Goal: Information Seeking & Learning: Check status

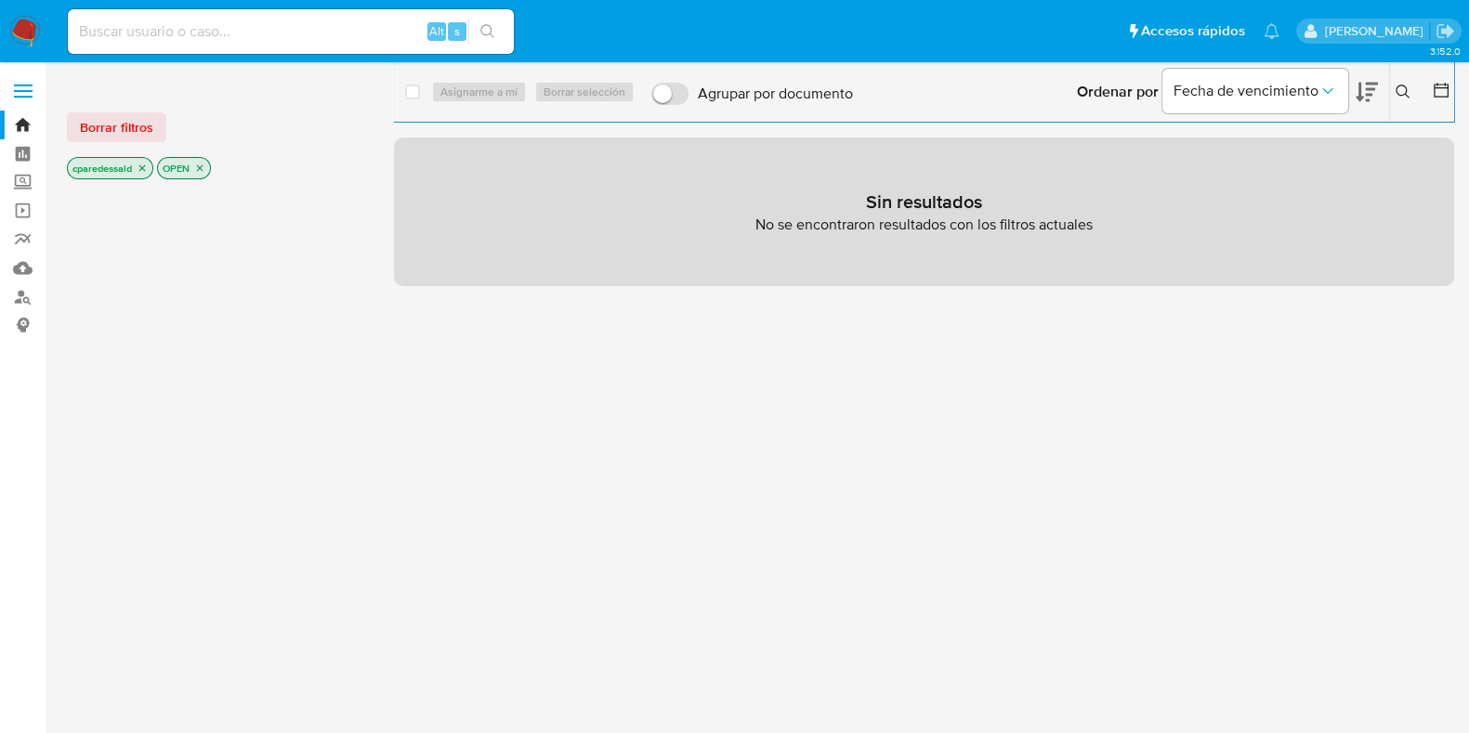
click at [147, 168] on icon "close-filter" at bounding box center [142, 168] width 11 height 11
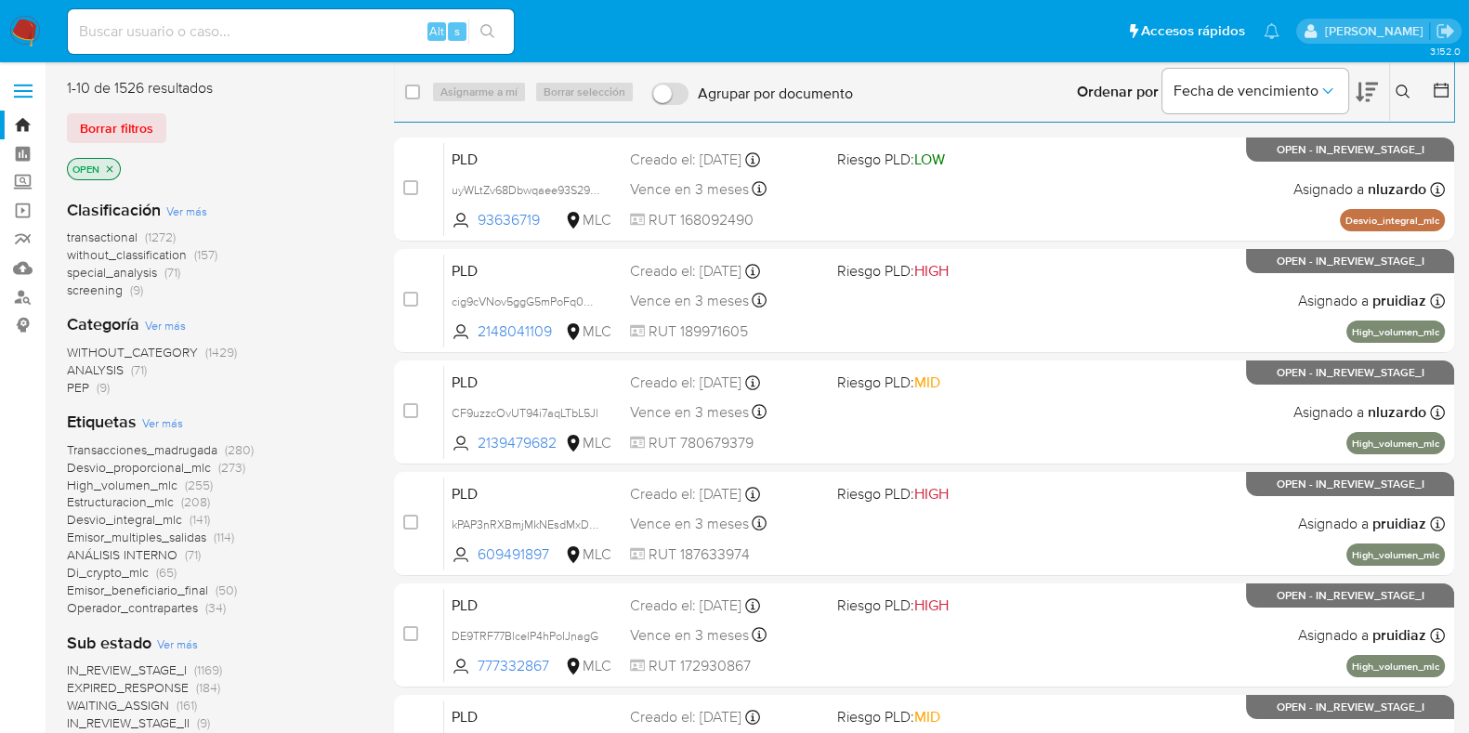
scroll to position [464, 0]
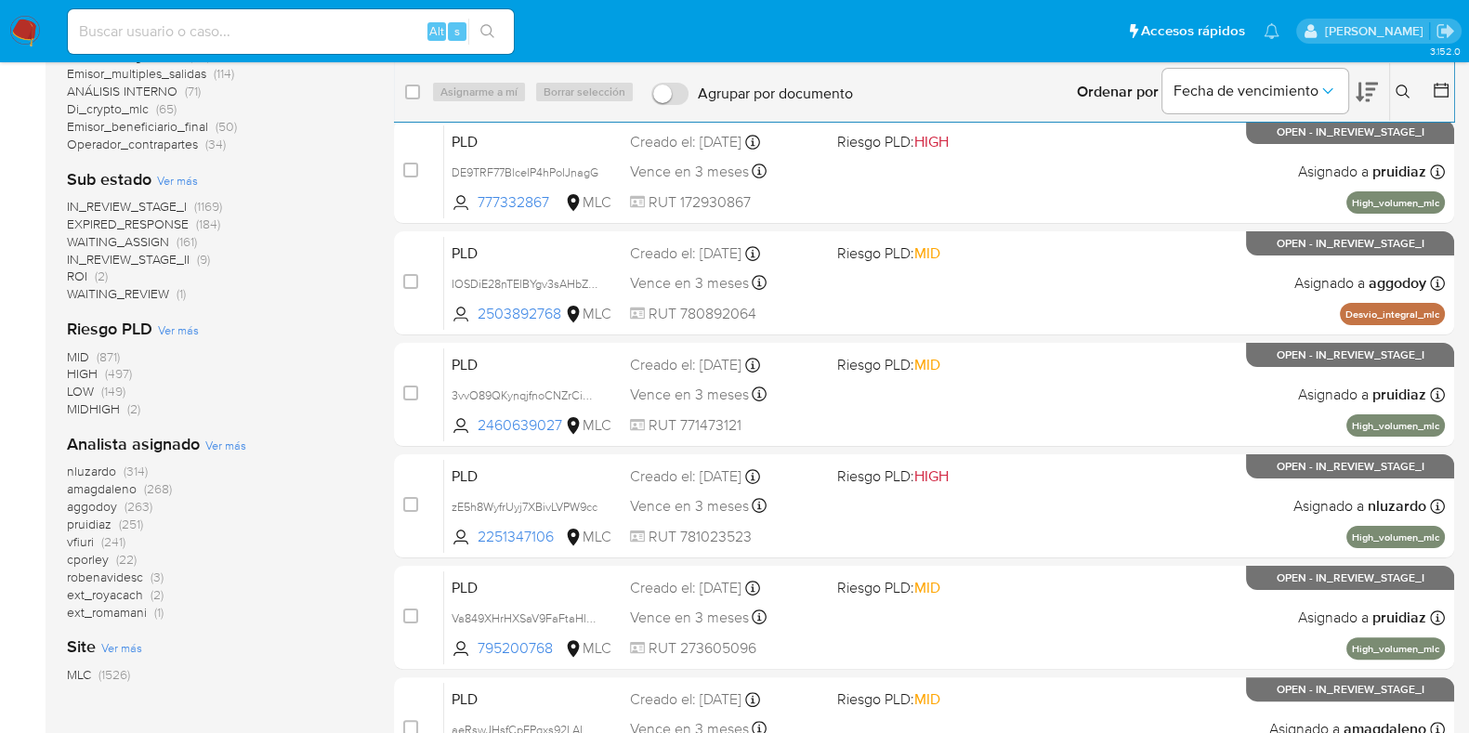
click at [90, 665] on span "MLC" at bounding box center [79, 674] width 24 height 19
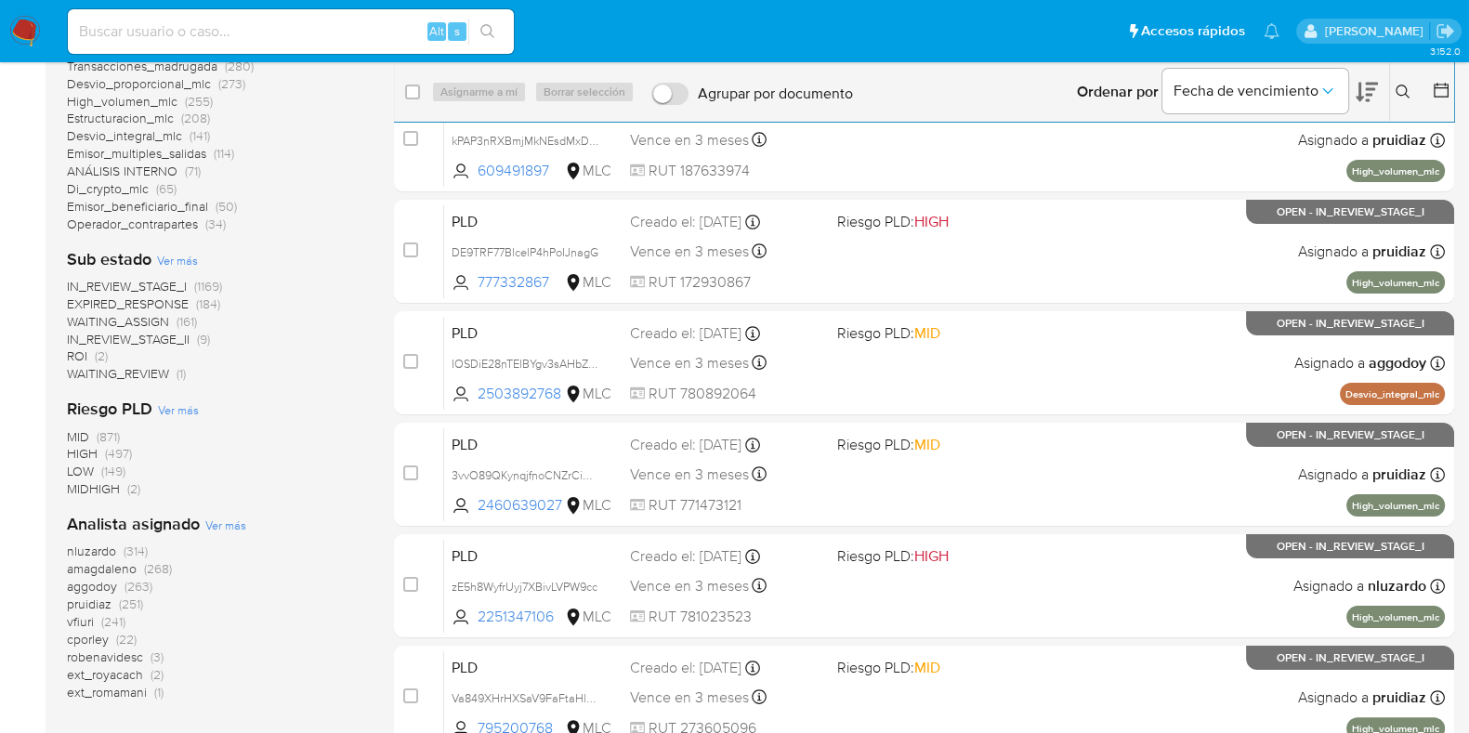
scroll to position [349, 0]
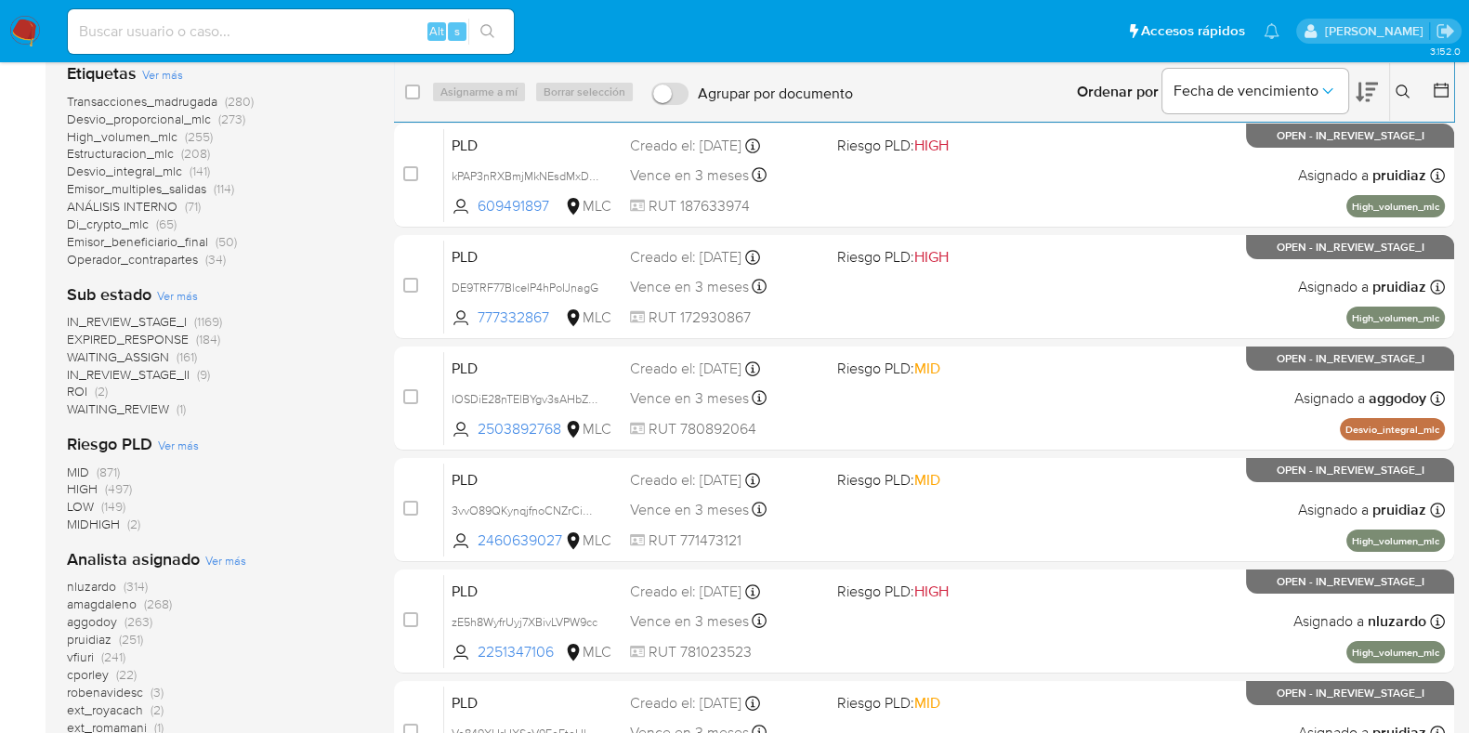
click at [152, 353] on span "WAITING_ASSIGN" at bounding box center [118, 357] width 102 height 19
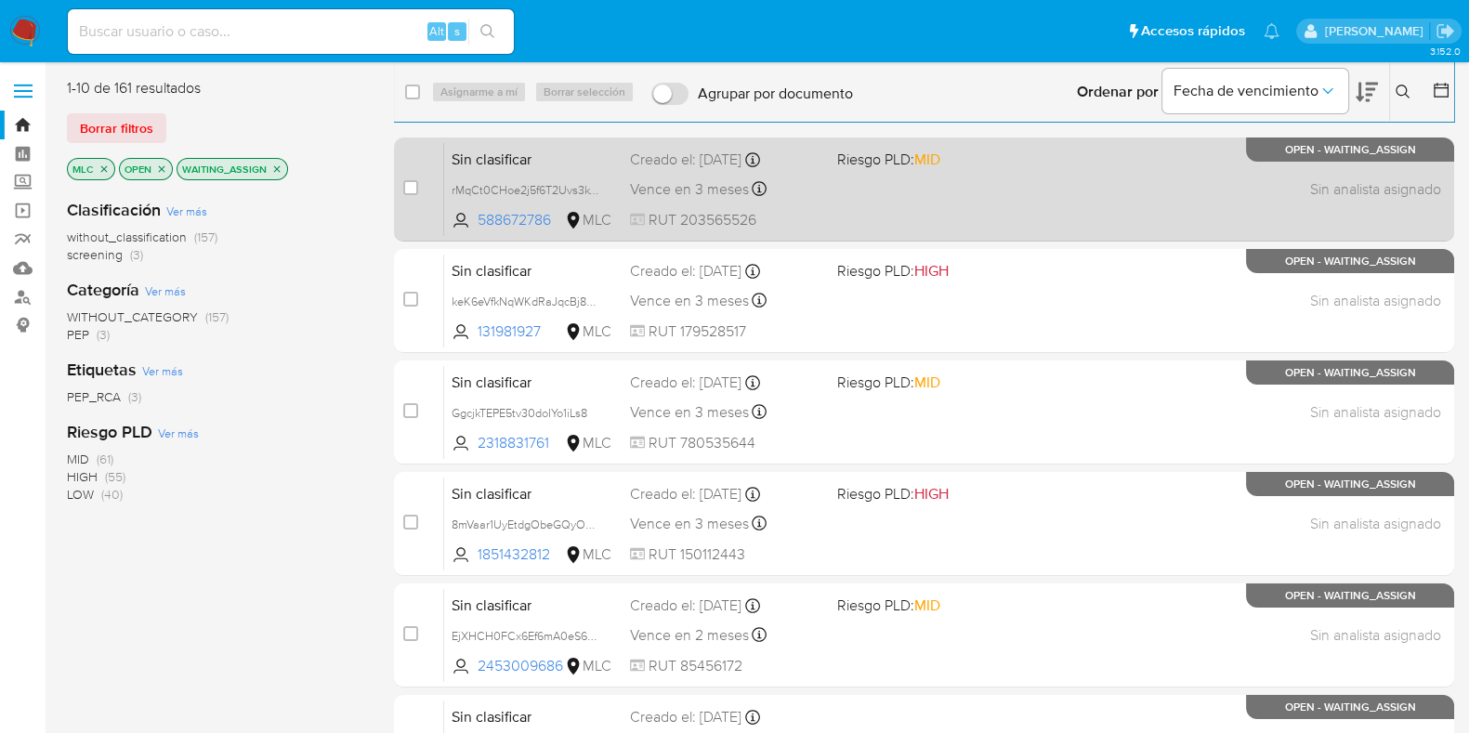
click at [579, 151] on span "Sin clasificar" at bounding box center [534, 158] width 164 height 24
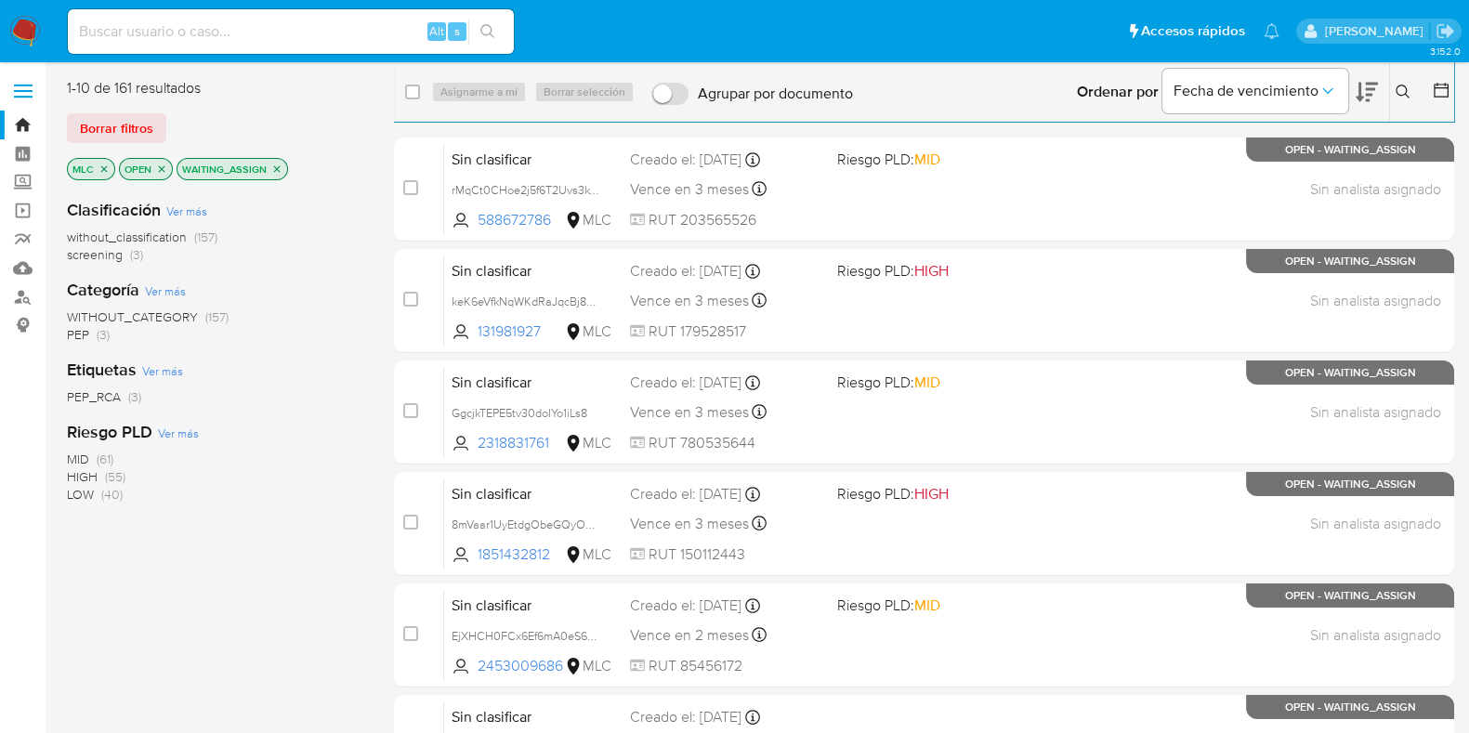
click at [278, 169] on icon "close-filter" at bounding box center [276, 169] width 11 height 11
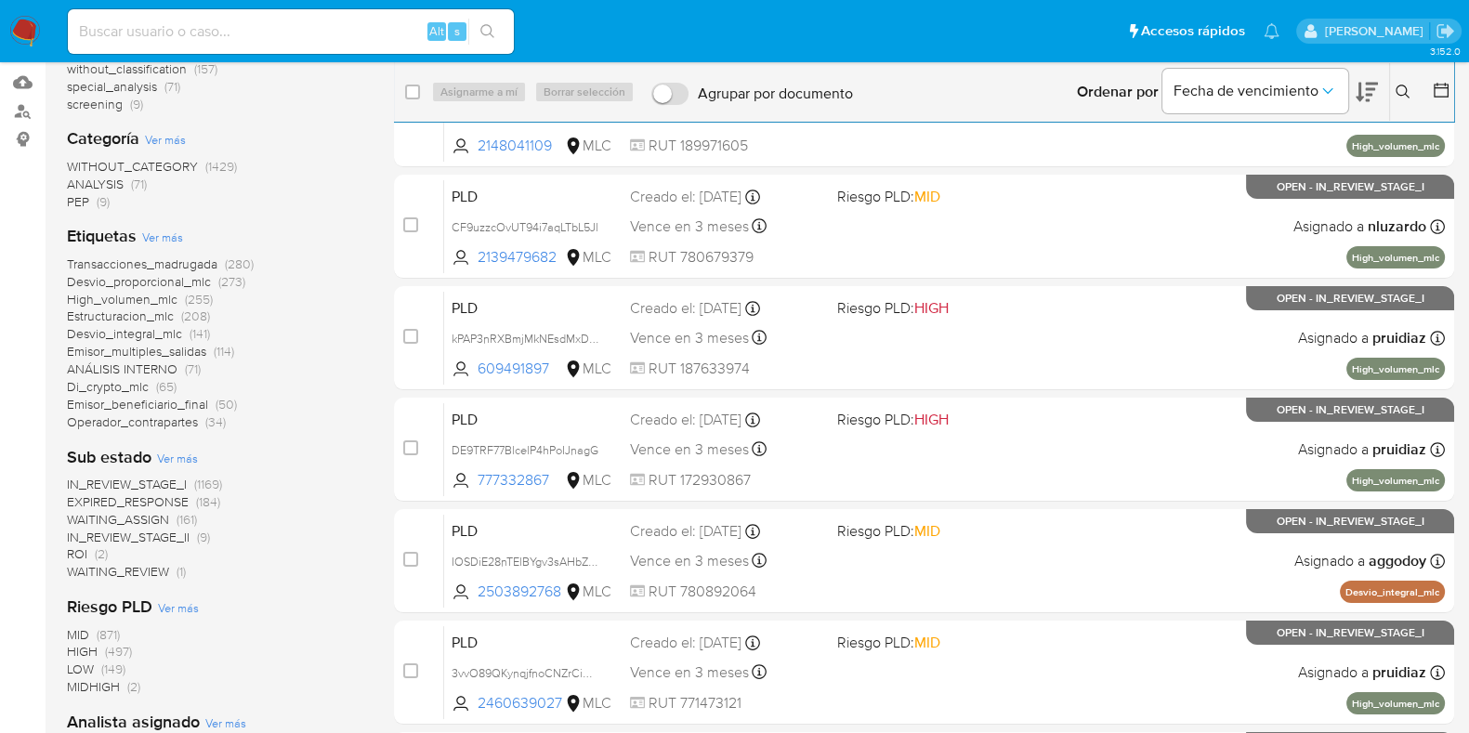
scroll to position [349, 0]
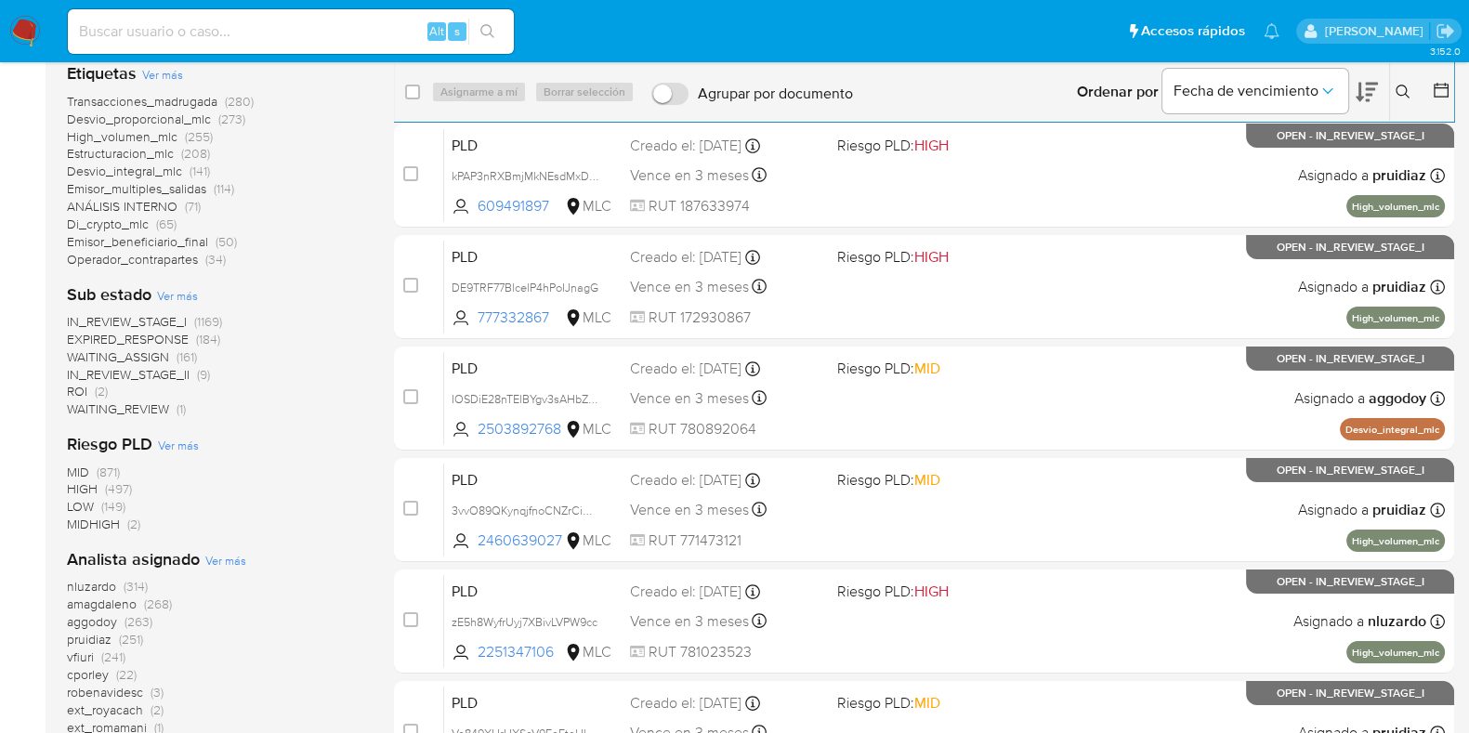
click at [164, 378] on span "IN_REVIEW_STAGE_II" at bounding box center [128, 374] width 123 height 19
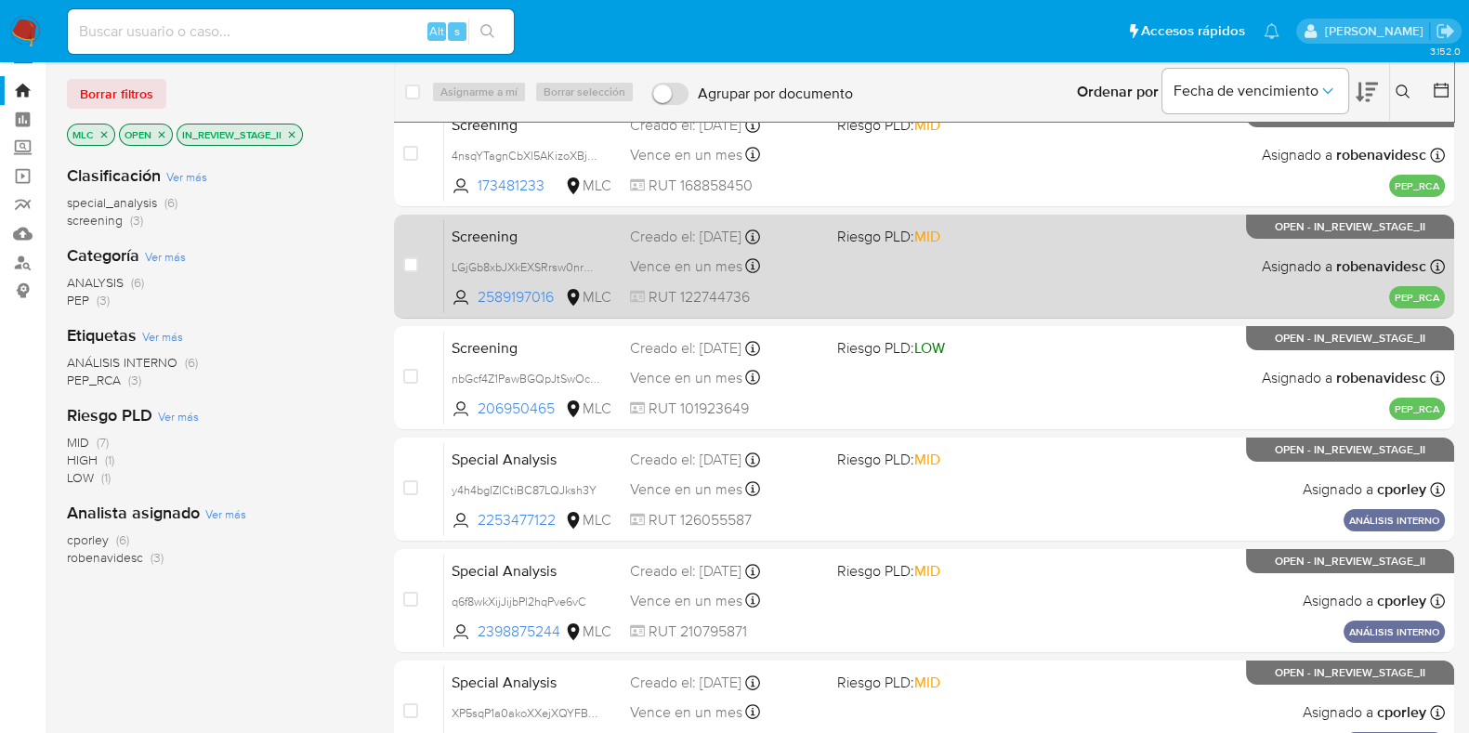
scroll to position [14, 0]
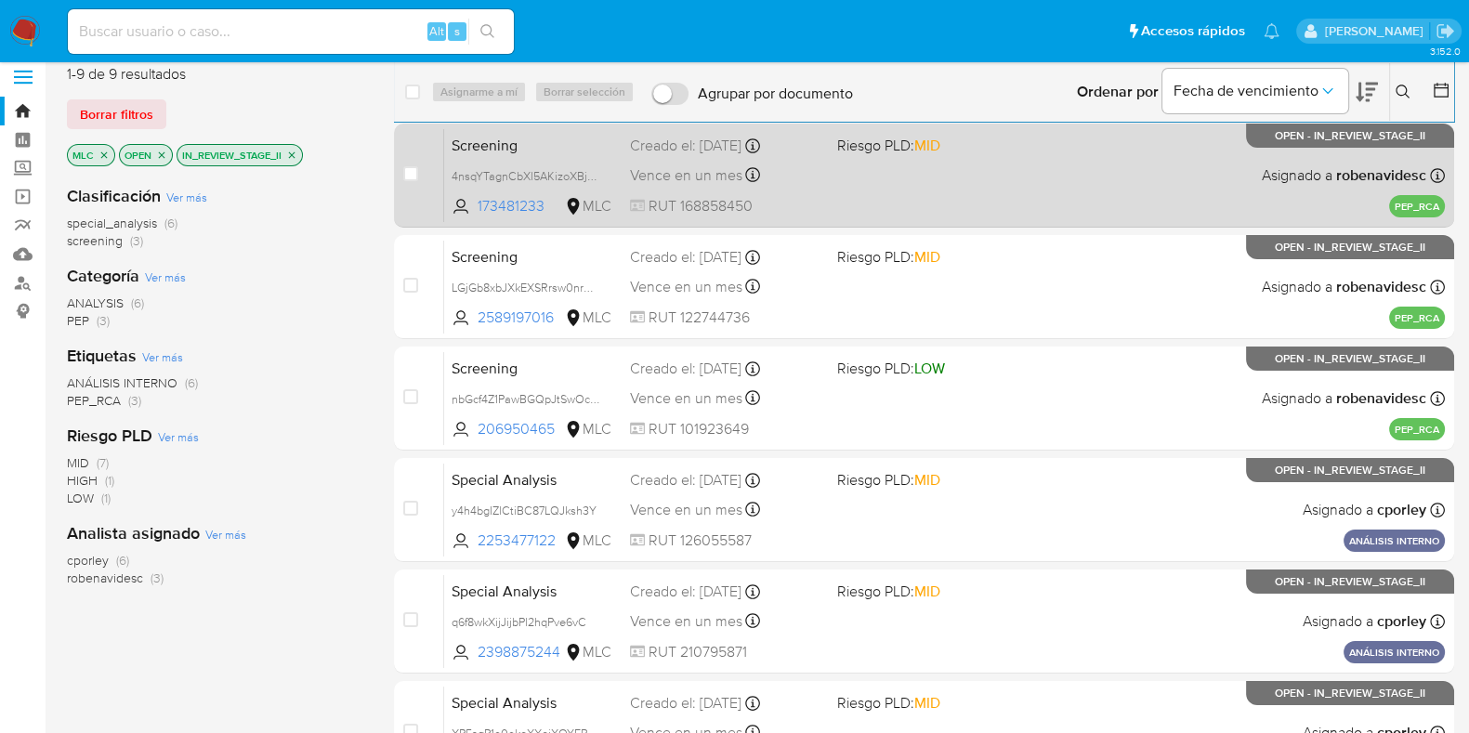
click at [847, 160] on div "Screening 4nsqYTagnCbXl5AKizoXBjWw 173481233 MLC Riesgo PLD: MID Creado el: 11/…" at bounding box center [944, 175] width 1001 height 94
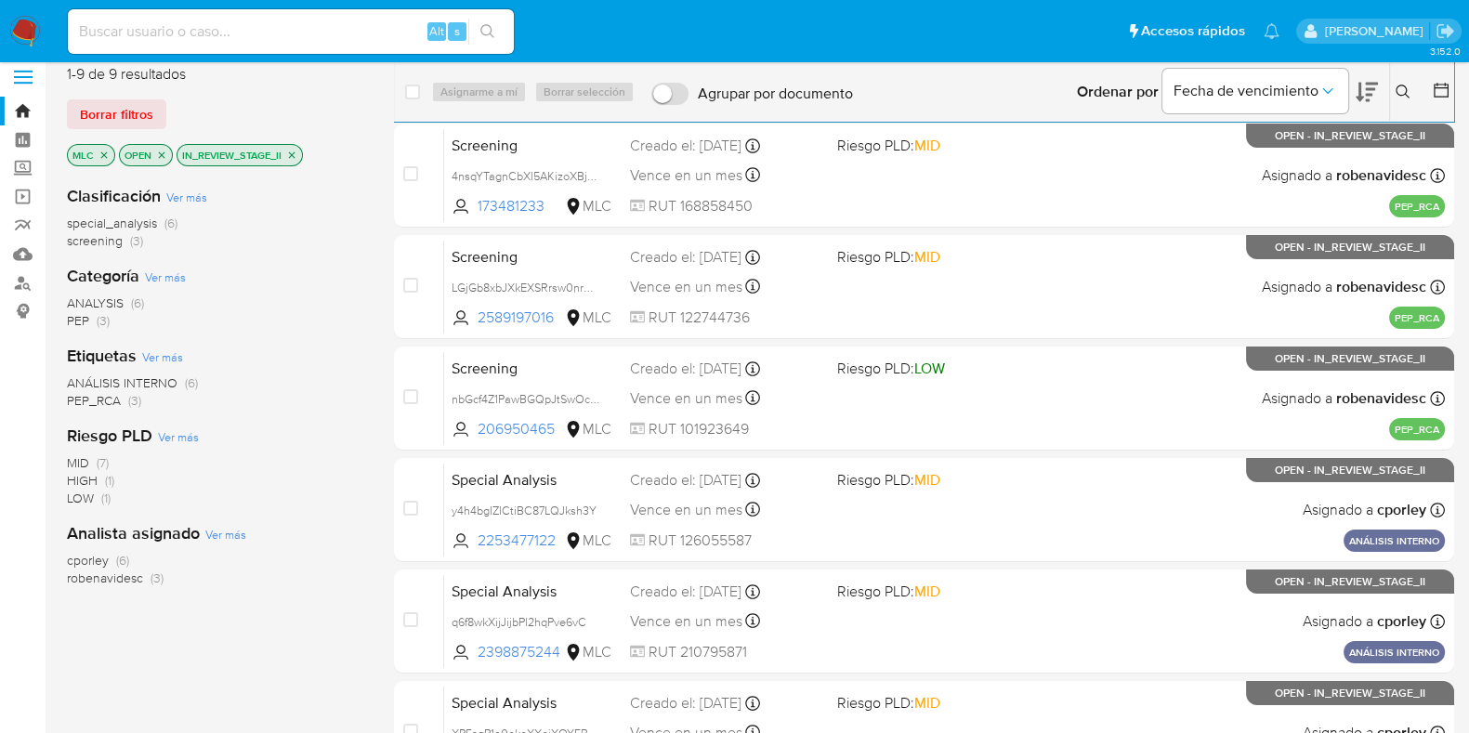
click at [171, 377] on span "ANÁLISIS INTERNO" at bounding box center [122, 383] width 111 height 19
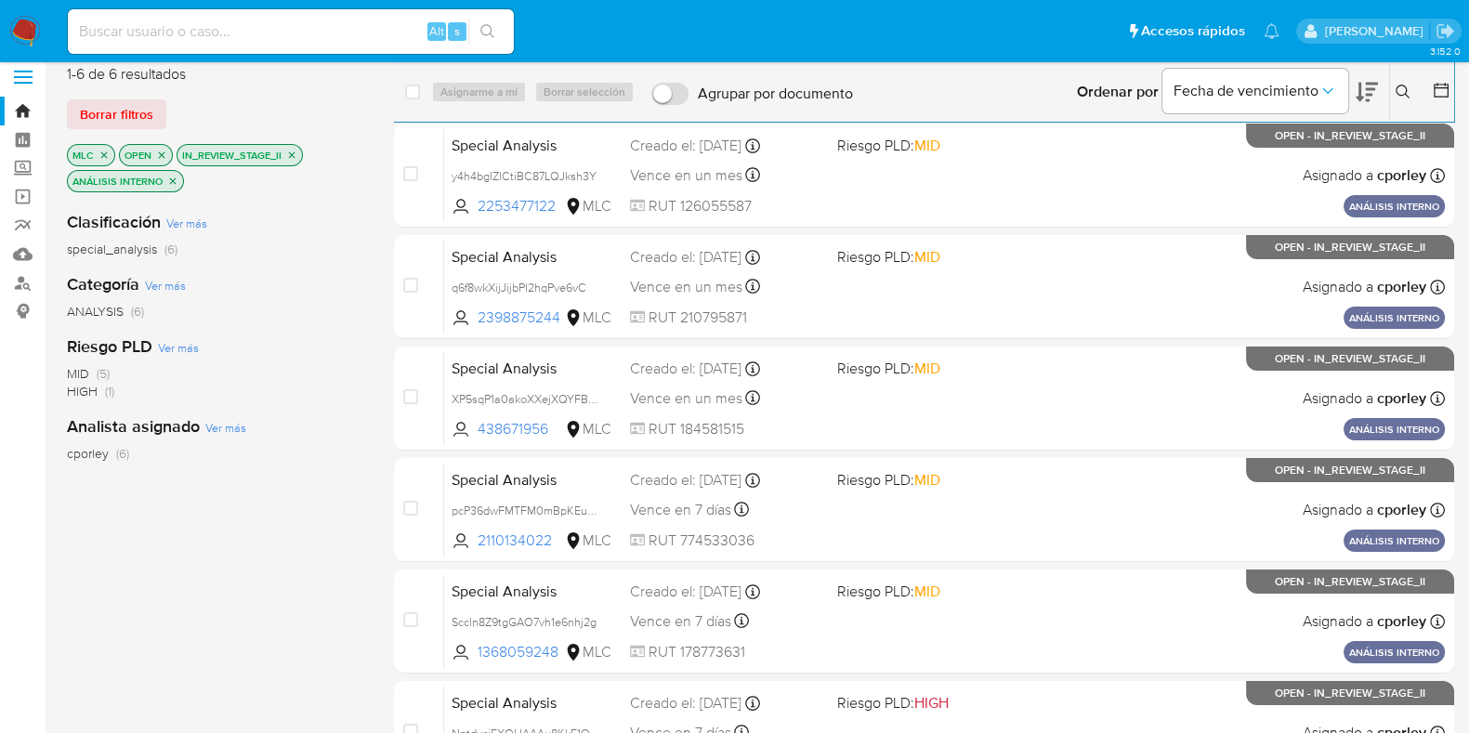
click at [288, 155] on icon "close-filter" at bounding box center [291, 155] width 11 height 11
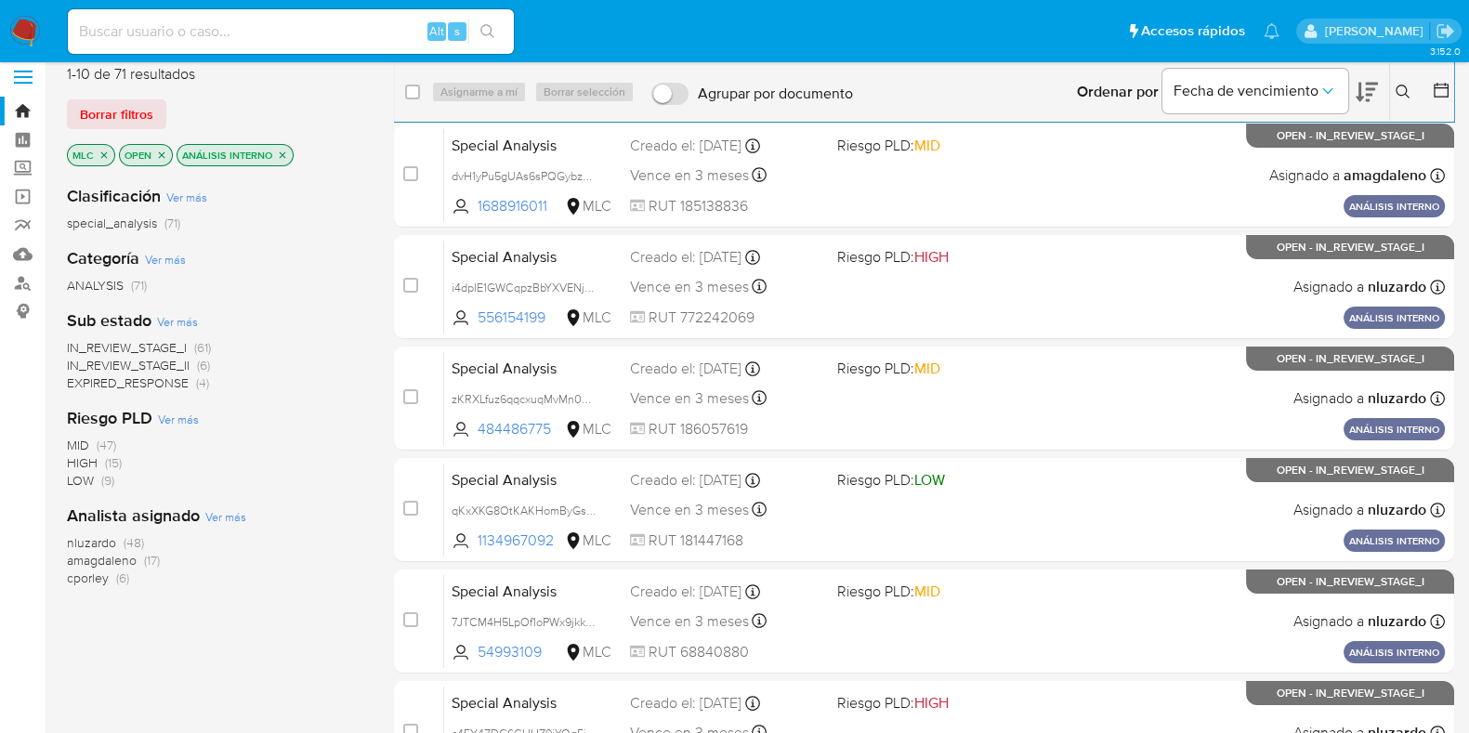
click at [166, 338] on span "IN_REVIEW_STAGE_I" at bounding box center [127, 347] width 120 height 19
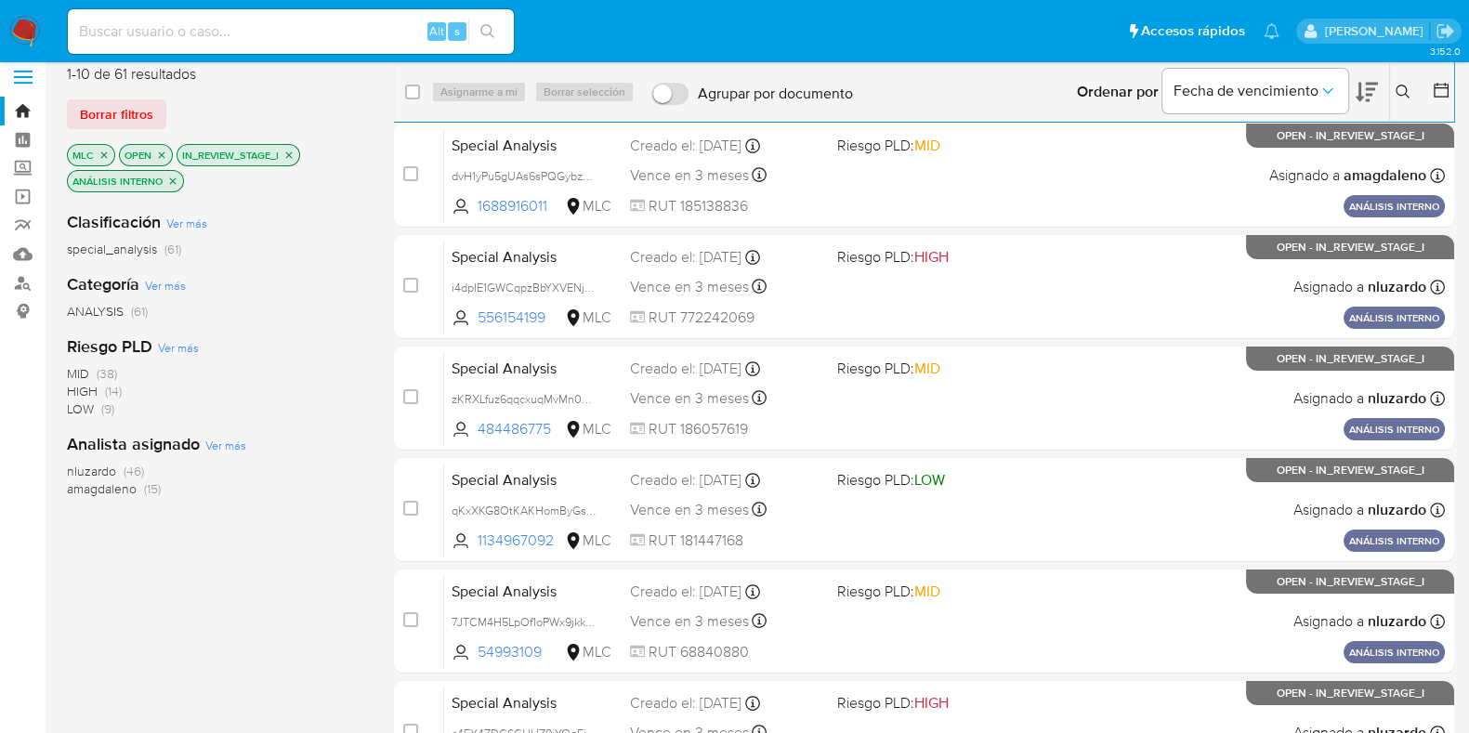
click at [172, 178] on icon "close-filter" at bounding box center [173, 181] width 7 height 7
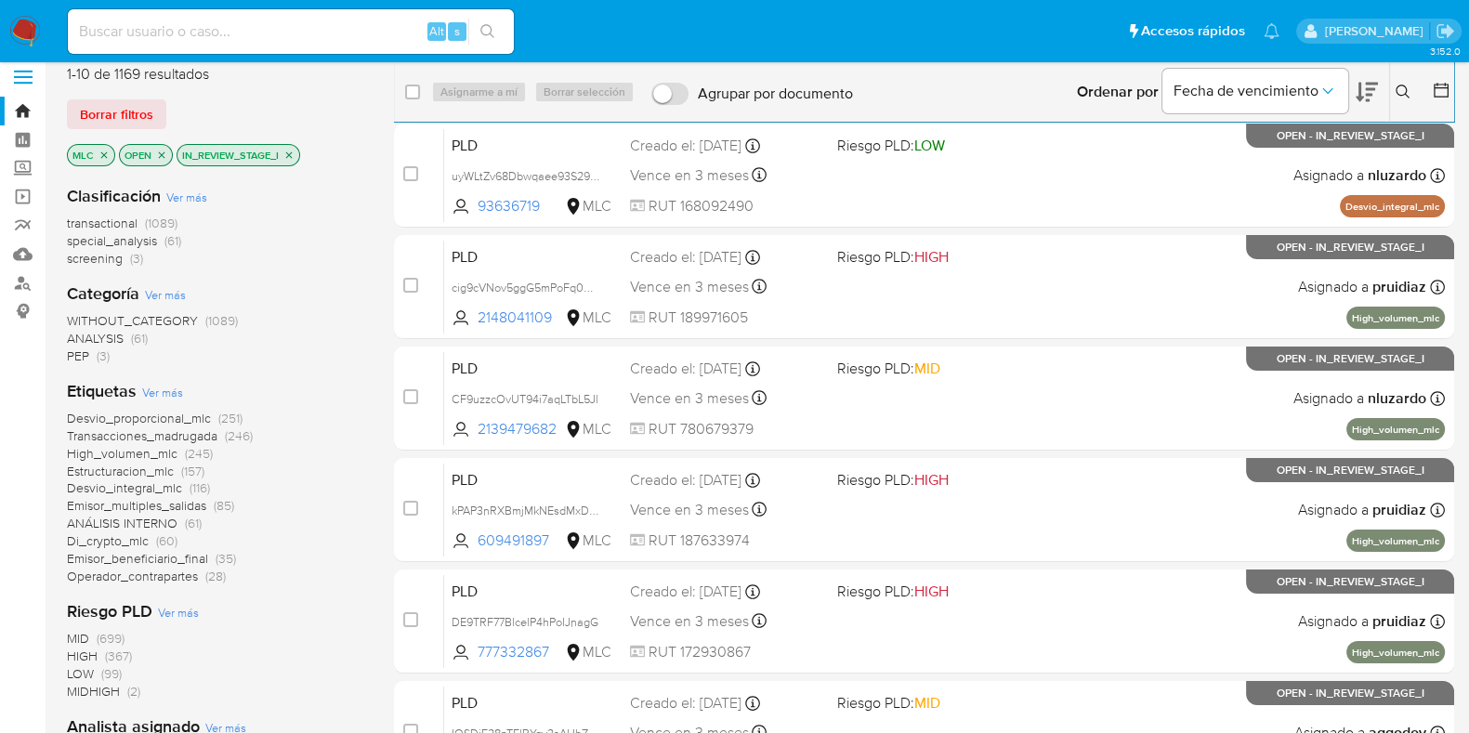
click at [101, 216] on span "transactional" at bounding box center [102, 223] width 71 height 19
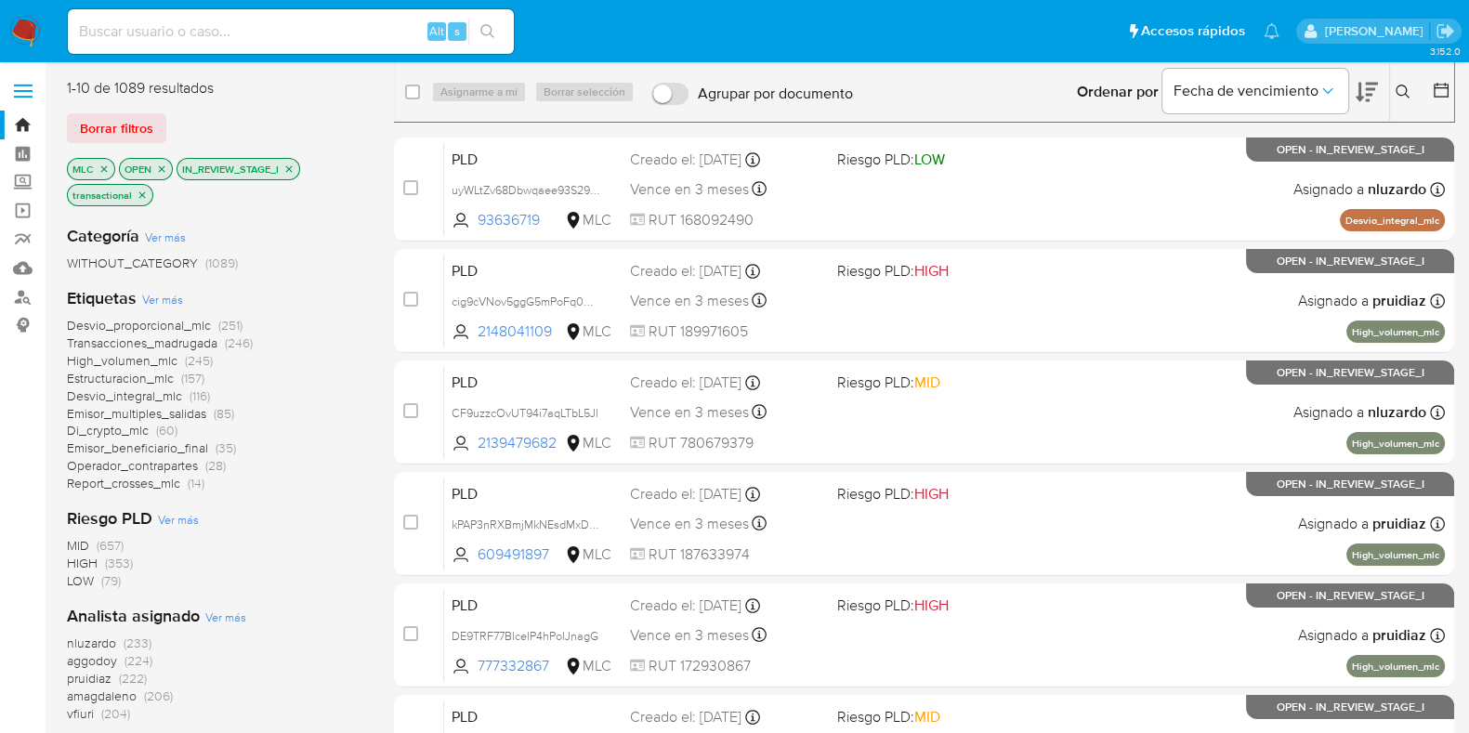
click at [288, 164] on icon "close-filter" at bounding box center [288, 169] width 11 height 11
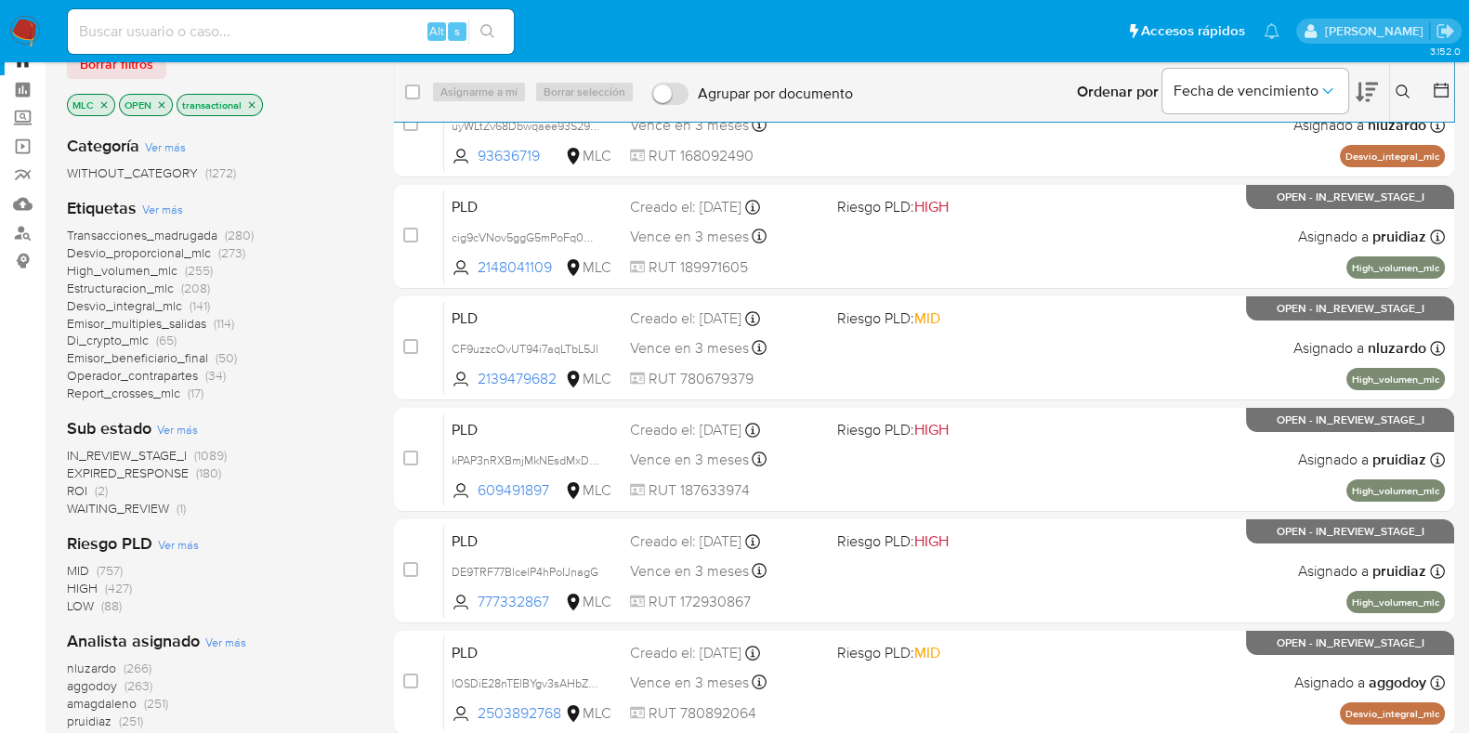
scroll to position [115, 0]
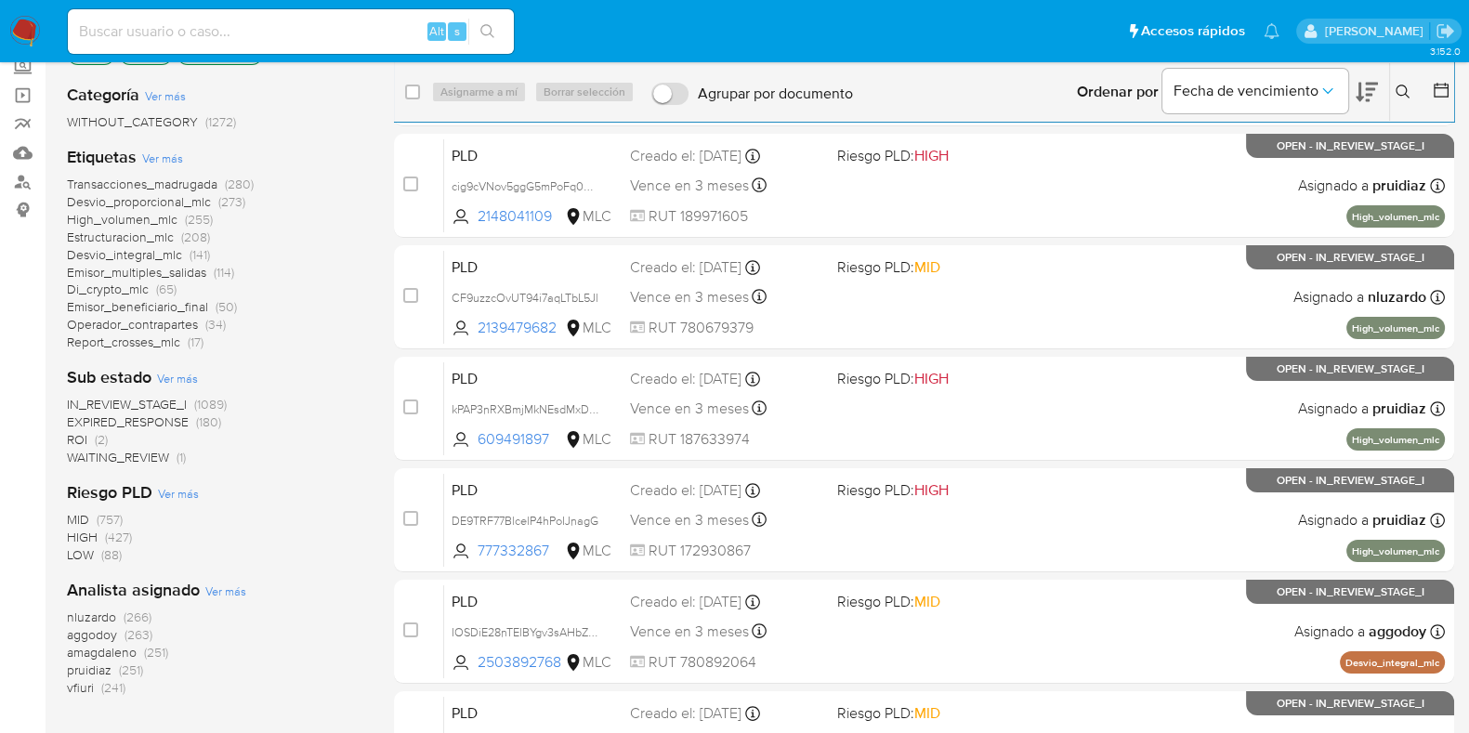
click at [163, 456] on span "WAITING_REVIEW" at bounding box center [118, 457] width 102 height 19
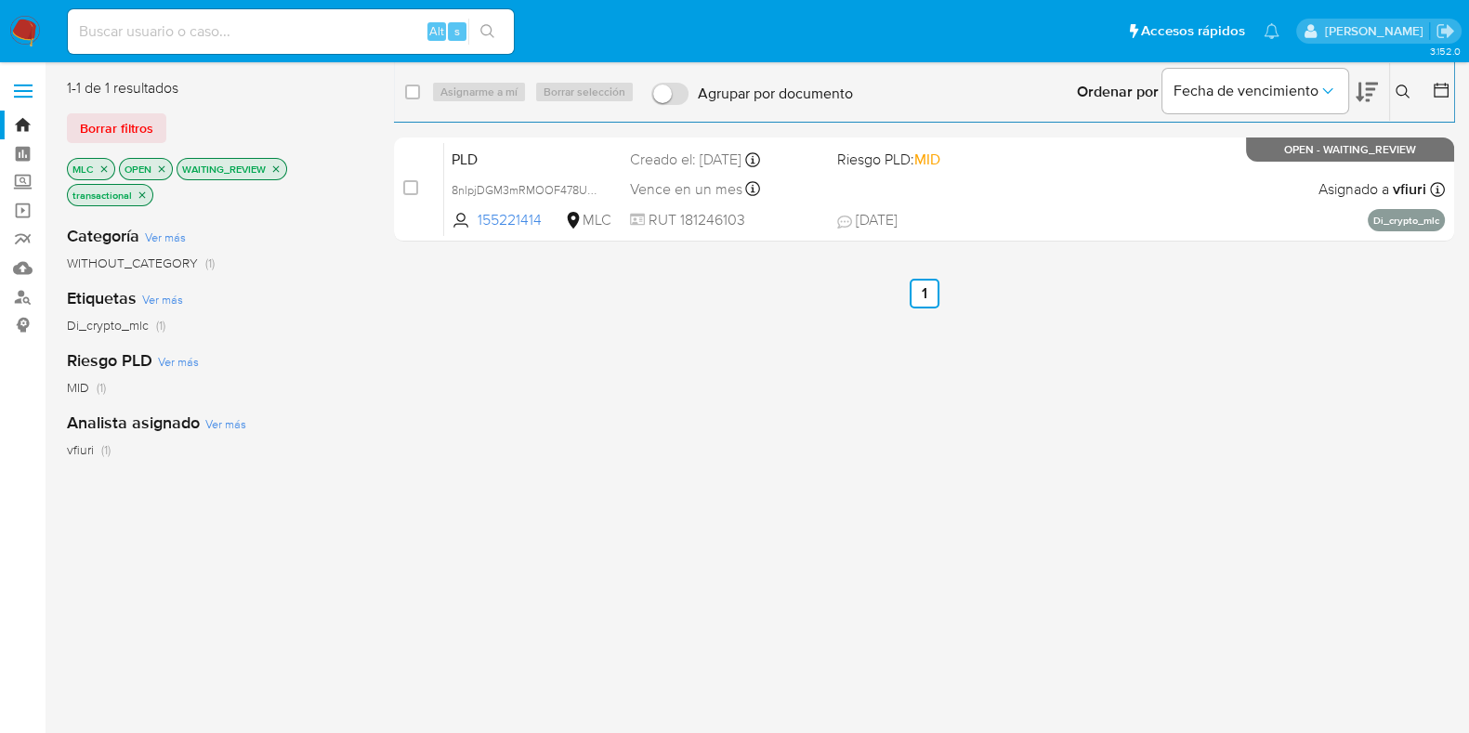
click at [145, 196] on icon "close-filter" at bounding box center [142, 195] width 11 height 11
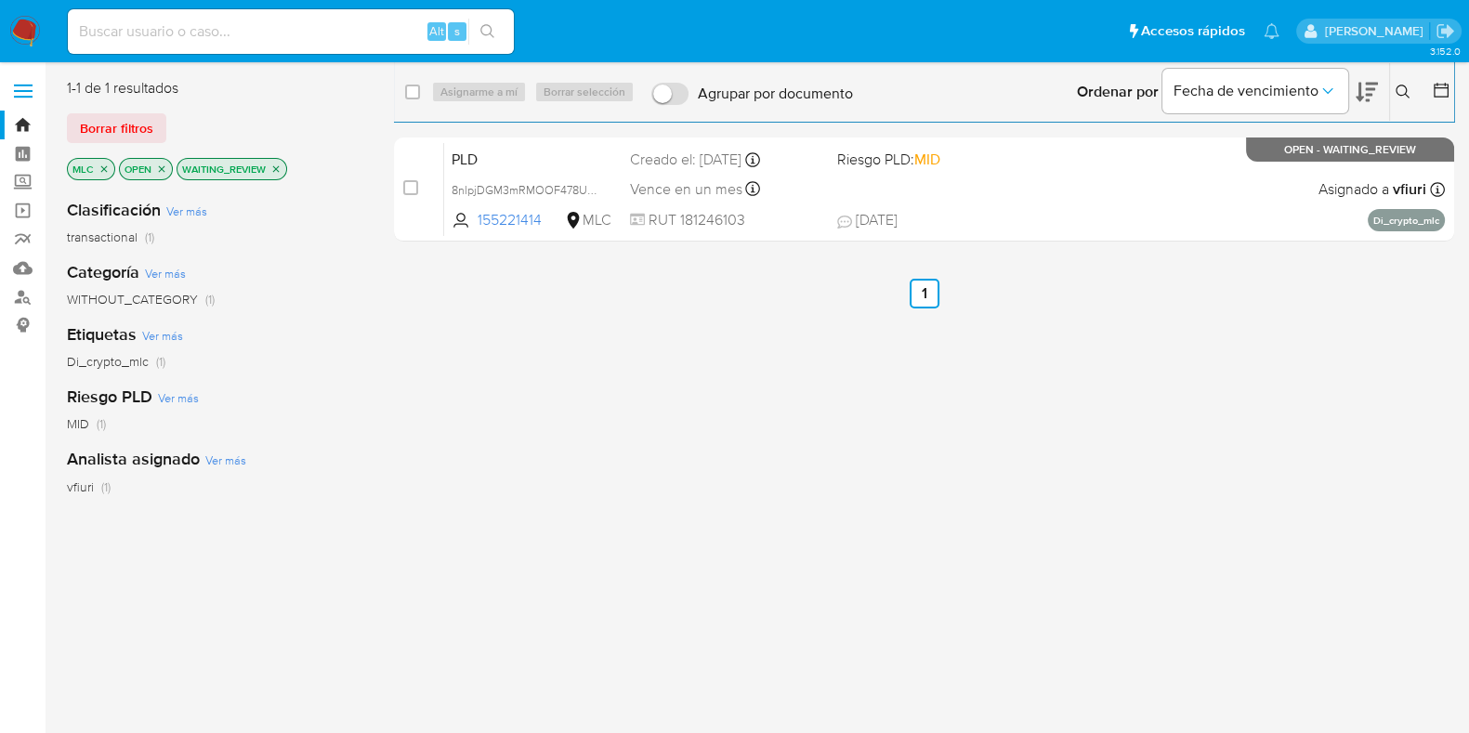
click at [272, 169] on icon "close-filter" at bounding box center [275, 169] width 11 height 11
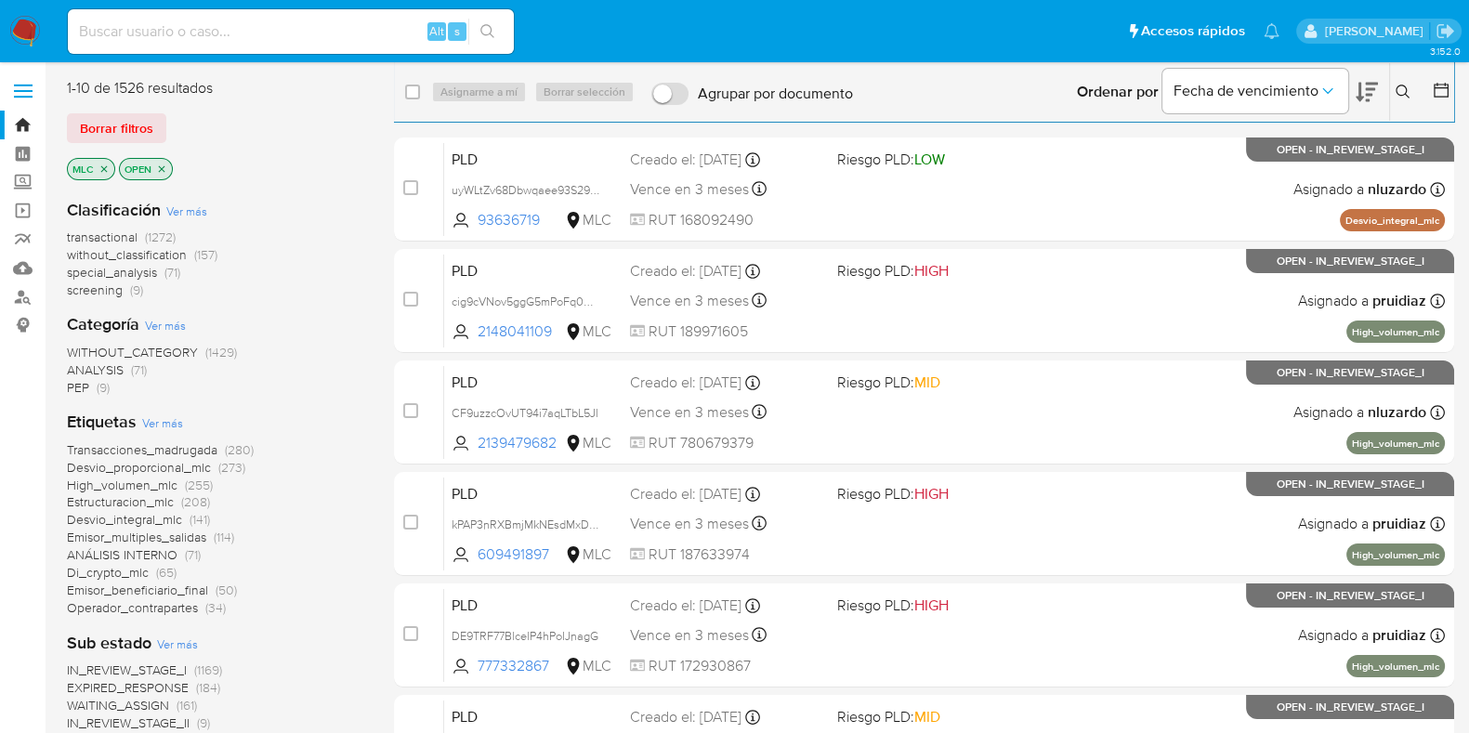
click at [118, 232] on span "transactional" at bounding box center [102, 237] width 71 height 19
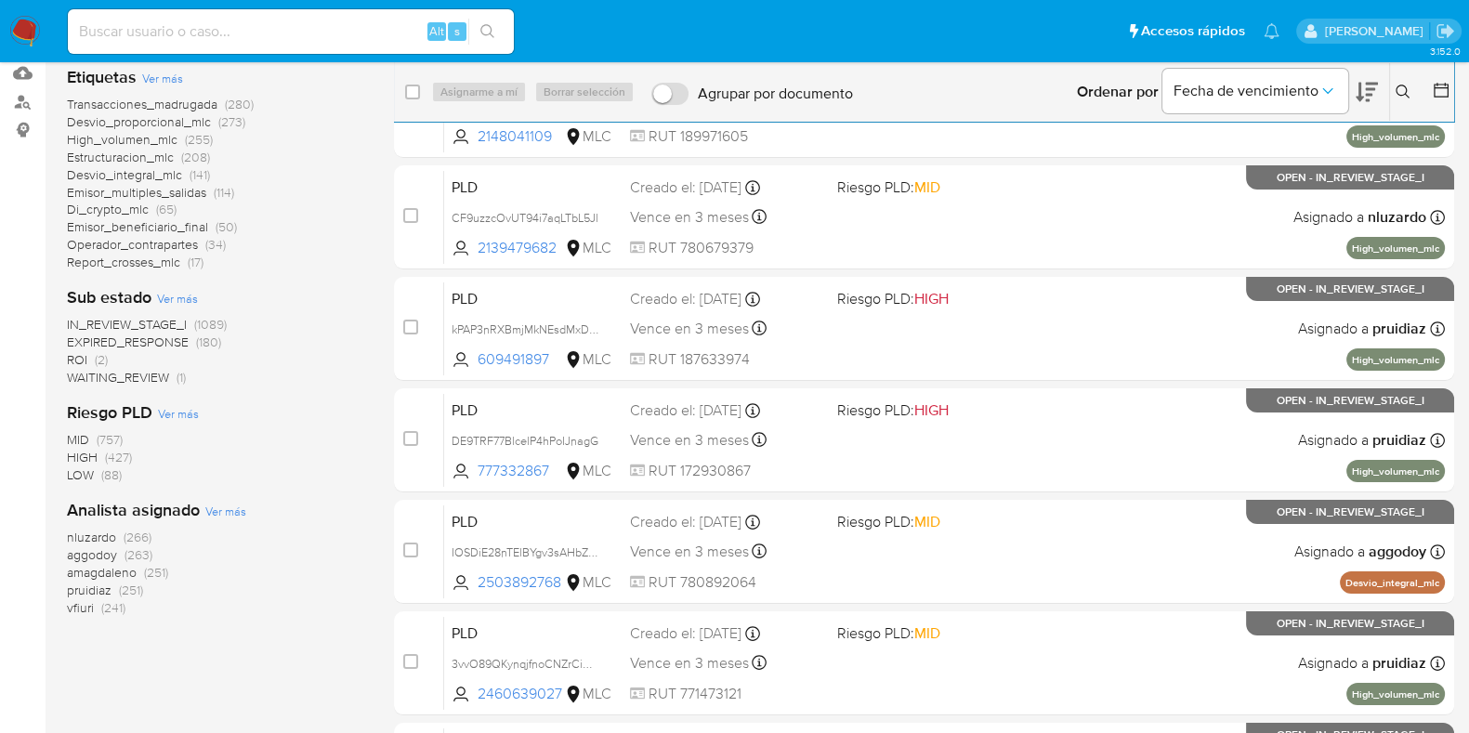
scroll to position [231, 0]
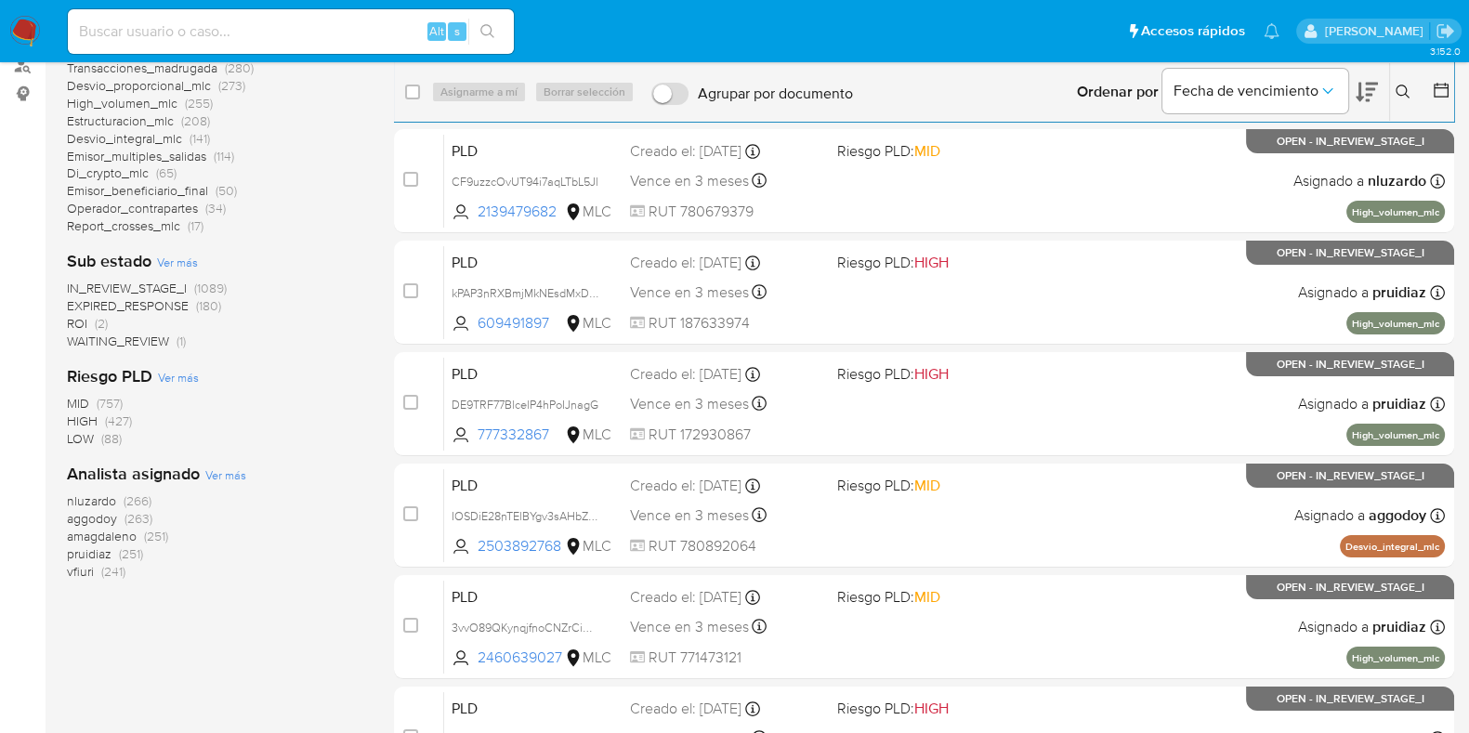
click at [150, 337] on span "WAITING_REVIEW" at bounding box center [118, 341] width 102 height 19
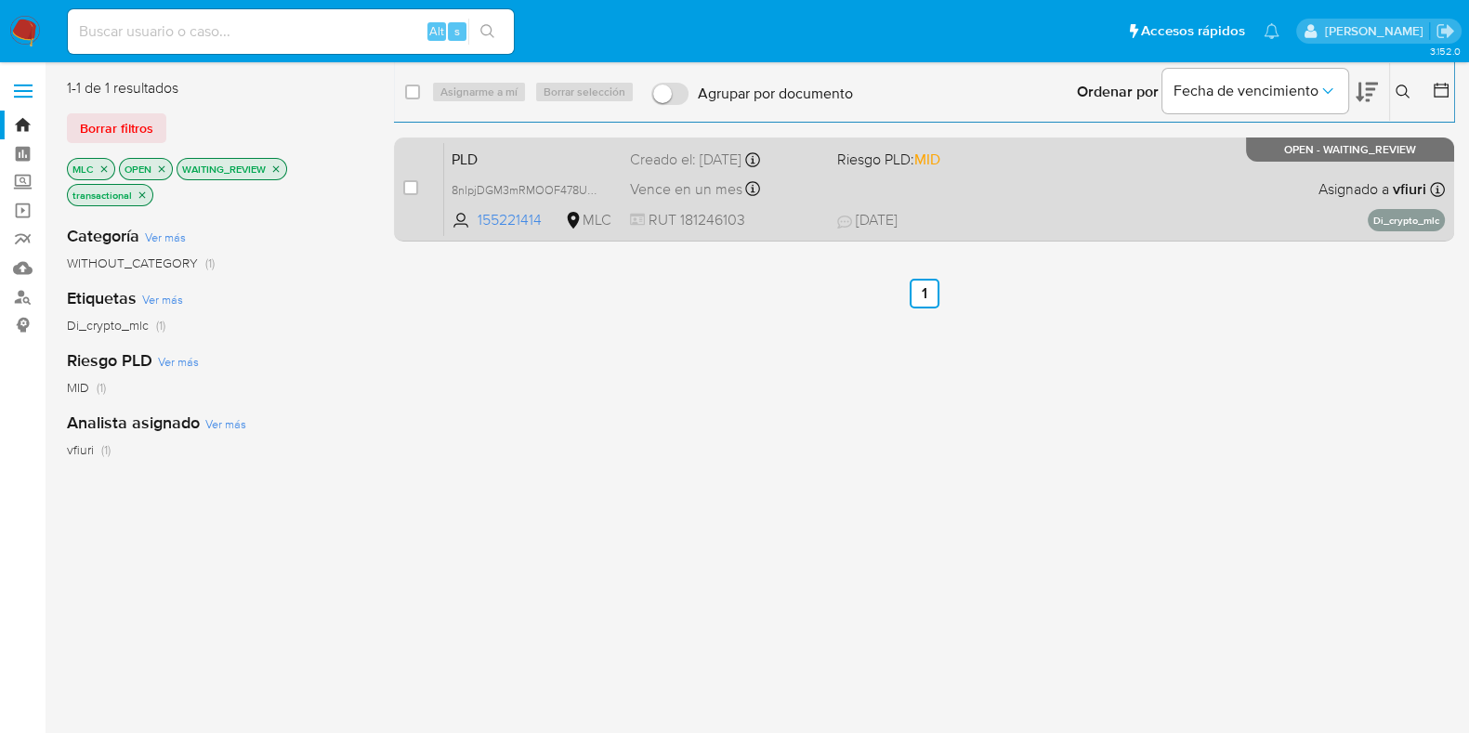
click at [599, 155] on span "PLD" at bounding box center [534, 158] width 164 height 24
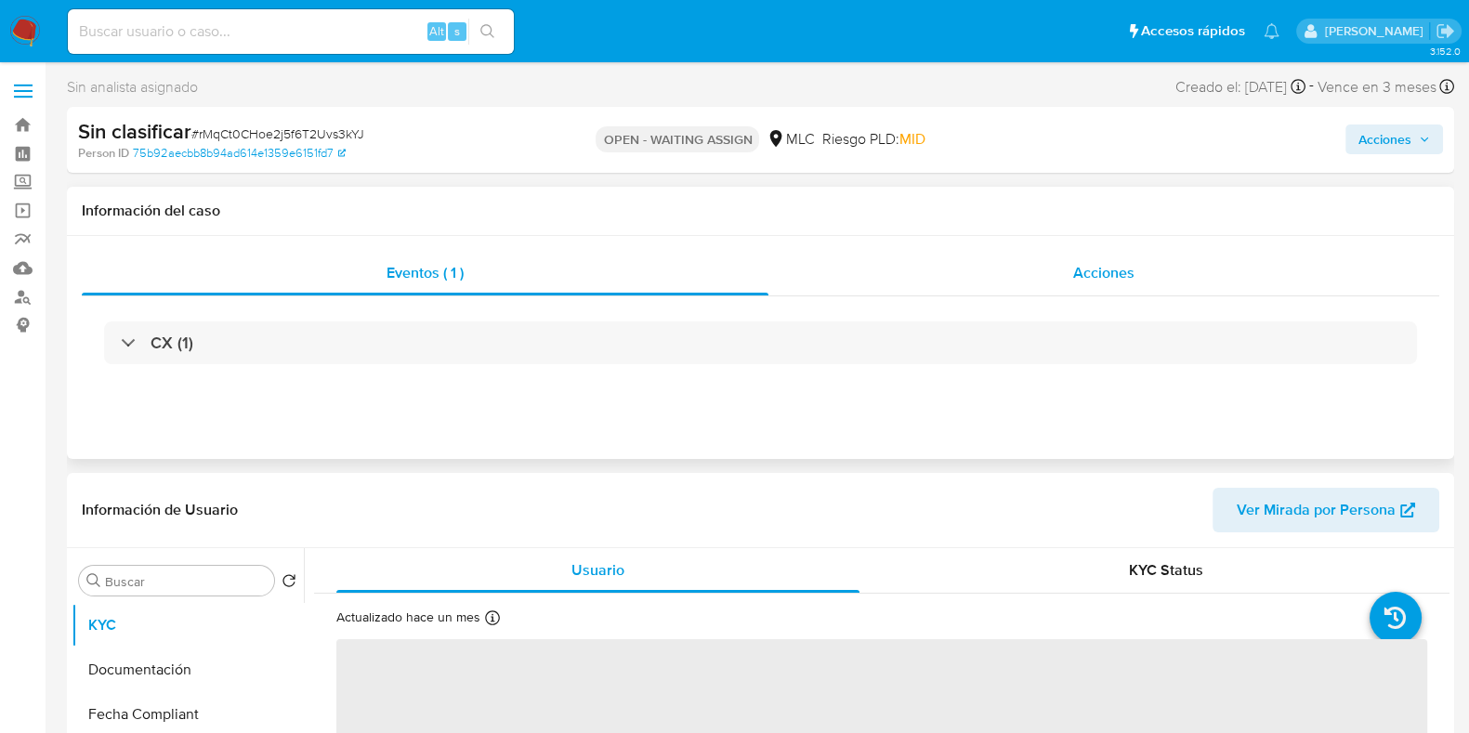
click at [1107, 263] on span "Acciones" at bounding box center [1103, 272] width 61 height 21
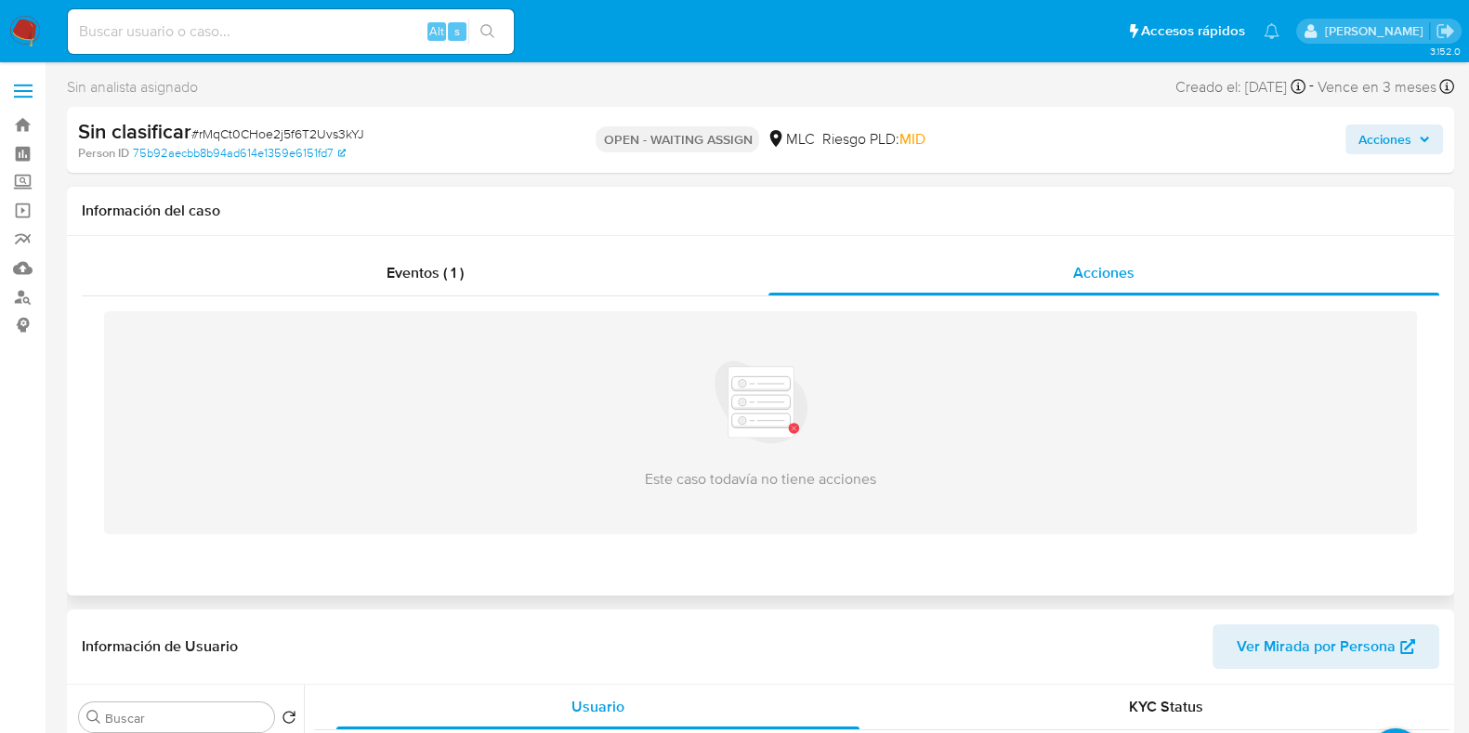
select select "10"
click at [528, 282] on div "Eventos ( 1 )" at bounding box center [425, 273] width 687 height 45
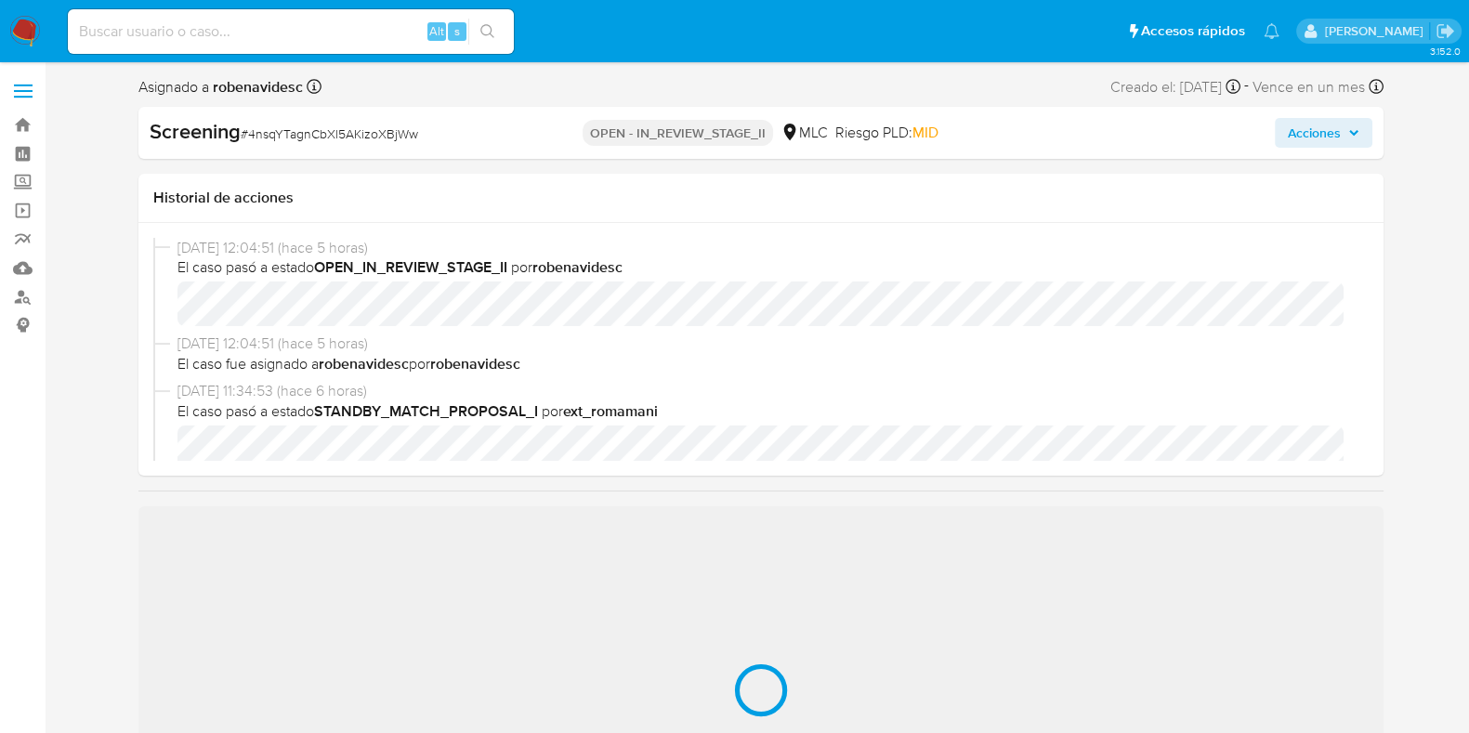
select select "10"
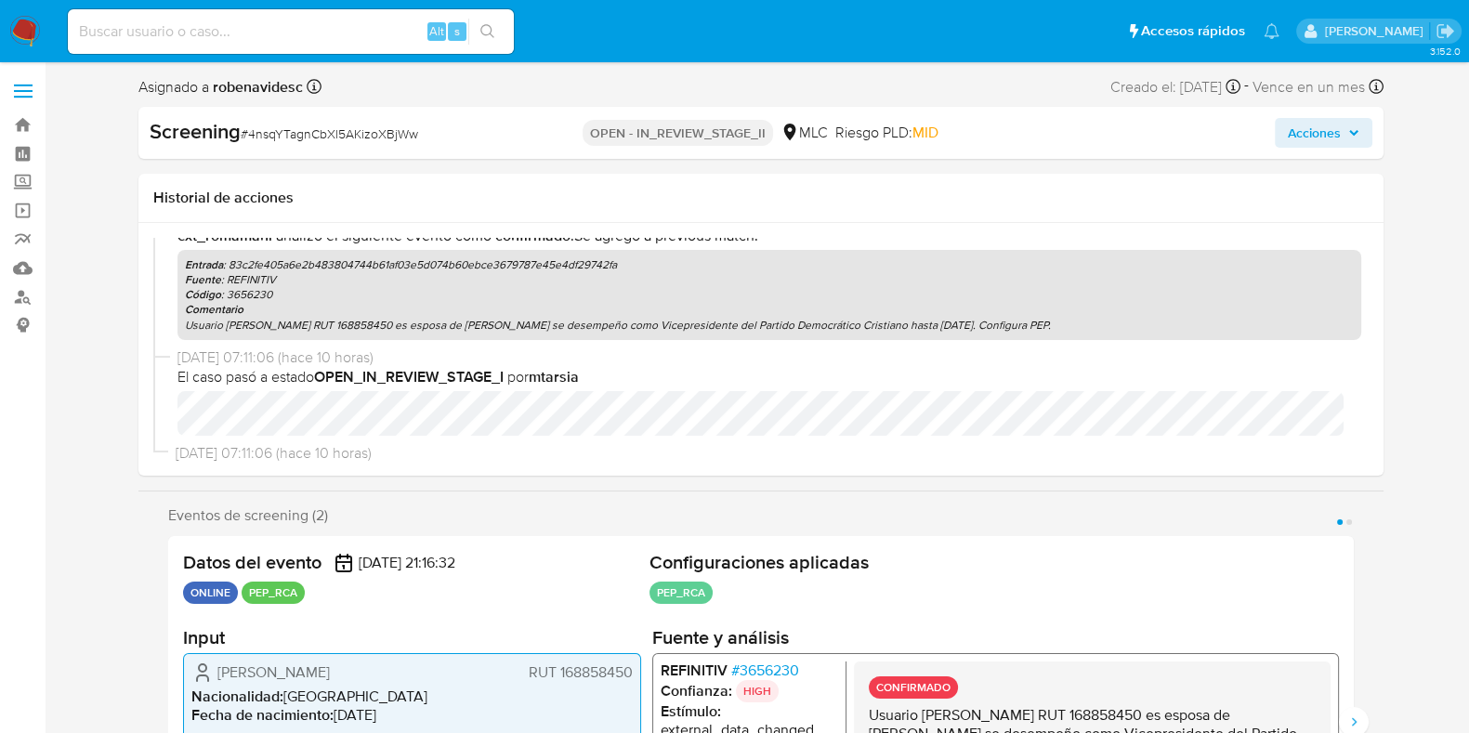
scroll to position [928, 0]
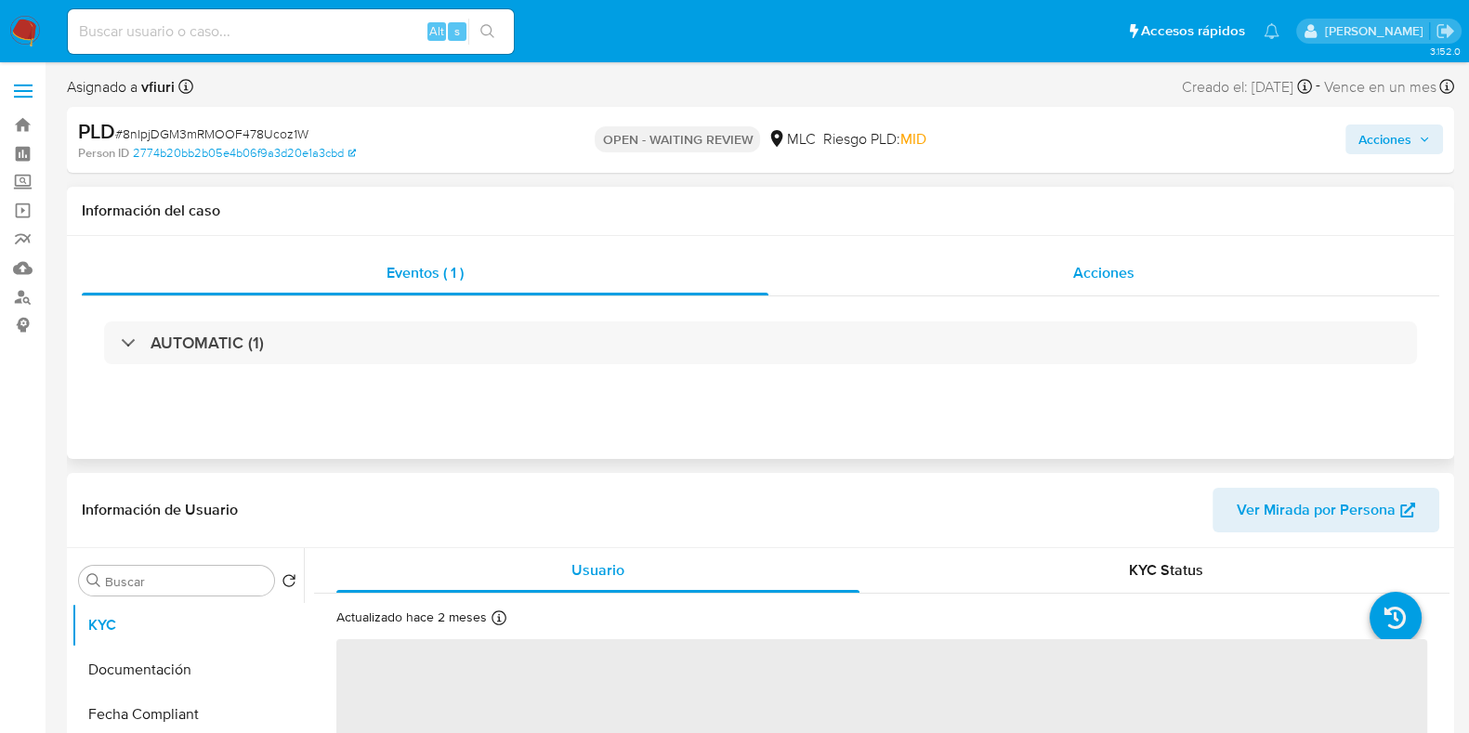
click at [1038, 276] on div "Acciones" at bounding box center [1104, 273] width 671 height 45
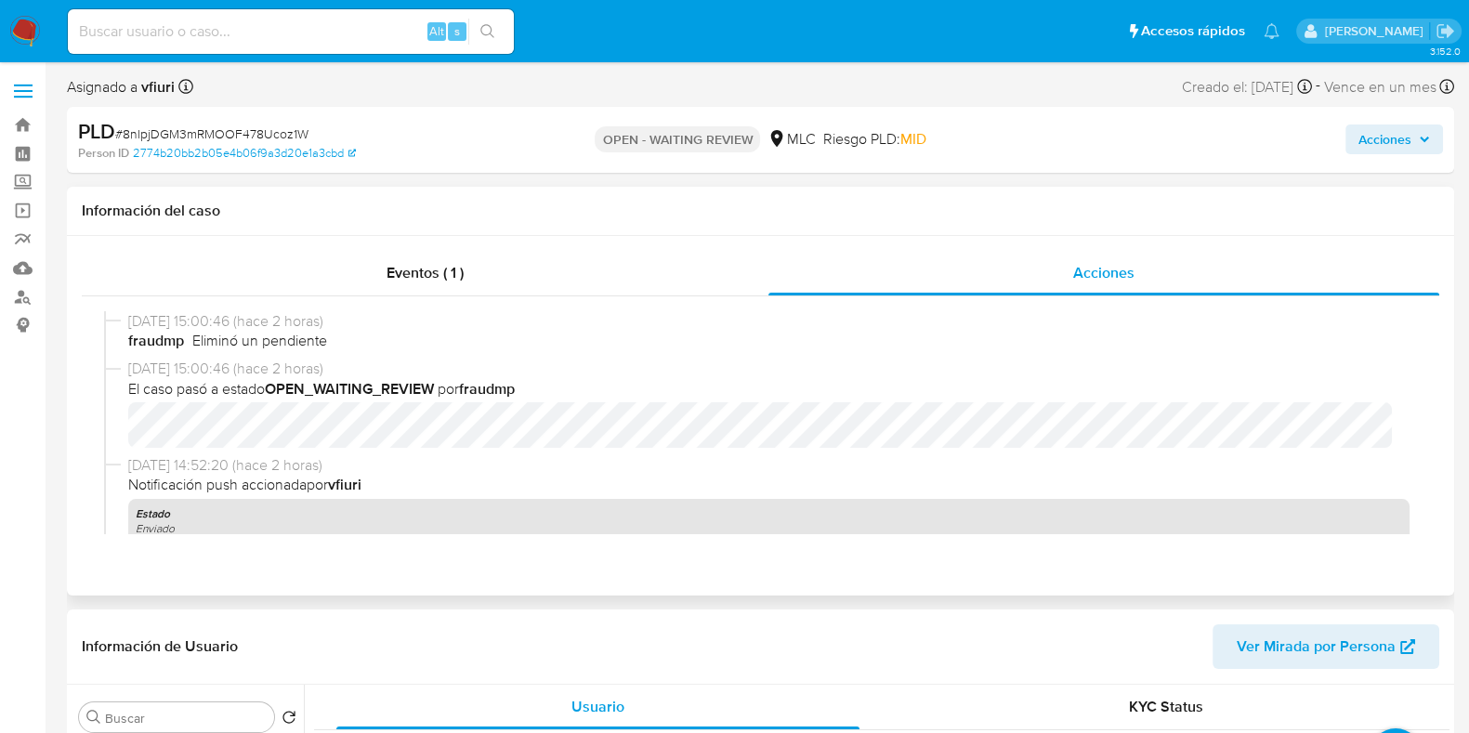
select select "10"
drag, startPoint x: 330, startPoint y: 380, endPoint x: 511, endPoint y: 388, distance: 181.4
click at [511, 388] on span "El caso pasó a estado OPEN_WAITING_REVIEW por fraudmp" at bounding box center [769, 389] width 1282 height 20
click at [493, 393] on b "fraudmp" at bounding box center [487, 388] width 56 height 21
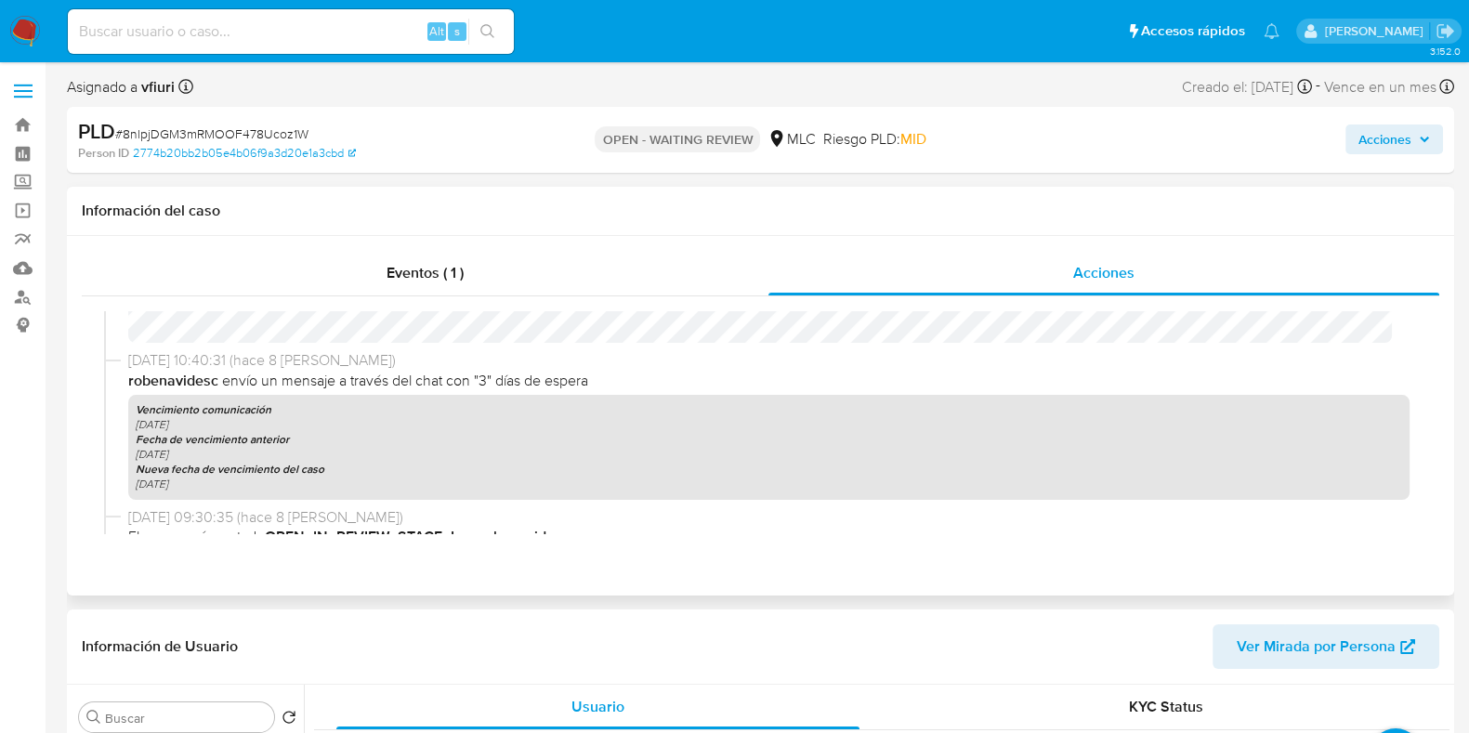
scroll to position [1074, 0]
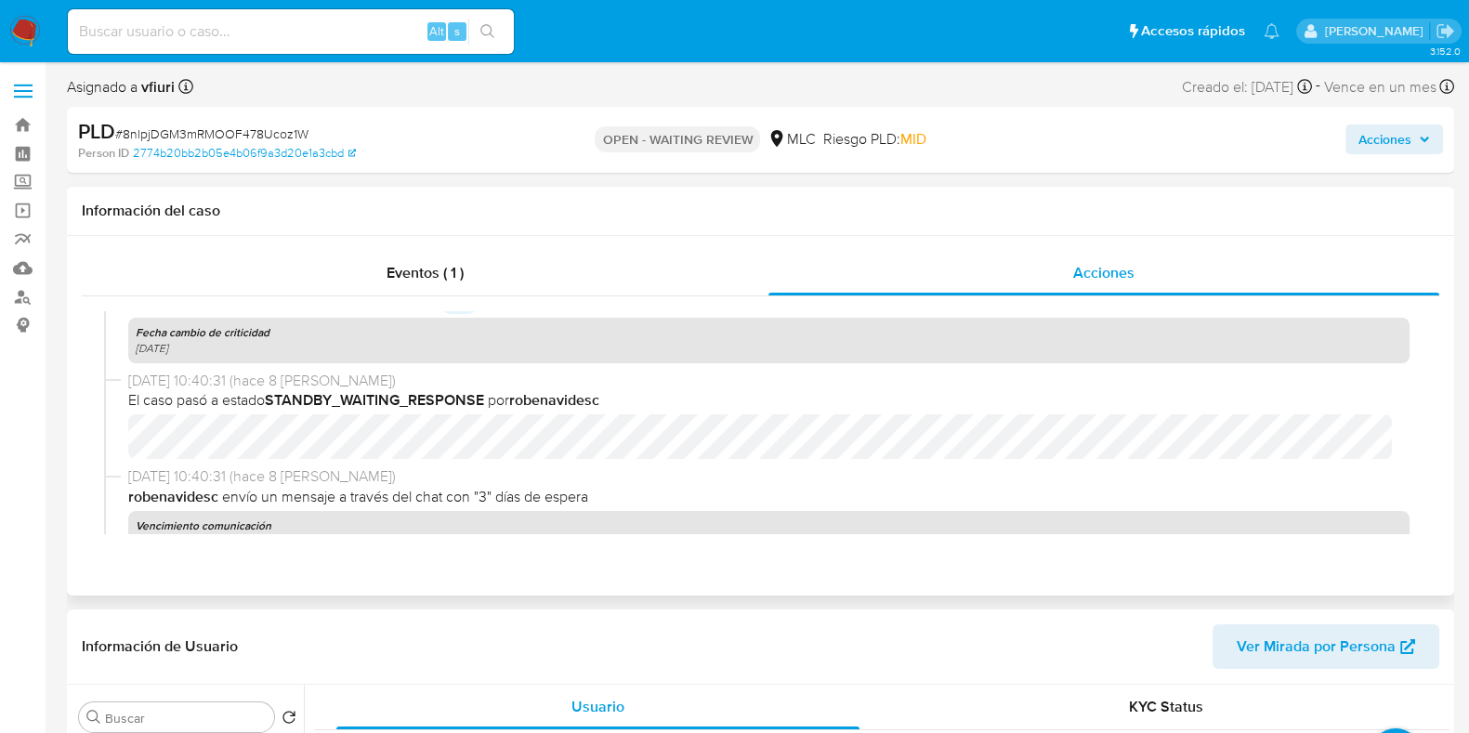
click at [372, 401] on b "STANDBY_WAITING_RESPONSE" at bounding box center [374, 399] width 219 height 21
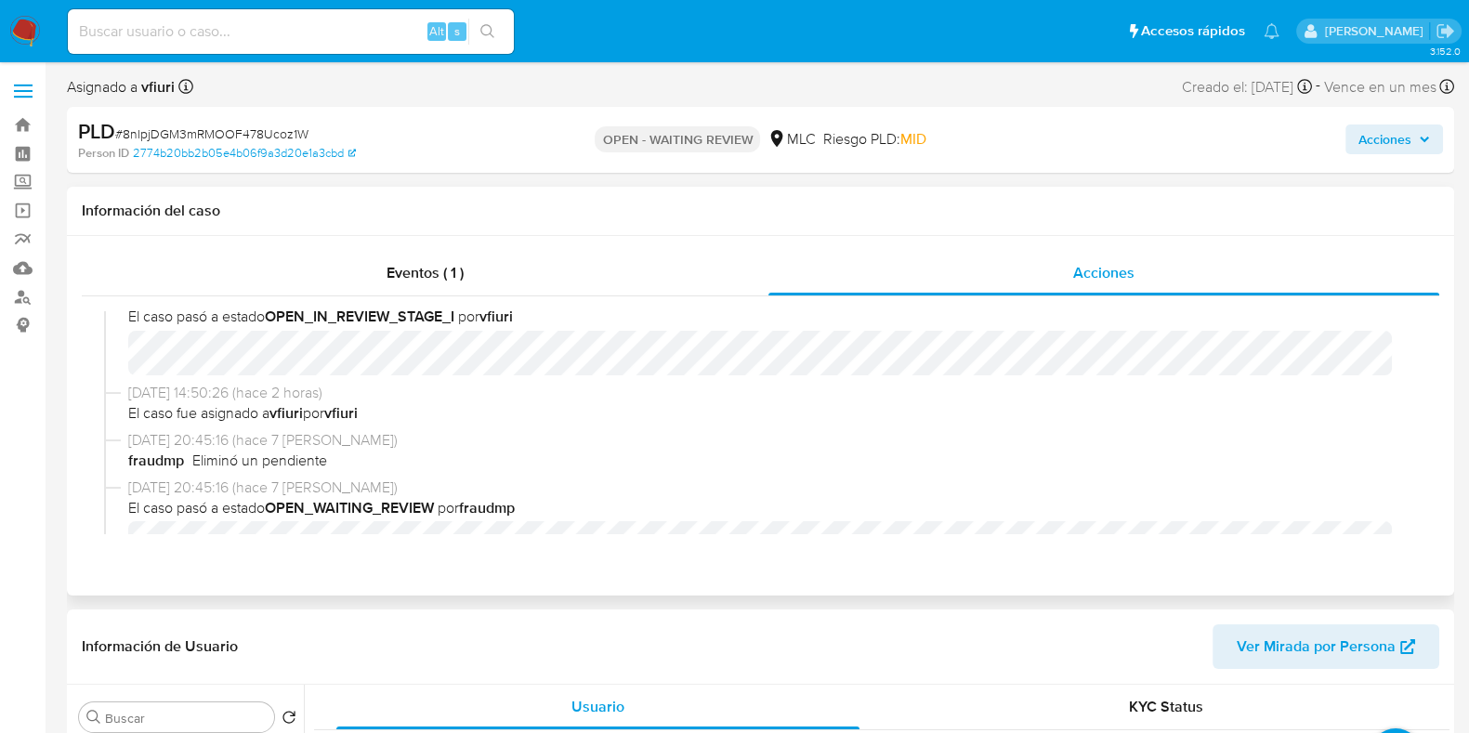
scroll to position [610, 0]
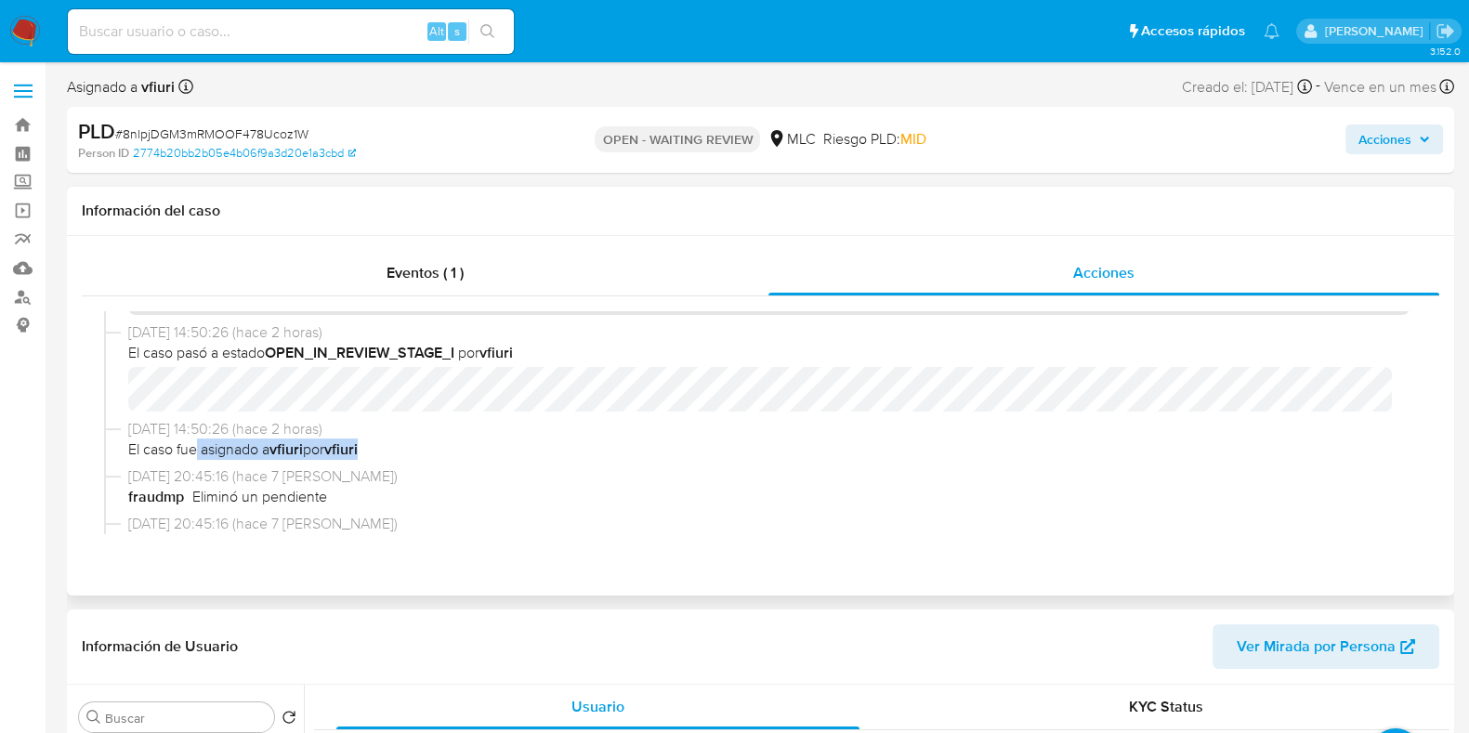
drag, startPoint x: 200, startPoint y: 449, endPoint x: 369, endPoint y: 443, distance: 169.2
click at [369, 443] on span "El caso fue asignado a vfiuri por vfiuri" at bounding box center [769, 450] width 1282 height 20
click at [392, 448] on span "El caso fue asignado a vfiuri por vfiuri" at bounding box center [769, 450] width 1282 height 20
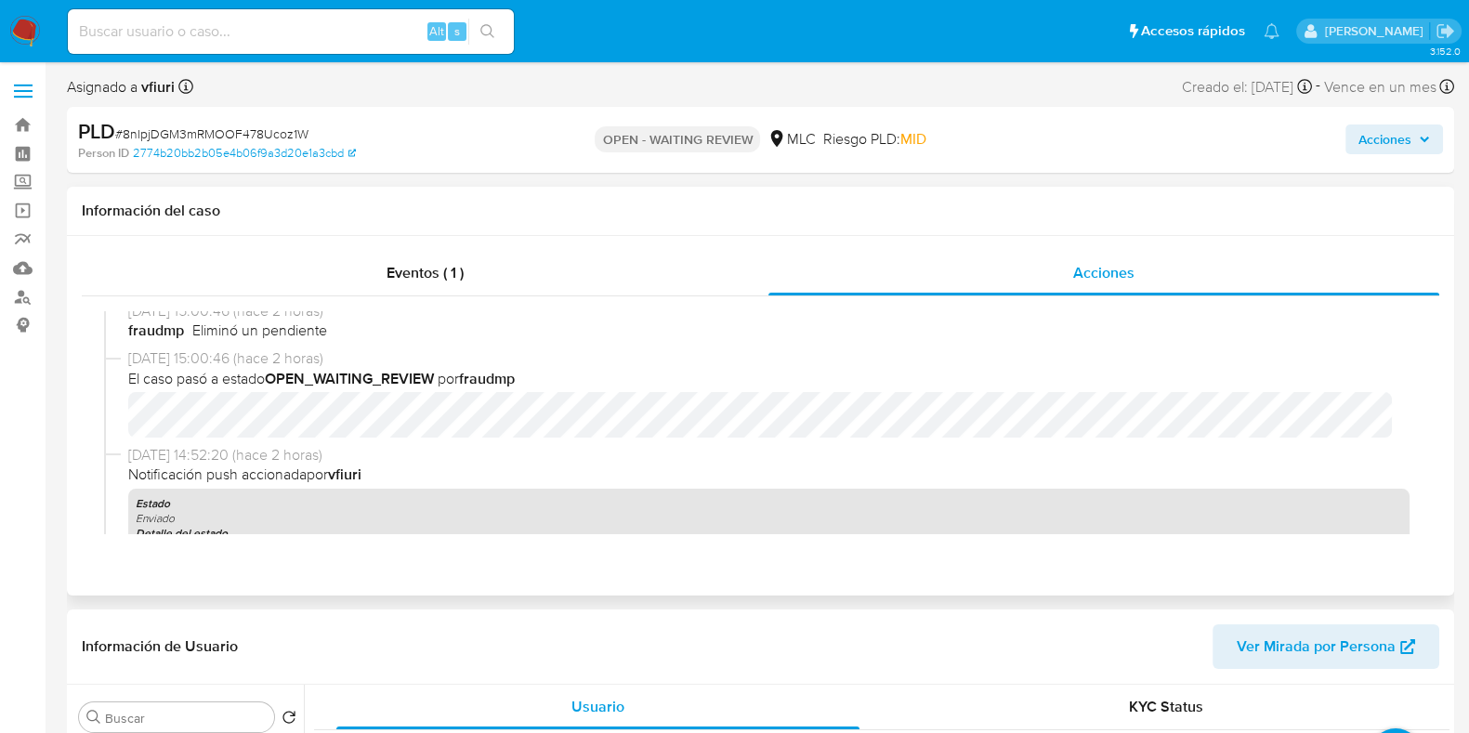
scroll to position [0, 0]
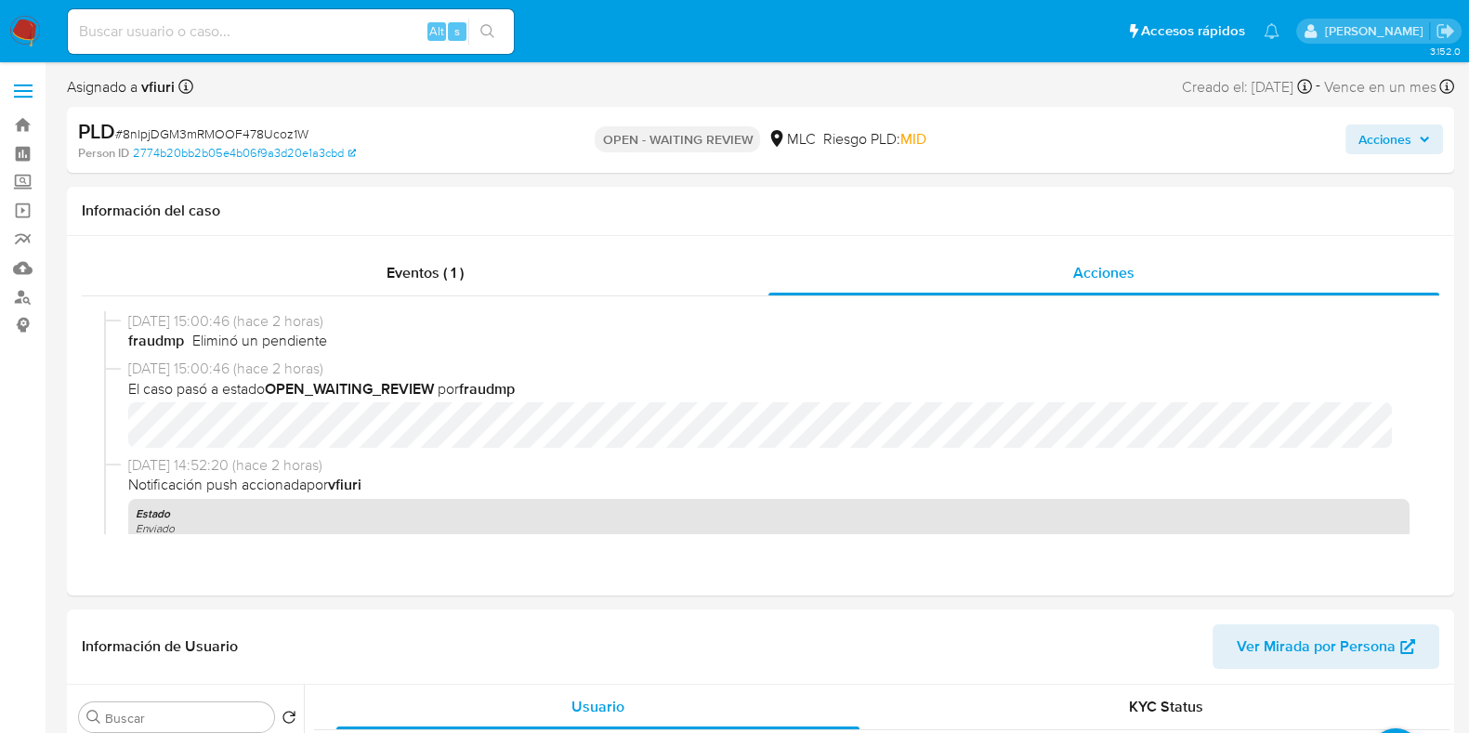
click at [292, 36] on input at bounding box center [291, 32] width 446 height 24
click at [30, 289] on link "Buscador de personas" at bounding box center [110, 297] width 221 height 29
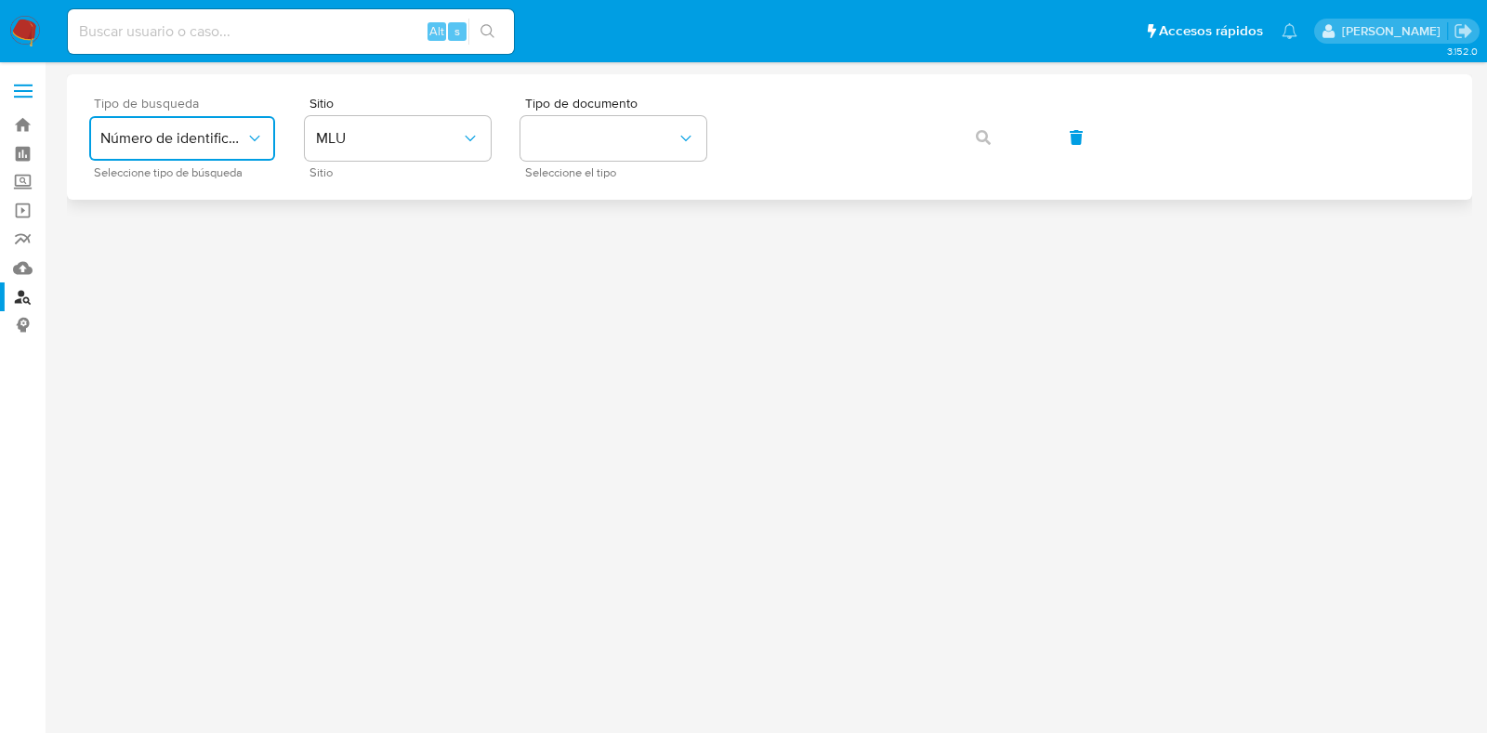
click at [211, 137] on span "Número de identificación" at bounding box center [172, 138] width 145 height 19
click at [189, 198] on span "Número de identificación" at bounding box center [176, 197] width 152 height 37
click at [428, 132] on button "site_id" at bounding box center [398, 138] width 186 height 45
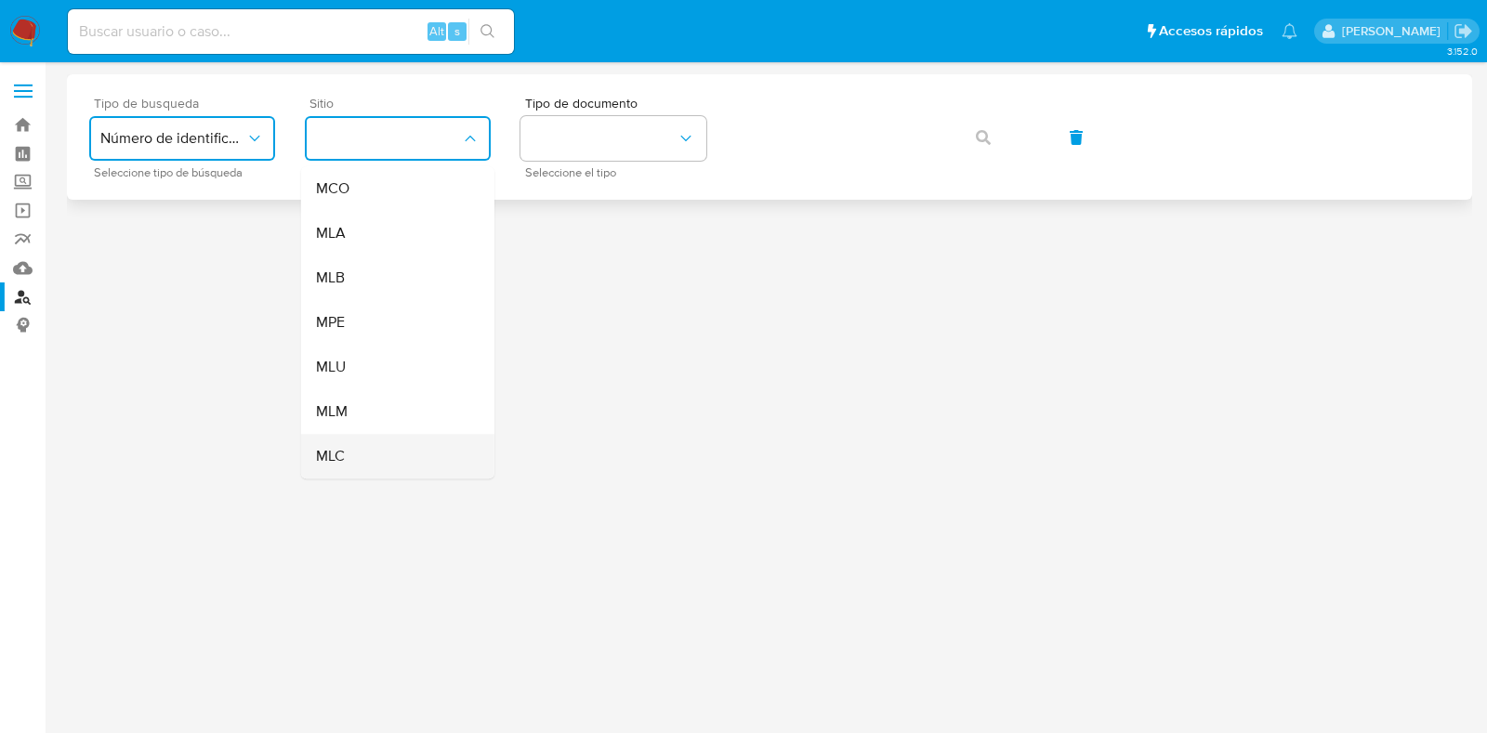
click at [362, 448] on div "MLC" at bounding box center [392, 456] width 152 height 45
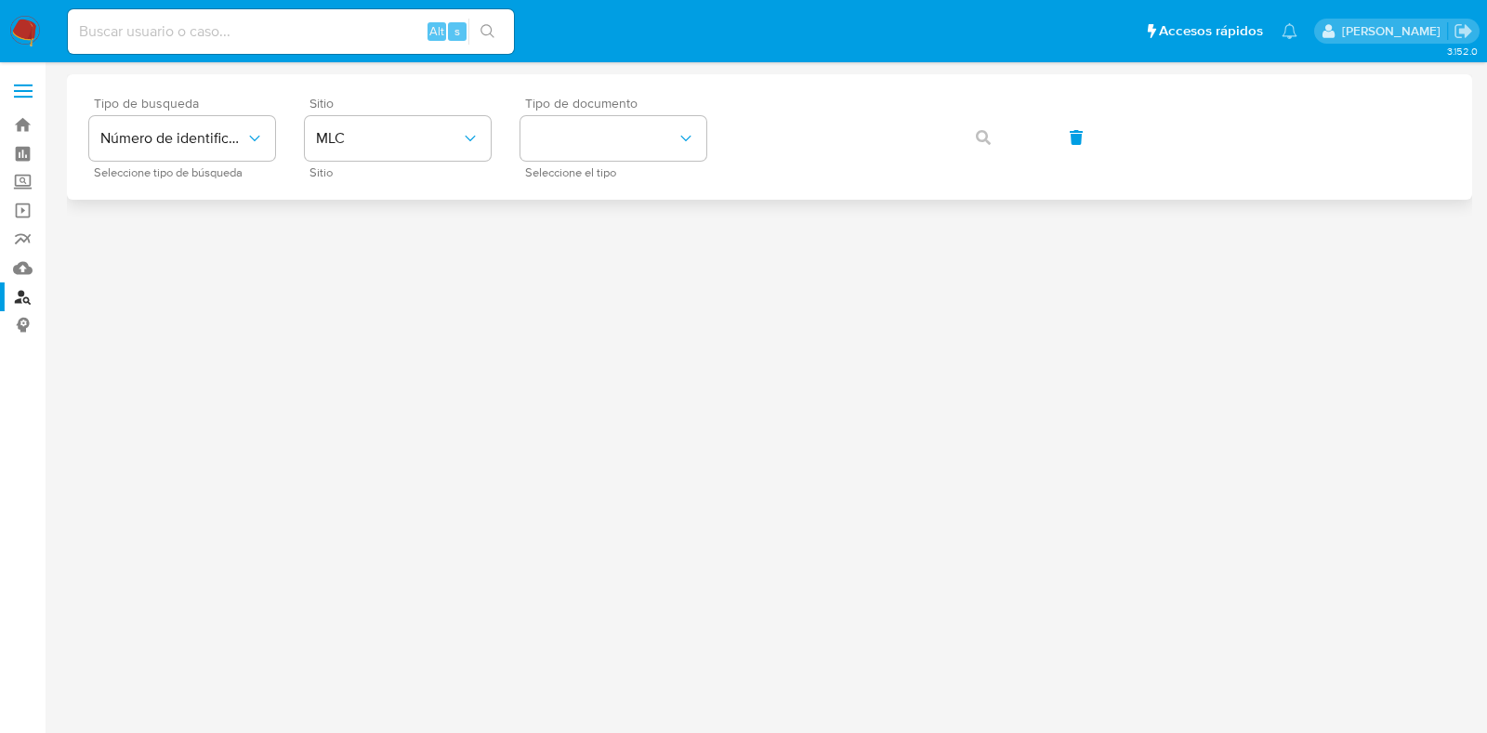
click at [626, 113] on div "Tipo de documento Seleccione el tipo" at bounding box center [613, 137] width 186 height 81
click at [617, 130] on button "identificationType" at bounding box center [613, 138] width 186 height 45
click at [609, 206] on div "RUT RUT" at bounding box center [608, 197] width 152 height 63
click at [982, 132] on icon "button" at bounding box center [983, 137] width 15 height 15
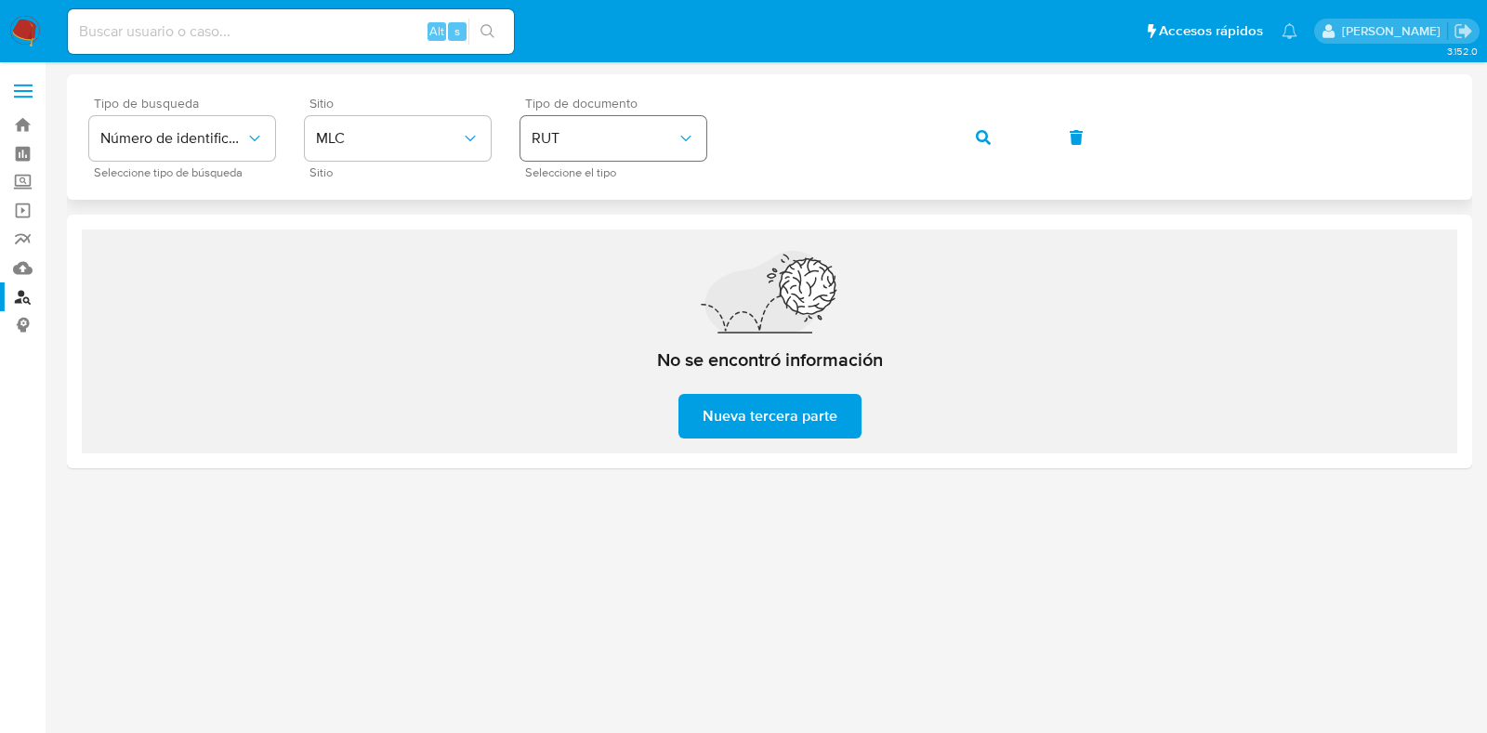
click at [642, 137] on div "Tipo de busqueda Número de identificación Seleccione tipo de búsqueda Sitio MLC…" at bounding box center [769, 137] width 1361 height 81
click at [979, 142] on icon "button" at bounding box center [983, 137] width 15 height 15
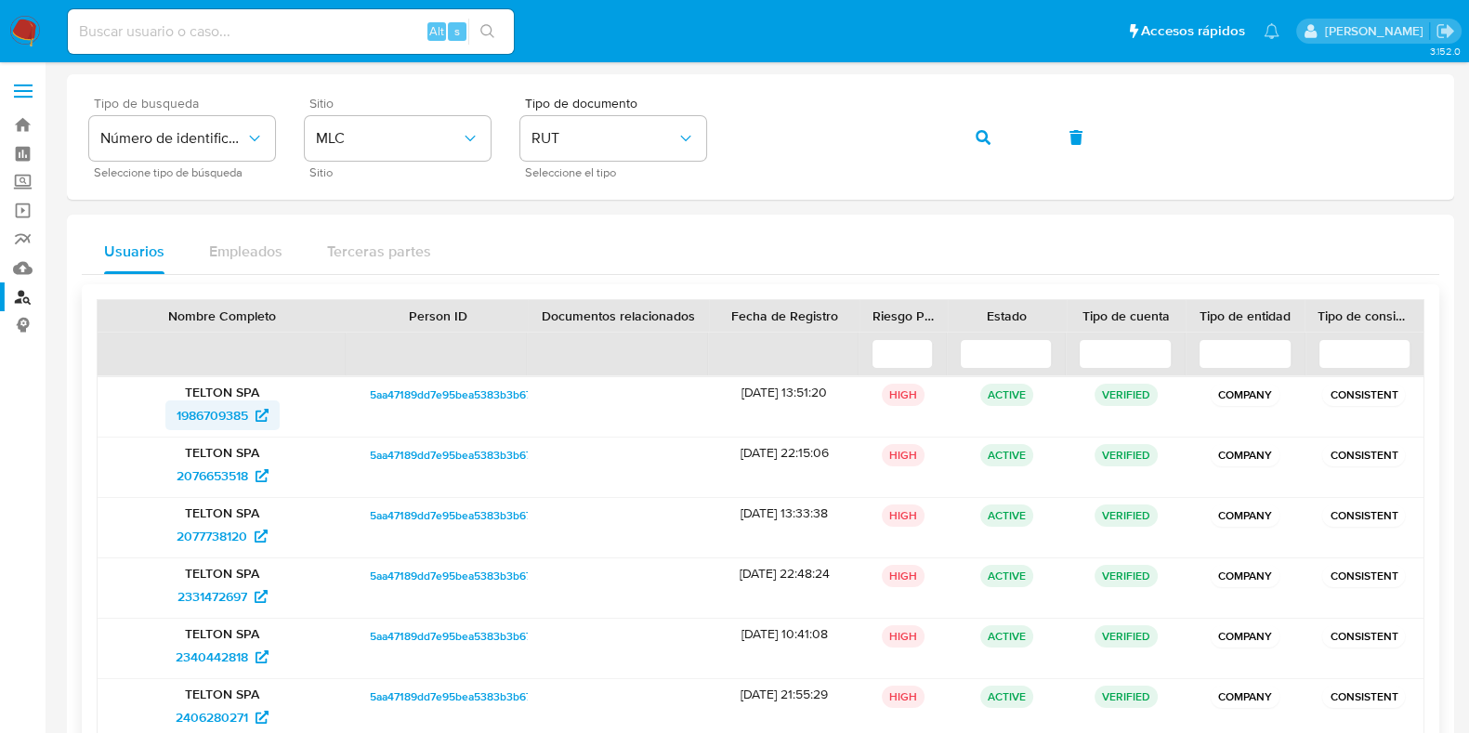
click at [239, 405] on span "1986709385" at bounding box center [213, 416] width 72 height 30
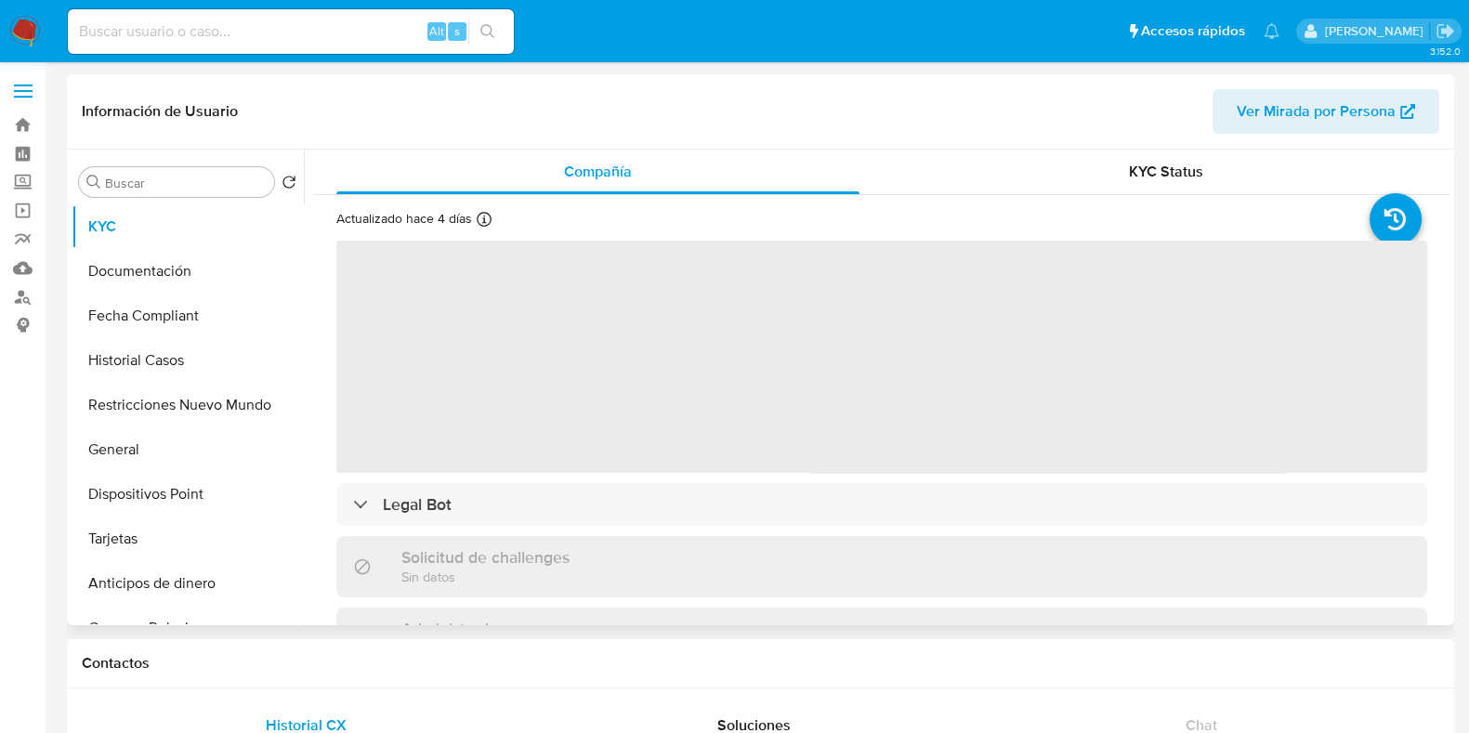
click at [1284, 112] on span "Ver Mirada por Persona" at bounding box center [1316, 111] width 159 height 45
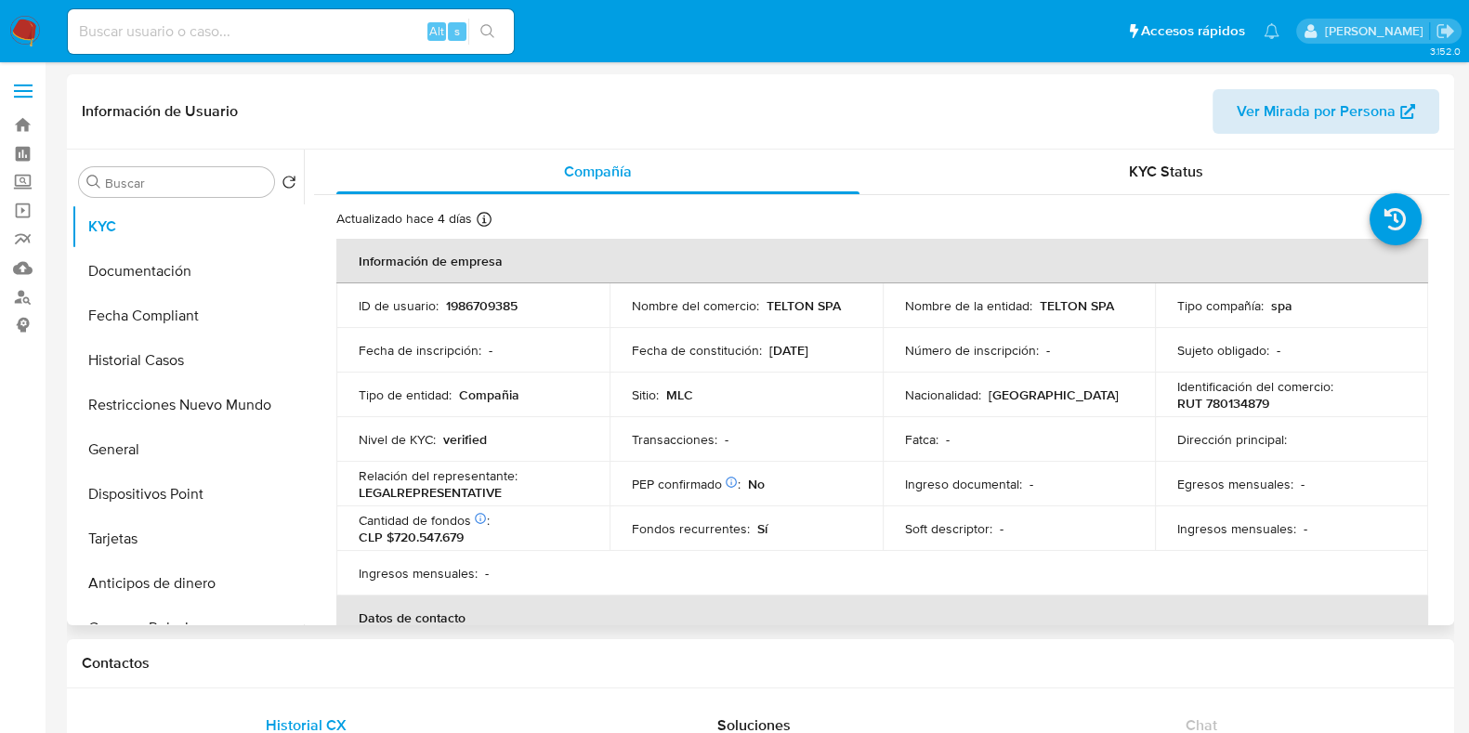
select select "10"
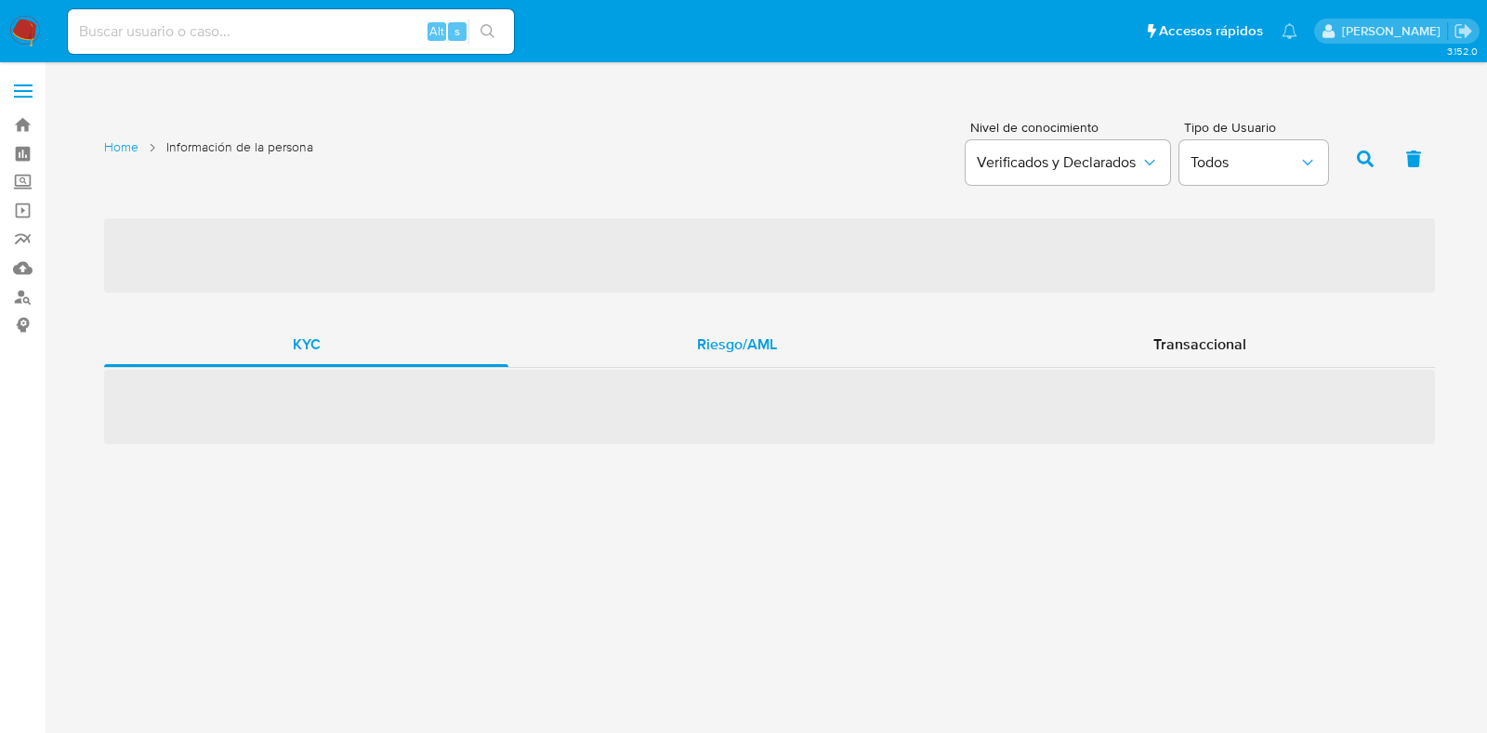
click at [674, 346] on div "Riesgo/AML" at bounding box center [736, 344] width 456 height 45
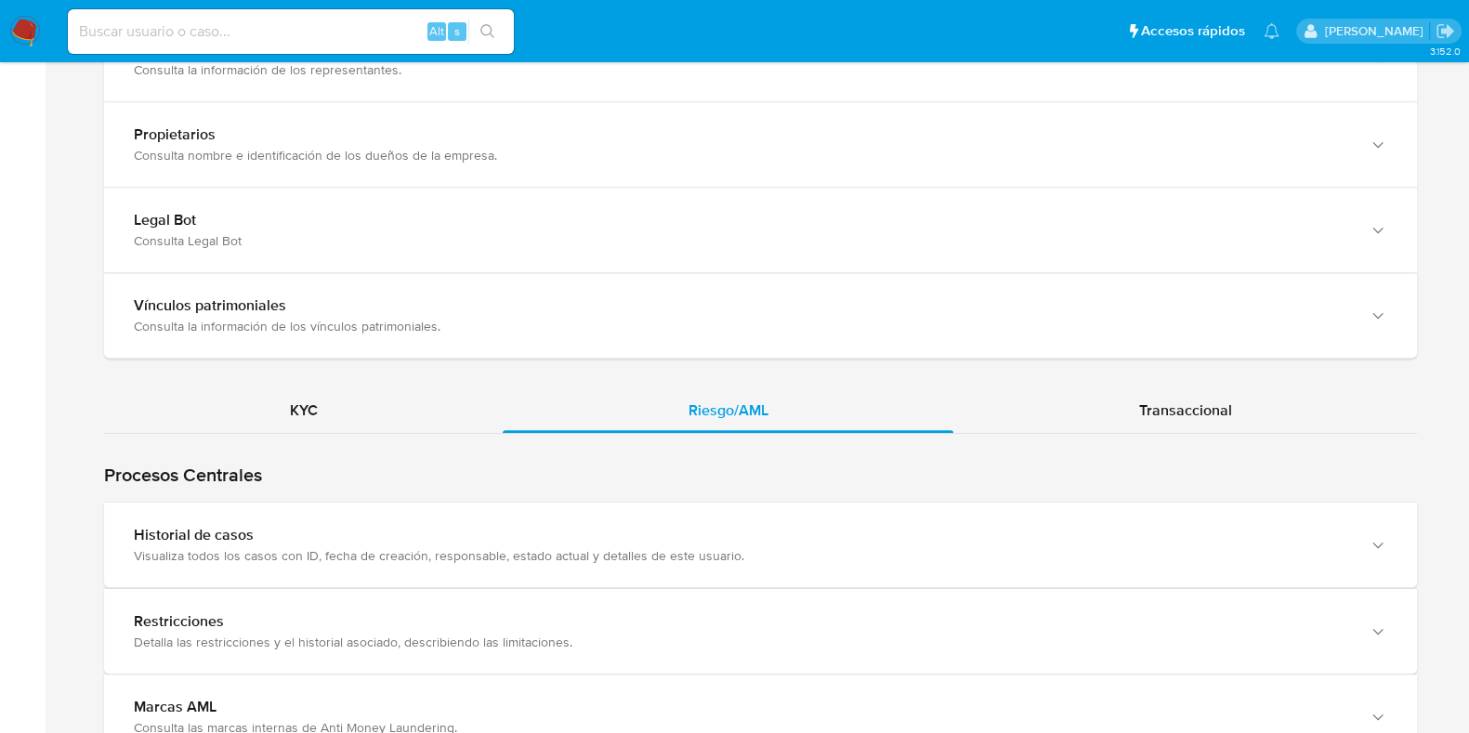
scroll to position [1858, 0]
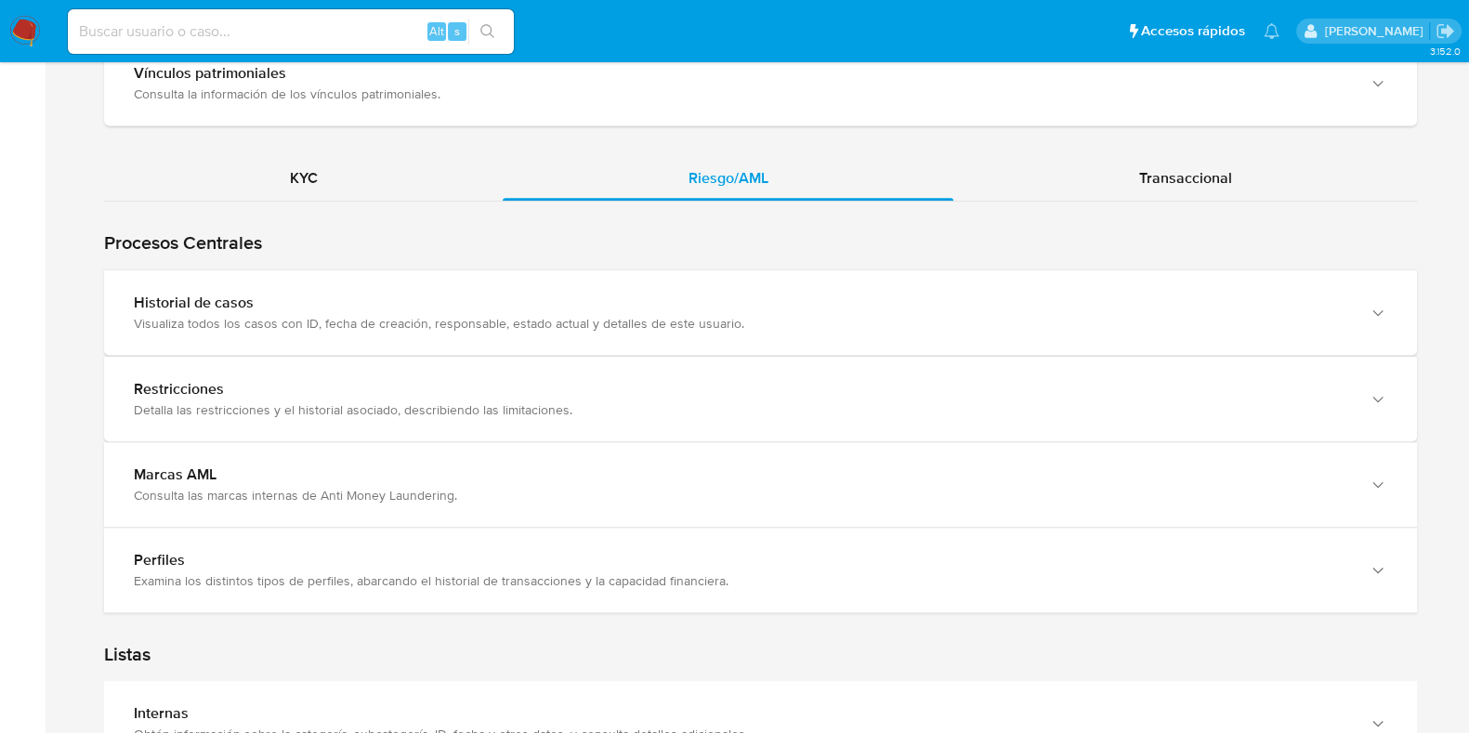
click at [322, 245] on h1 "Procesos Centrales" at bounding box center [760, 242] width 1313 height 23
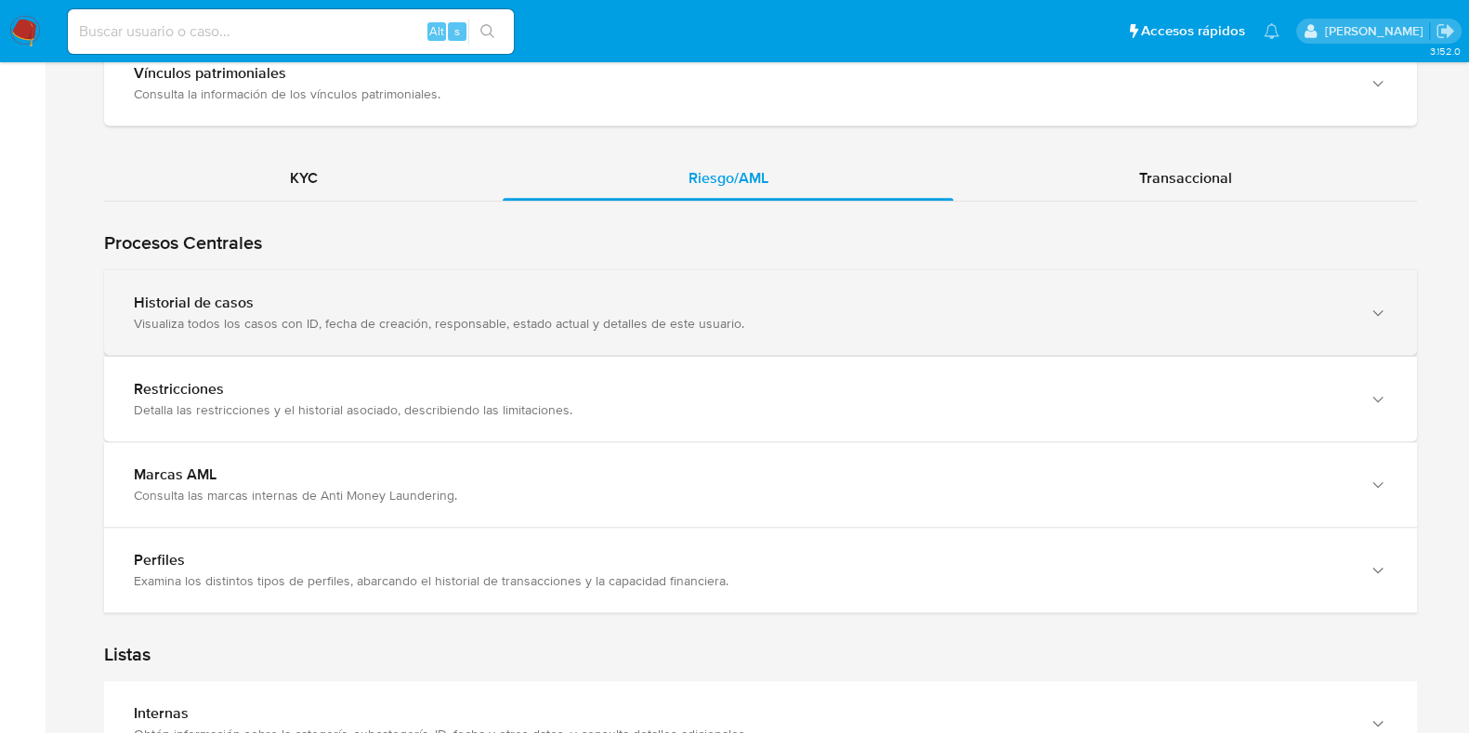
click at [336, 299] on div "Historial de casos" at bounding box center [742, 303] width 1217 height 19
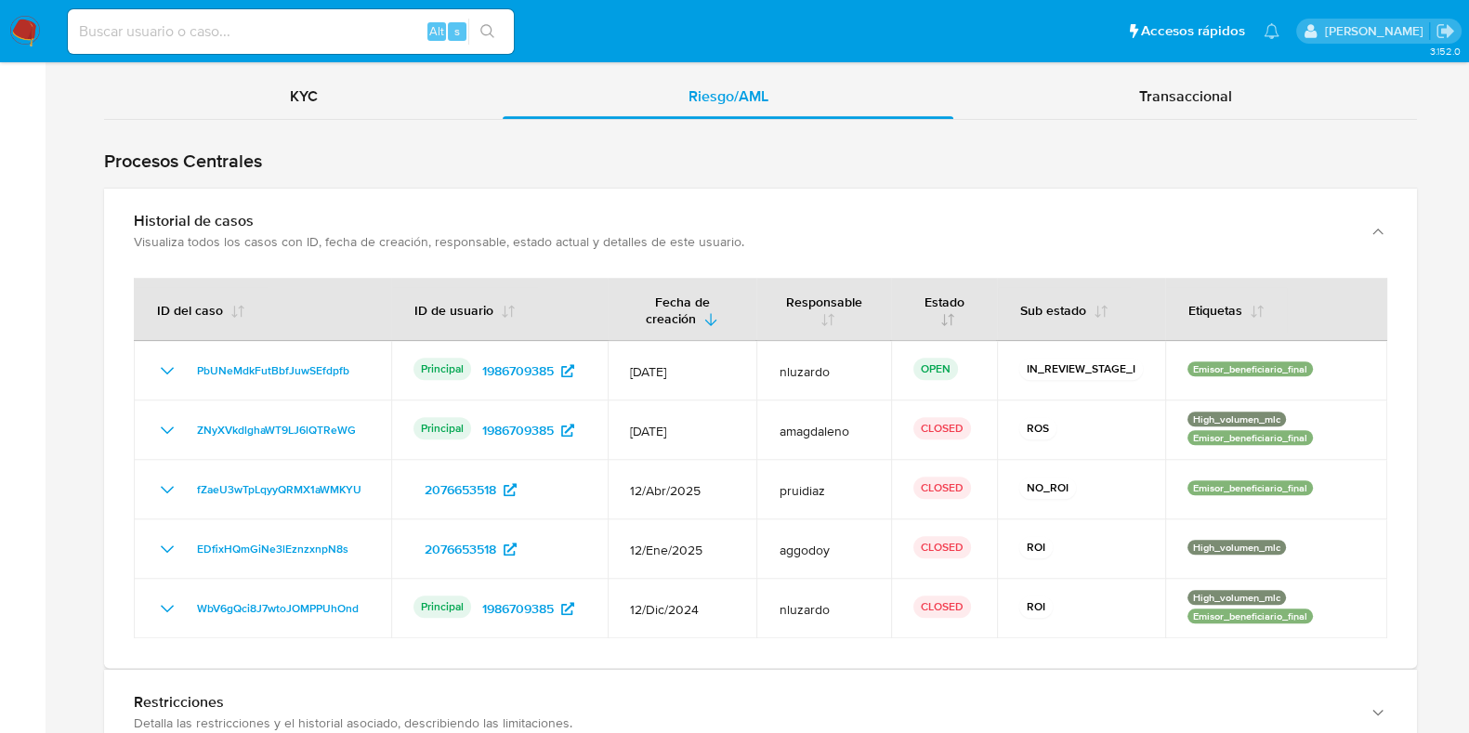
scroll to position [1975, 0]
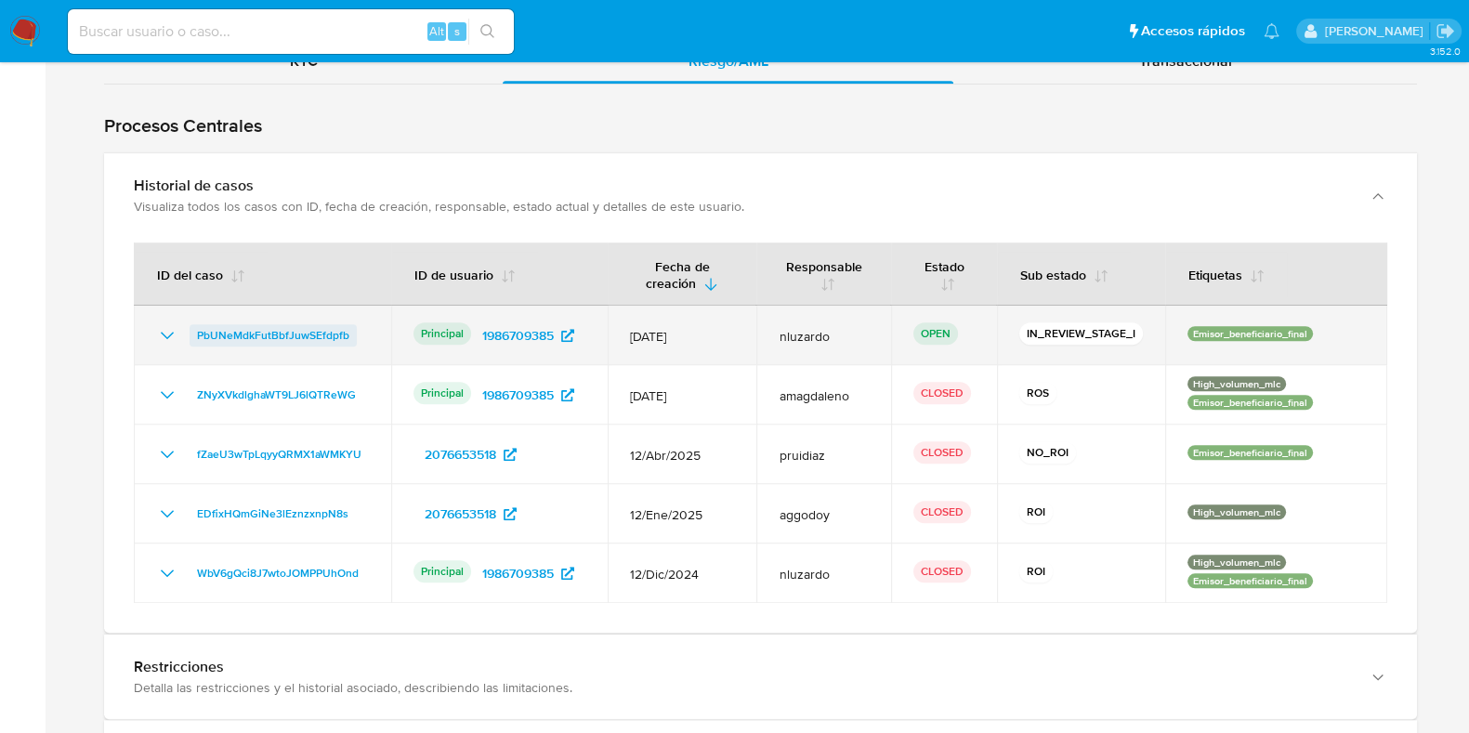
click at [311, 337] on span "PbUNeMdkFutBbfJuwSEfdpfb" at bounding box center [273, 335] width 152 height 22
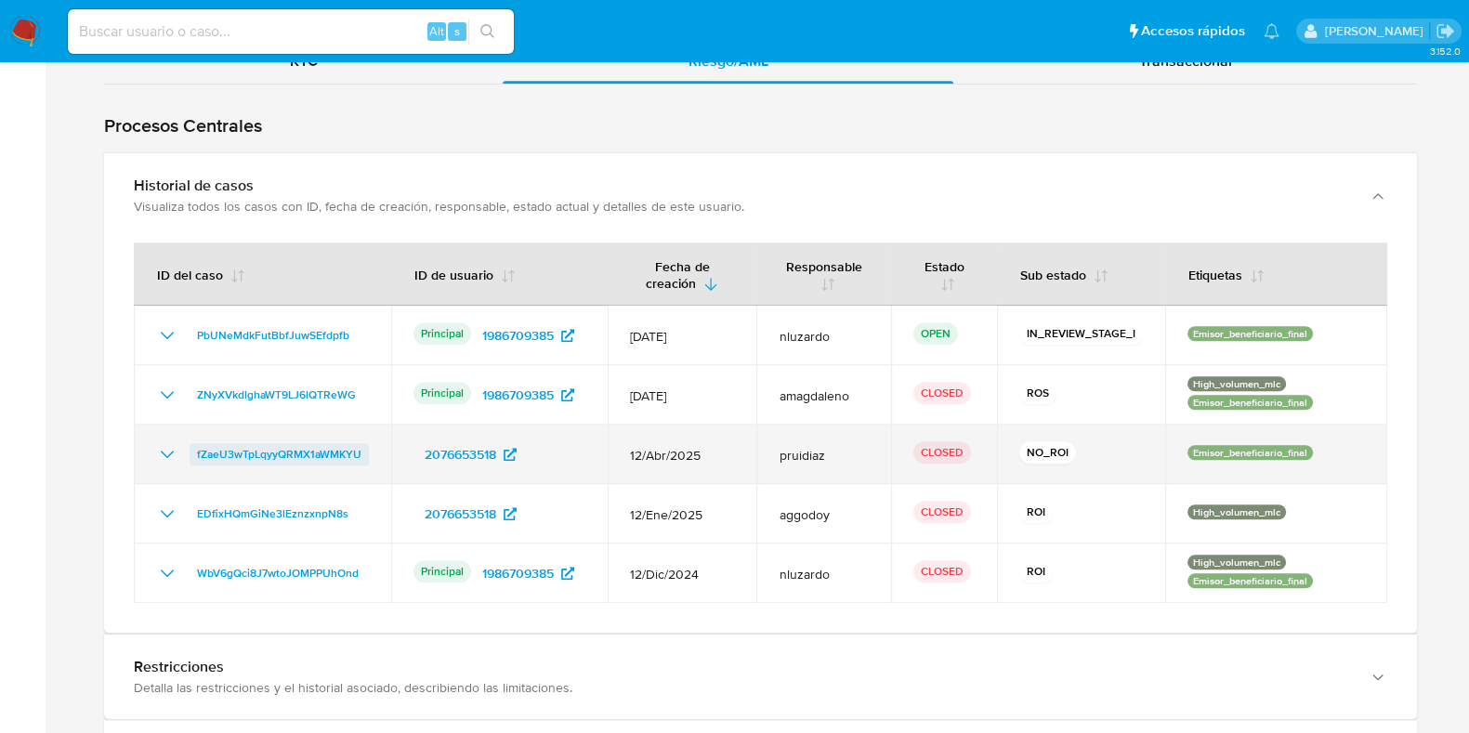
click at [312, 448] on span "fZaeU3wTpLqyyQRMX1aWMKYU" at bounding box center [279, 454] width 164 height 22
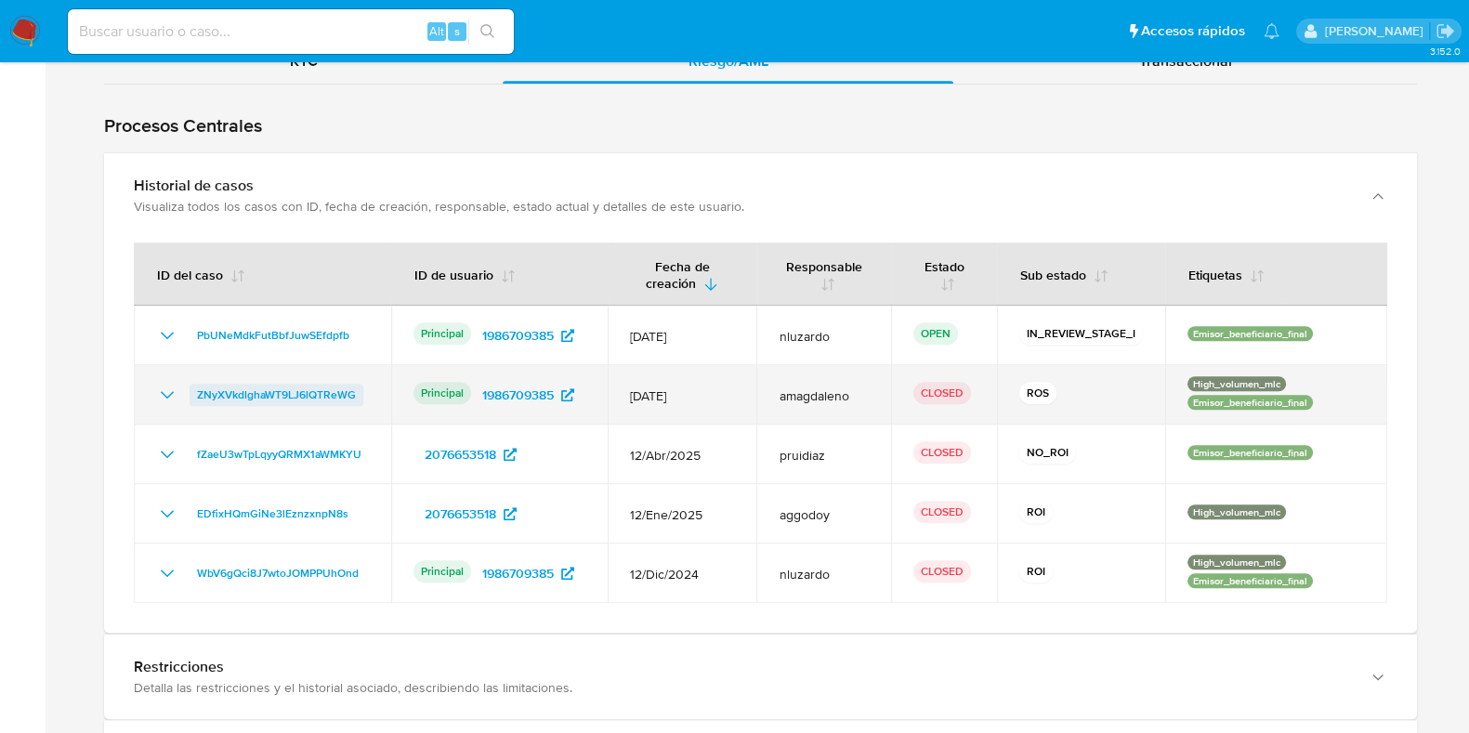
click at [308, 392] on span "ZNyXVkdlghaWT9LJ6lQTReWG" at bounding box center [276, 395] width 159 height 22
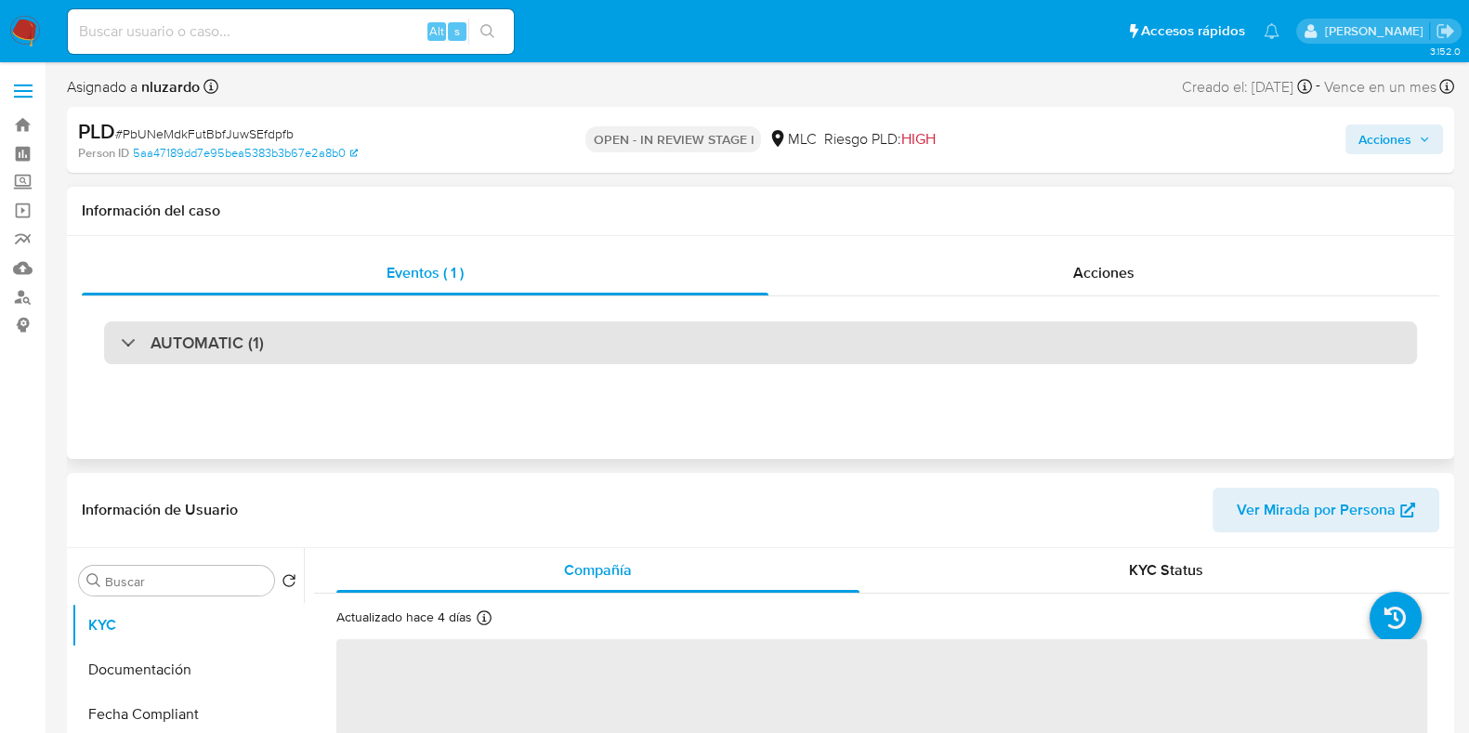
select select "10"
click at [513, 346] on div "AUTOMATIC (1)" at bounding box center [760, 343] width 1313 height 43
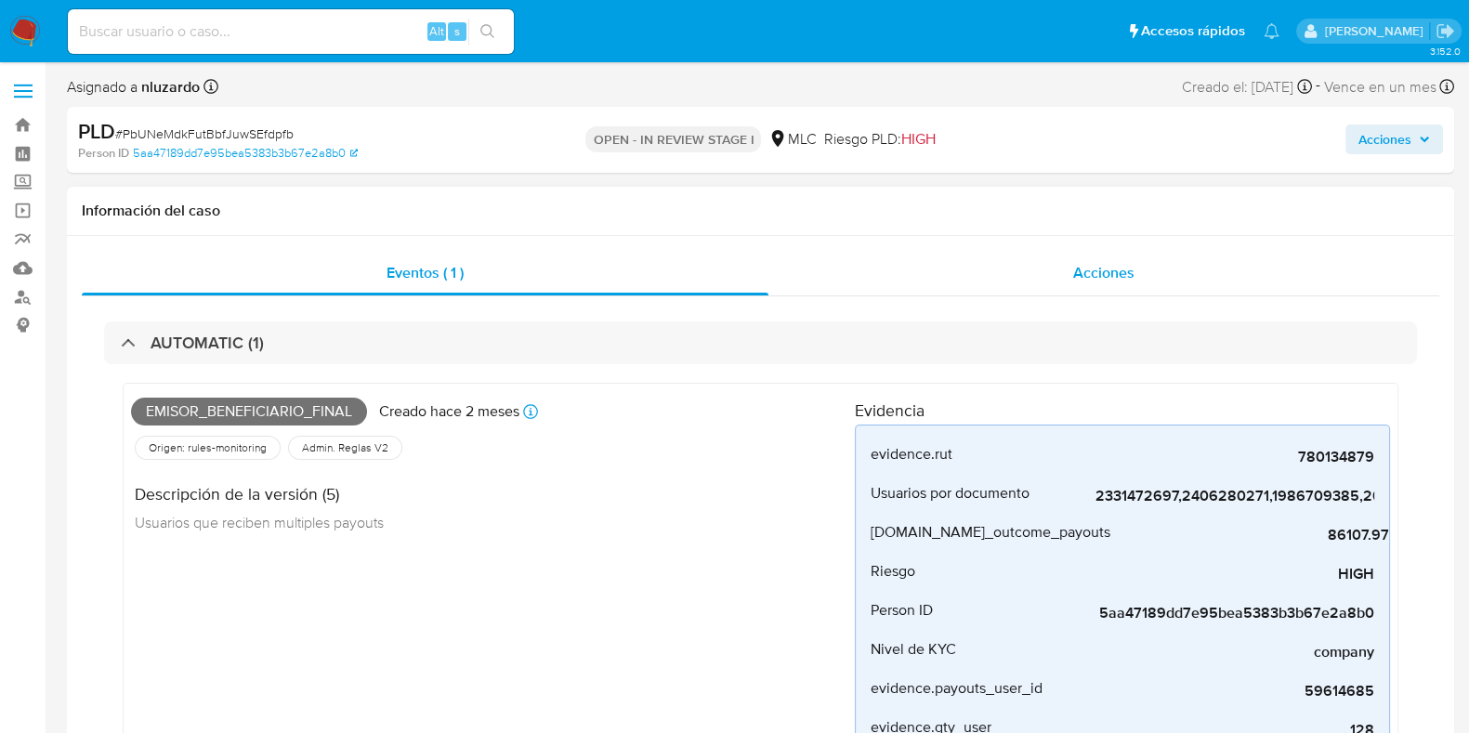
click at [1021, 274] on div "Acciones" at bounding box center [1104, 273] width 671 height 45
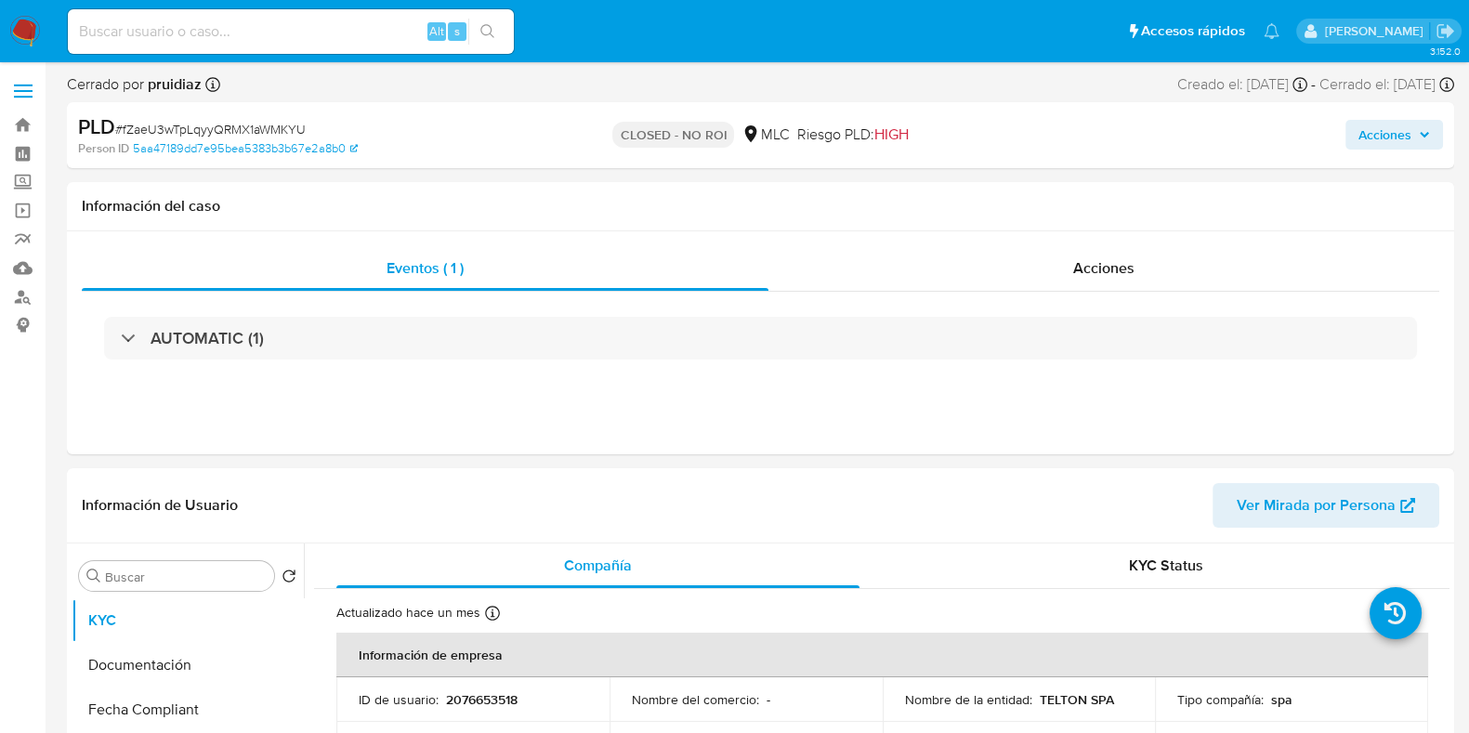
select select "10"
click at [1122, 269] on span "Acciones" at bounding box center [1103, 267] width 61 height 21
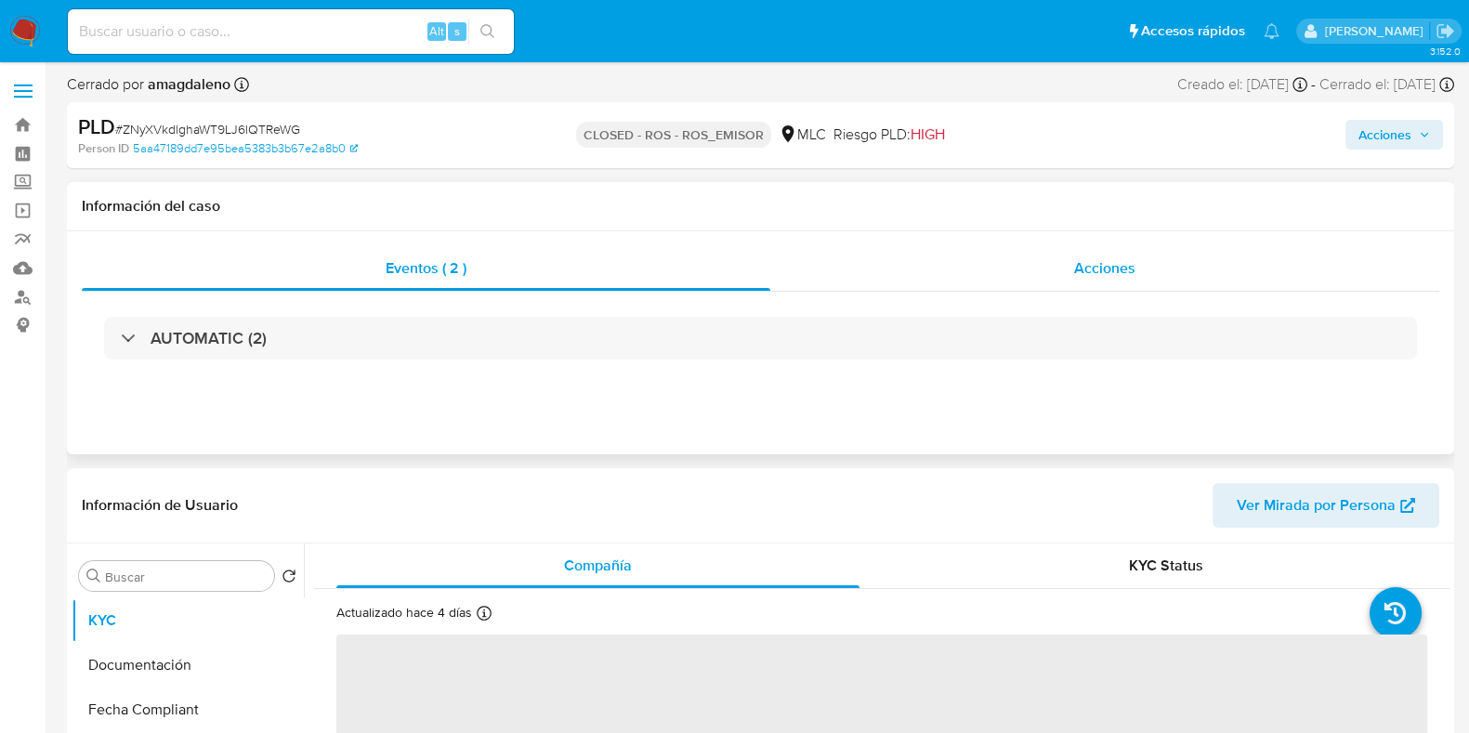
click at [1055, 270] on div "Acciones" at bounding box center [1104, 268] width 669 height 45
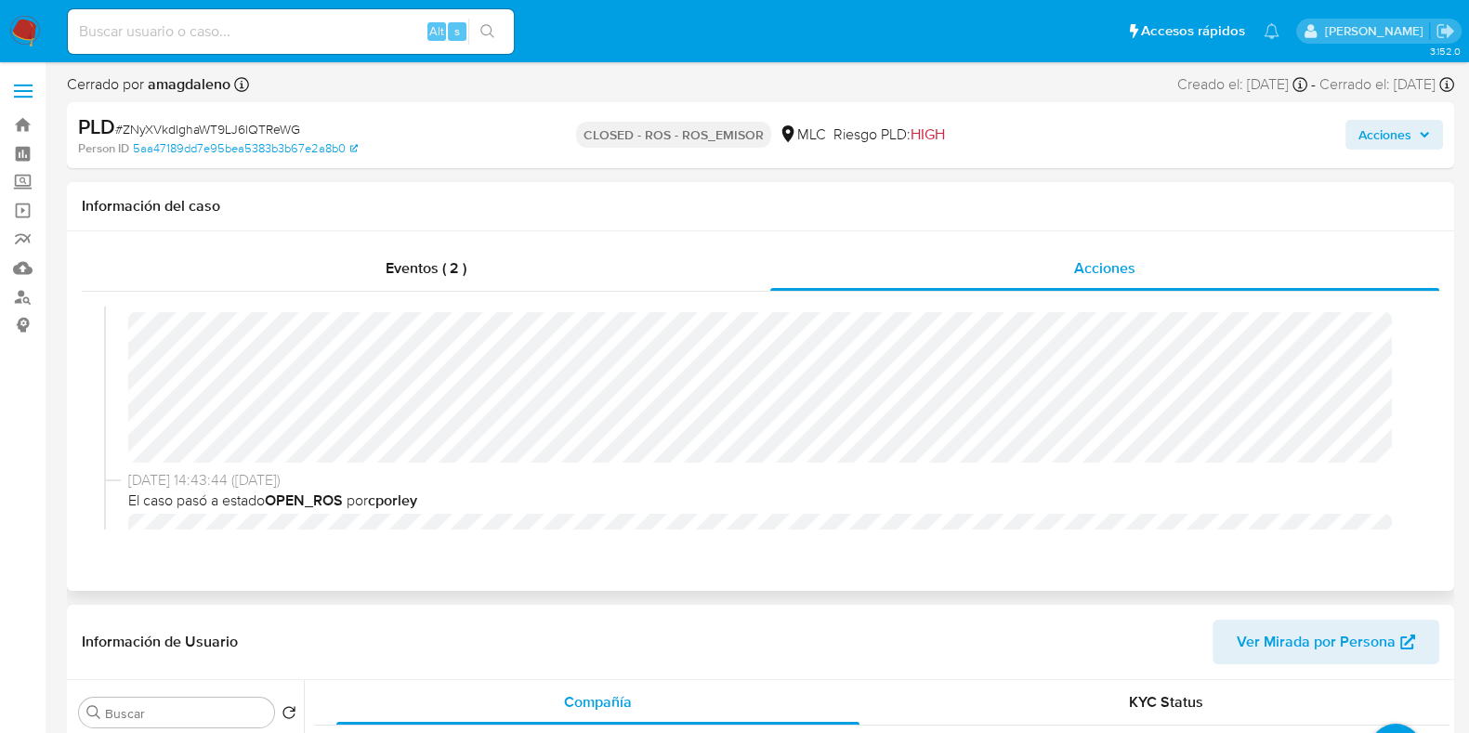
select select "10"
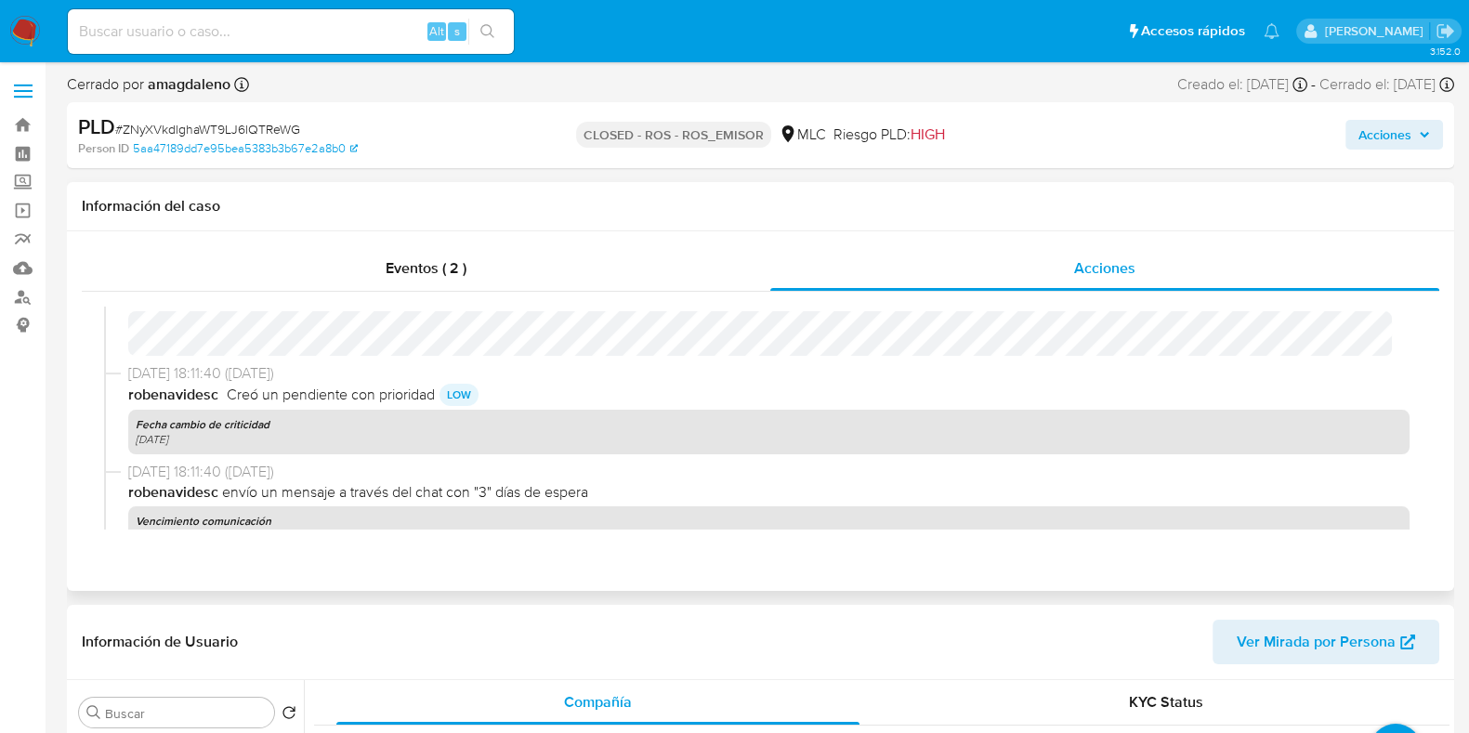
scroll to position [2923, 0]
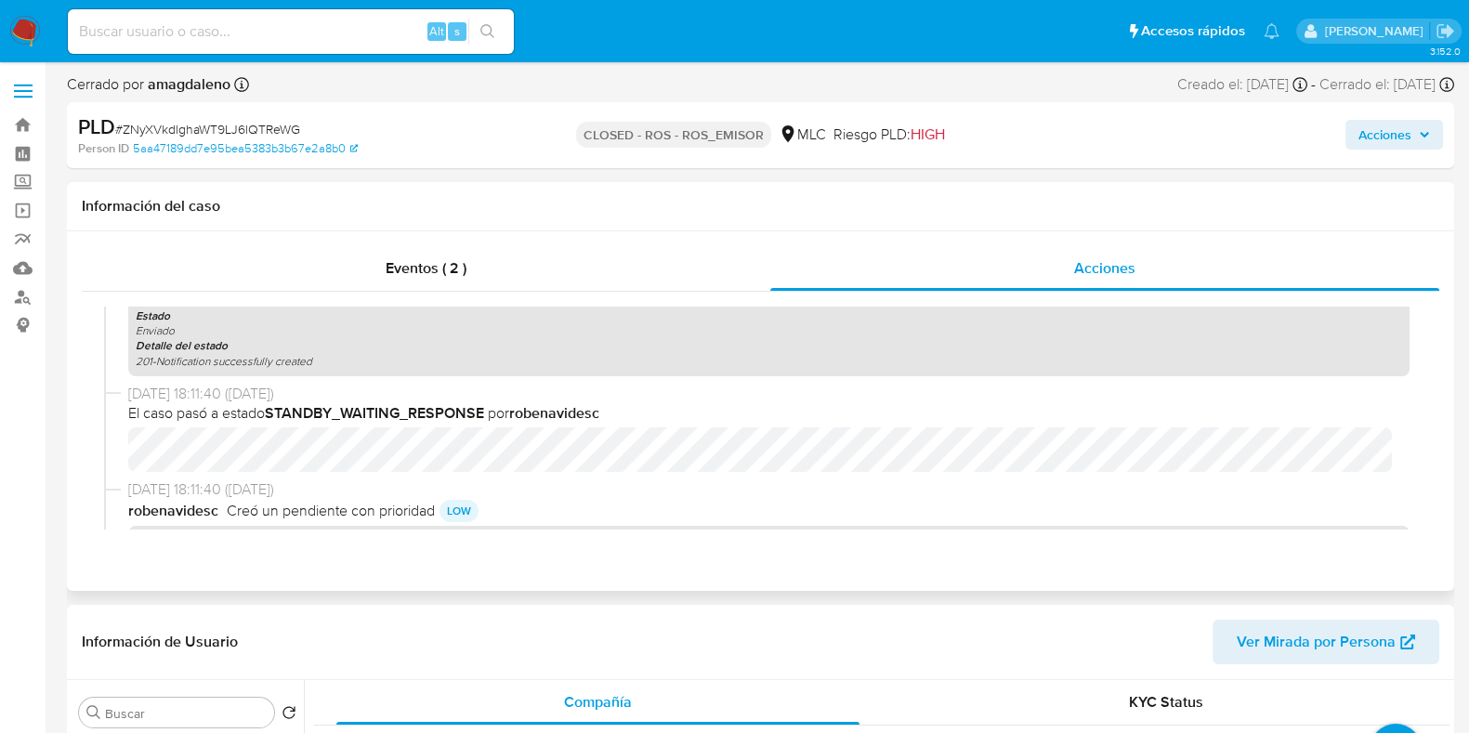
click at [327, 411] on b "STANDBY_WAITING_RESPONSE" at bounding box center [374, 412] width 219 height 21
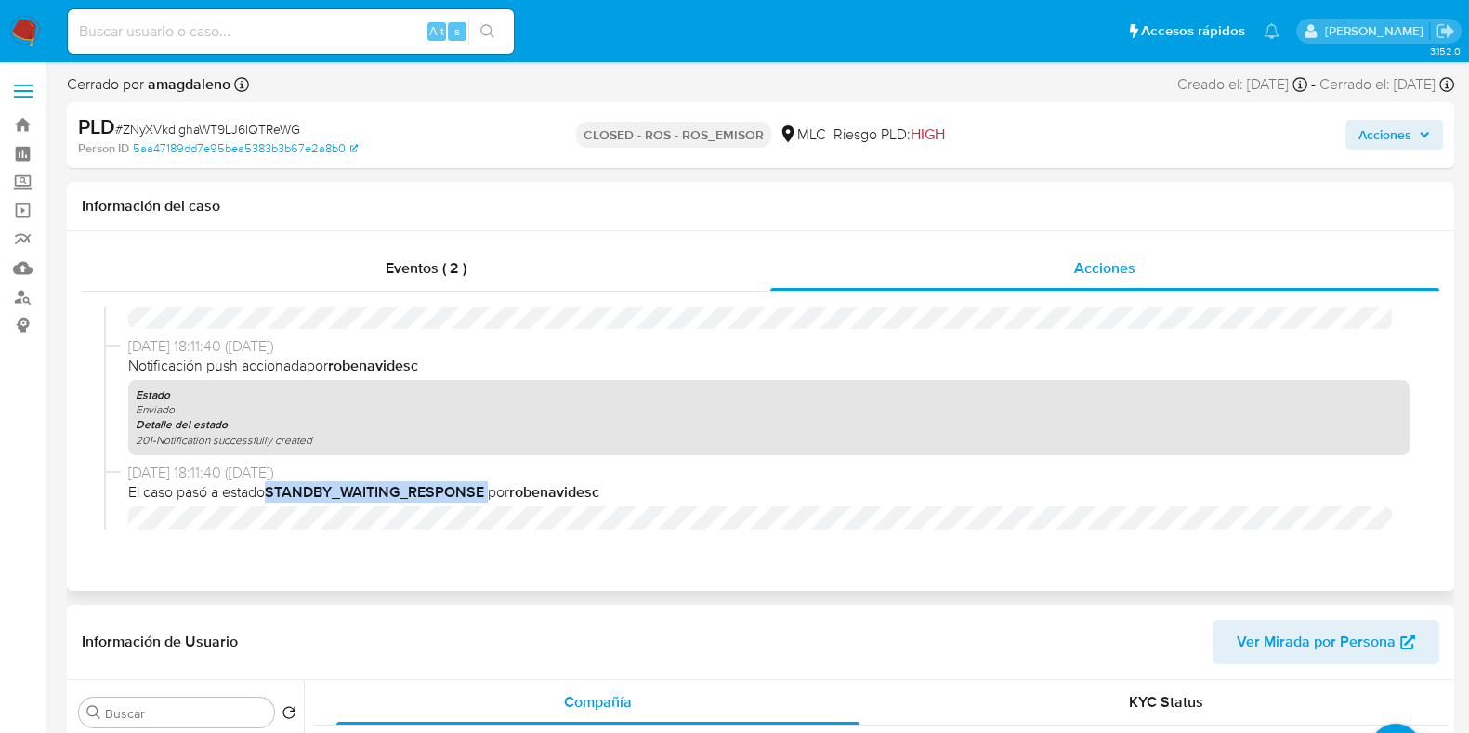
scroll to position [2807, 0]
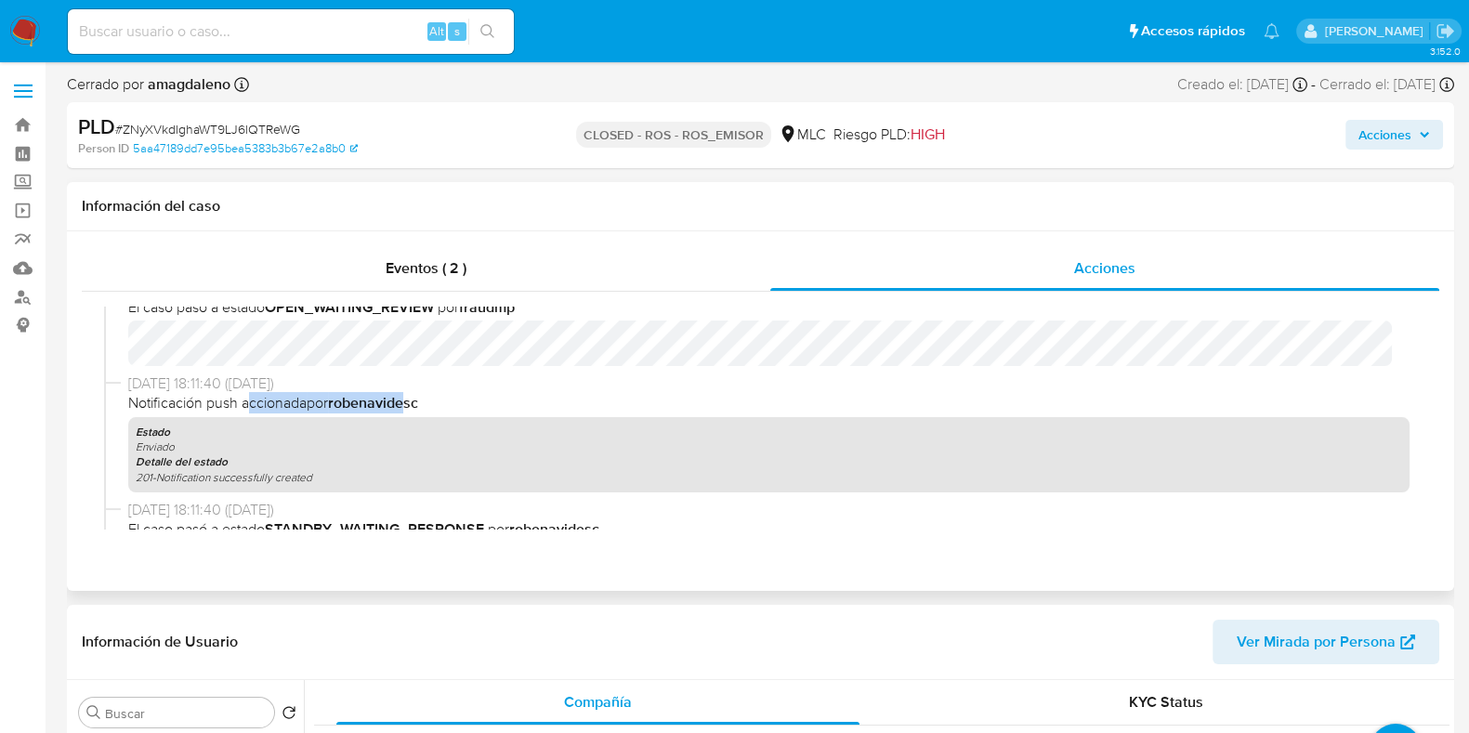
drag, startPoint x: 261, startPoint y: 405, endPoint x: 411, endPoint y: 403, distance: 149.6
click at [411, 403] on span "Notificación push accionada por robenavidesc" at bounding box center [769, 403] width 1282 height 20
drag, startPoint x: 212, startPoint y: 477, endPoint x: 325, endPoint y: 467, distance: 113.8
click at [323, 467] on div "Estado Enviado Detalle del estado 201-Notification successfully created" at bounding box center [769, 454] width 1282 height 75
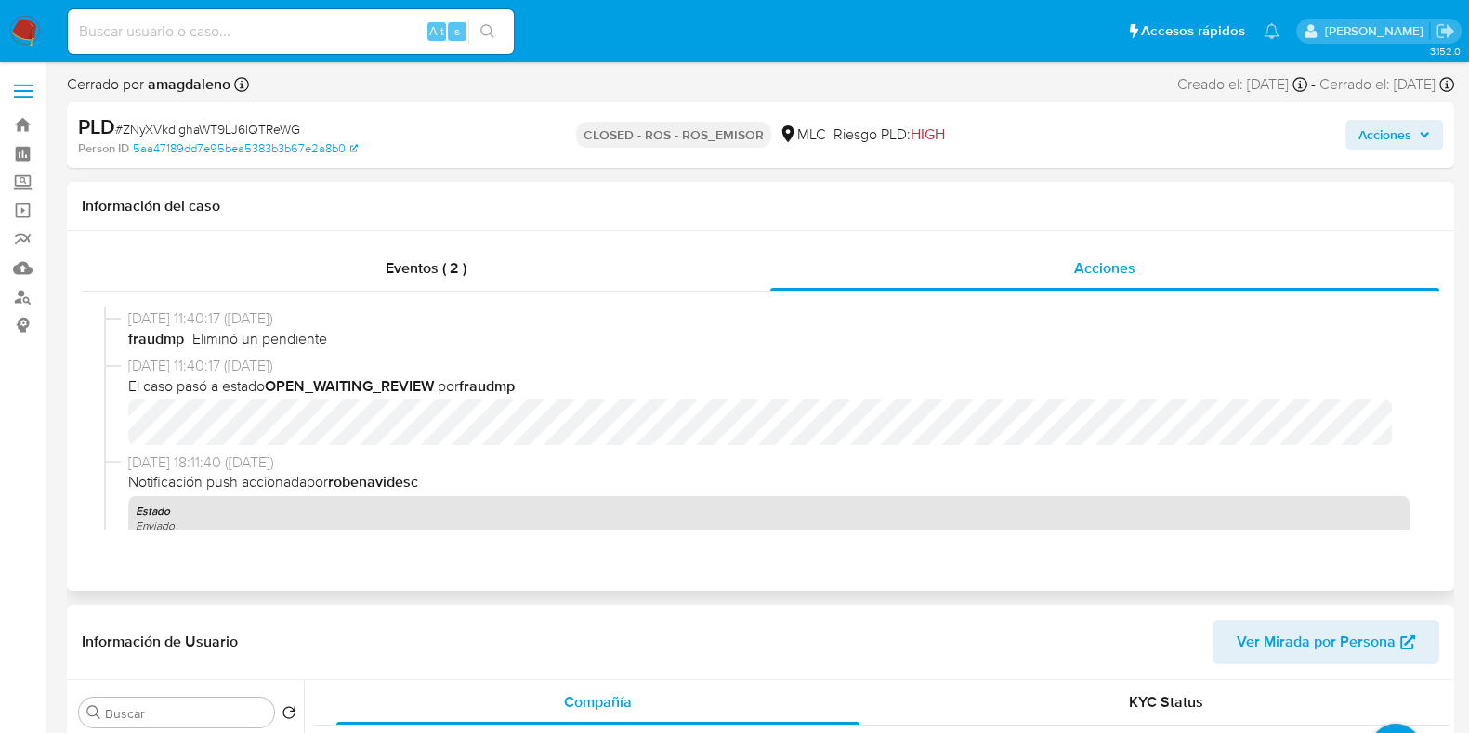
scroll to position [2691, 0]
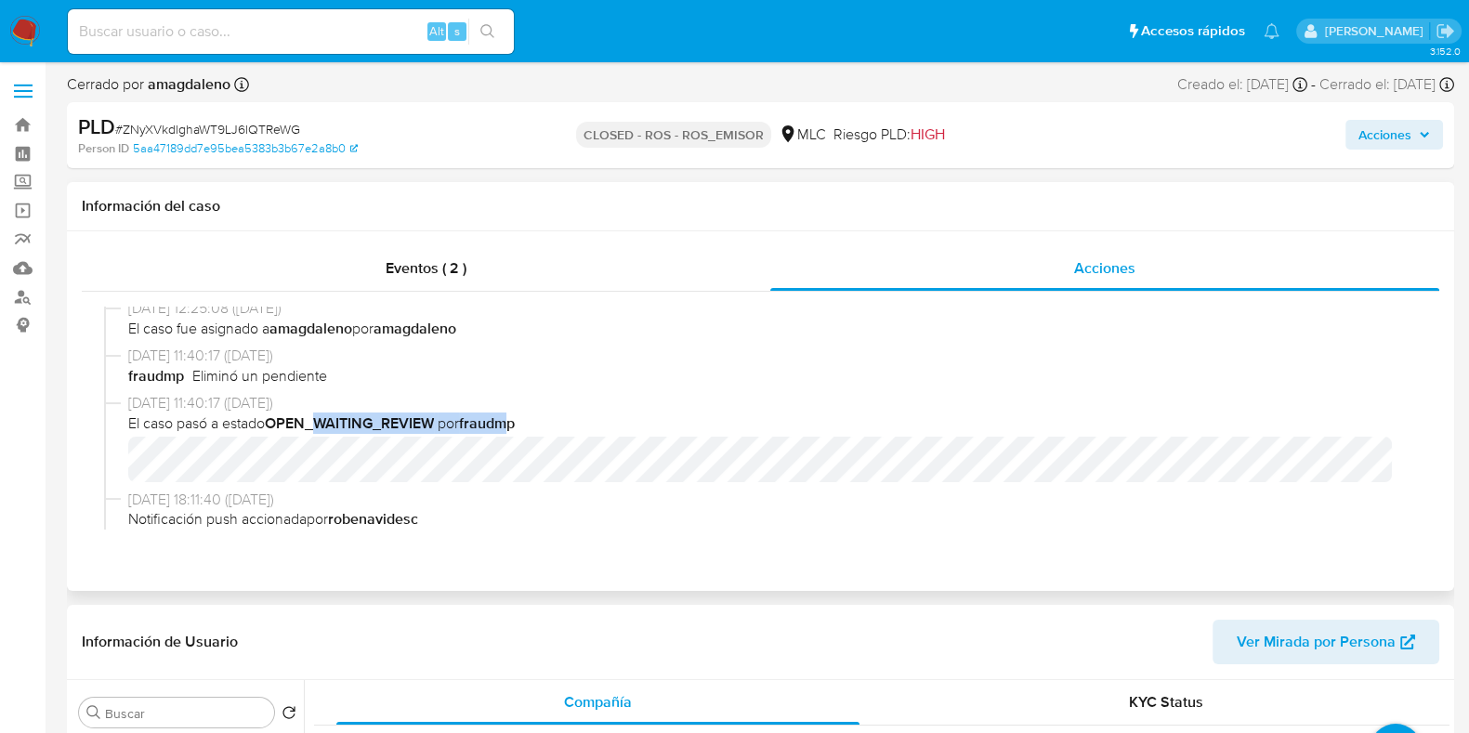
drag, startPoint x: 337, startPoint y: 425, endPoint x: 513, endPoint y: 422, distance: 175.7
click at [513, 422] on span "El caso pasó a estado OPEN_WAITING_REVIEW por fraudmp" at bounding box center [769, 424] width 1282 height 20
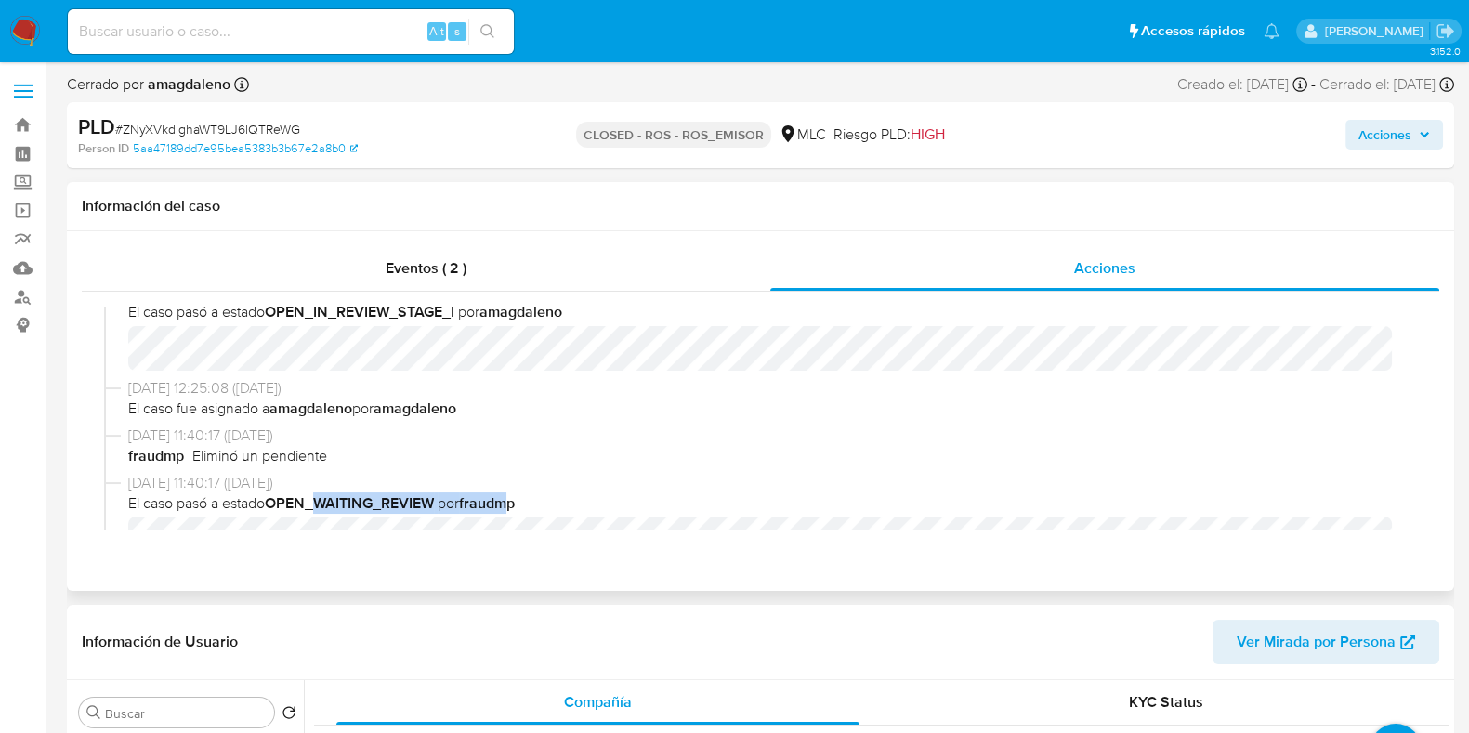
scroll to position [2574, 0]
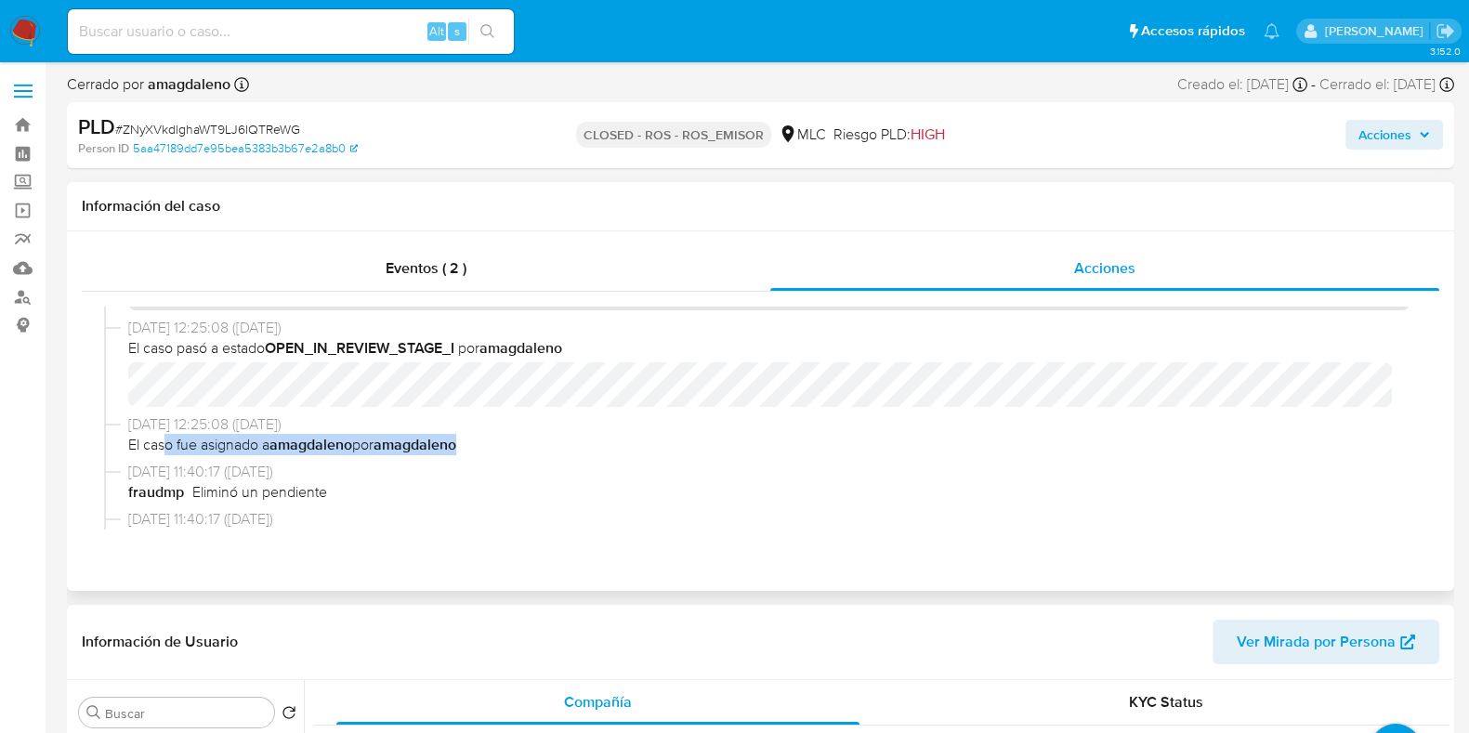
drag, startPoint x: 165, startPoint y: 441, endPoint x: 479, endPoint y: 446, distance: 313.2
click at [479, 446] on span "El caso fue asignado a amagdaleno por amagdaleno" at bounding box center [769, 445] width 1282 height 20
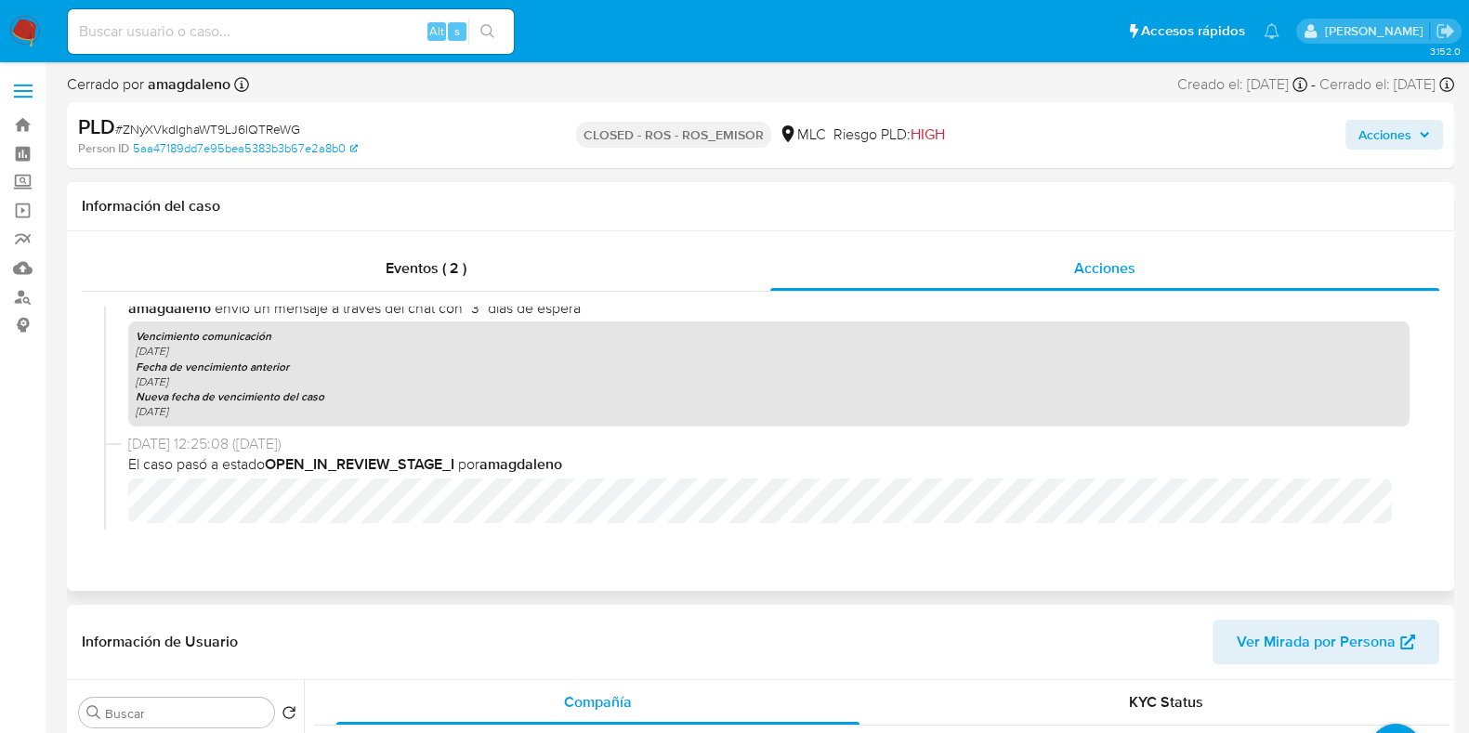
click at [415, 462] on b "OPEN_IN_REVIEW_STAGE_I" at bounding box center [360, 464] width 190 height 21
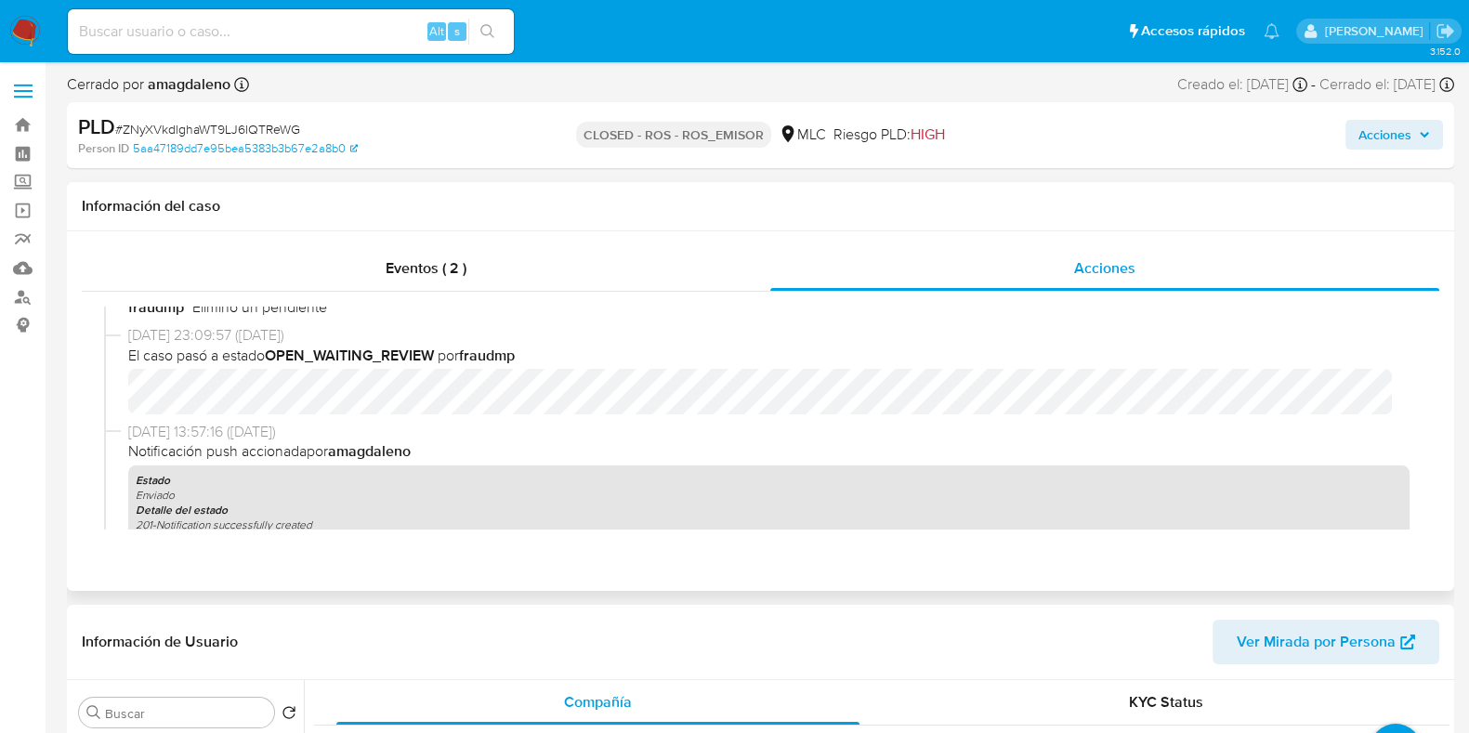
scroll to position [1877, 0]
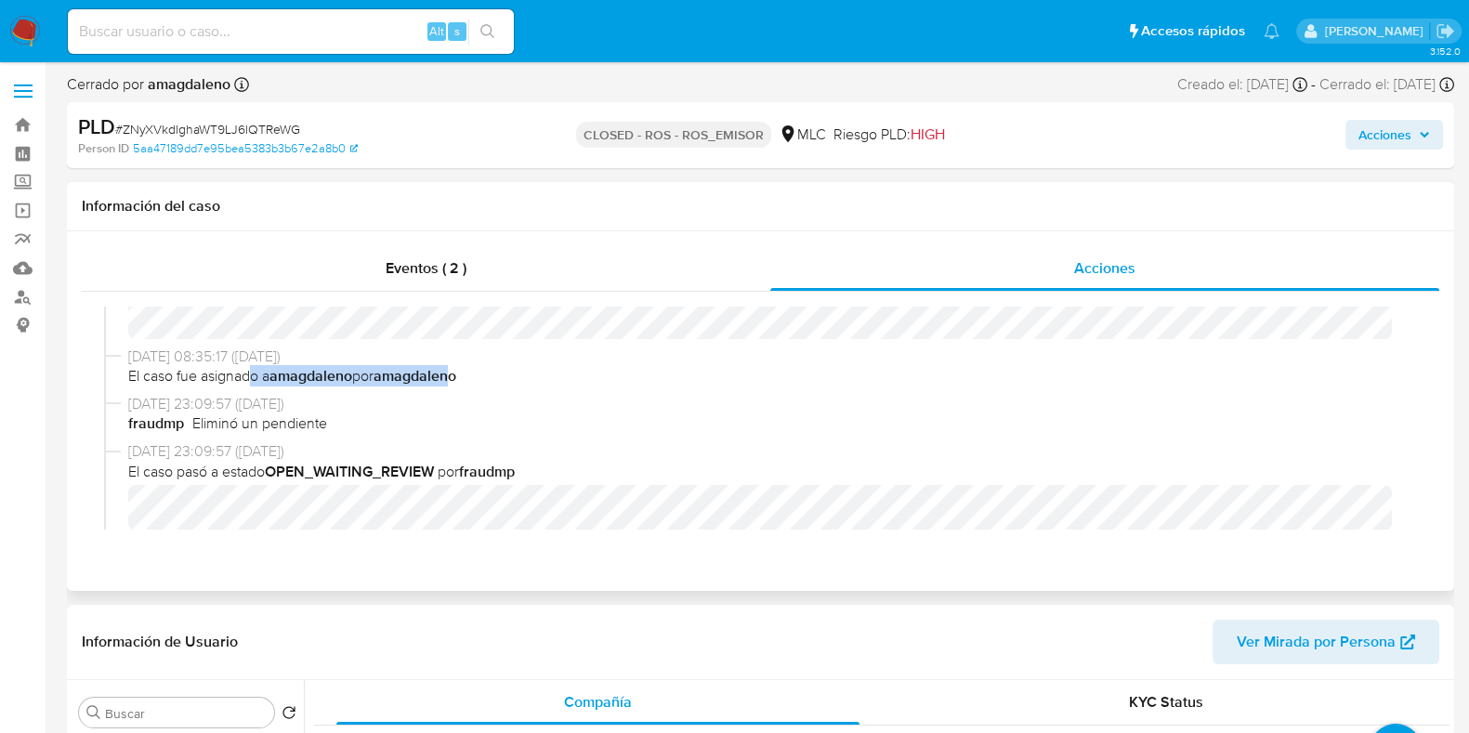
drag, startPoint x: 256, startPoint y: 385, endPoint x: 459, endPoint y: 392, distance: 203.7
click at [459, 392] on div "[DATE] 08:35:17 ([DATE]) El caso fue asignado a amagdaleno por amagdaleno" at bounding box center [760, 370] width 1313 height 47
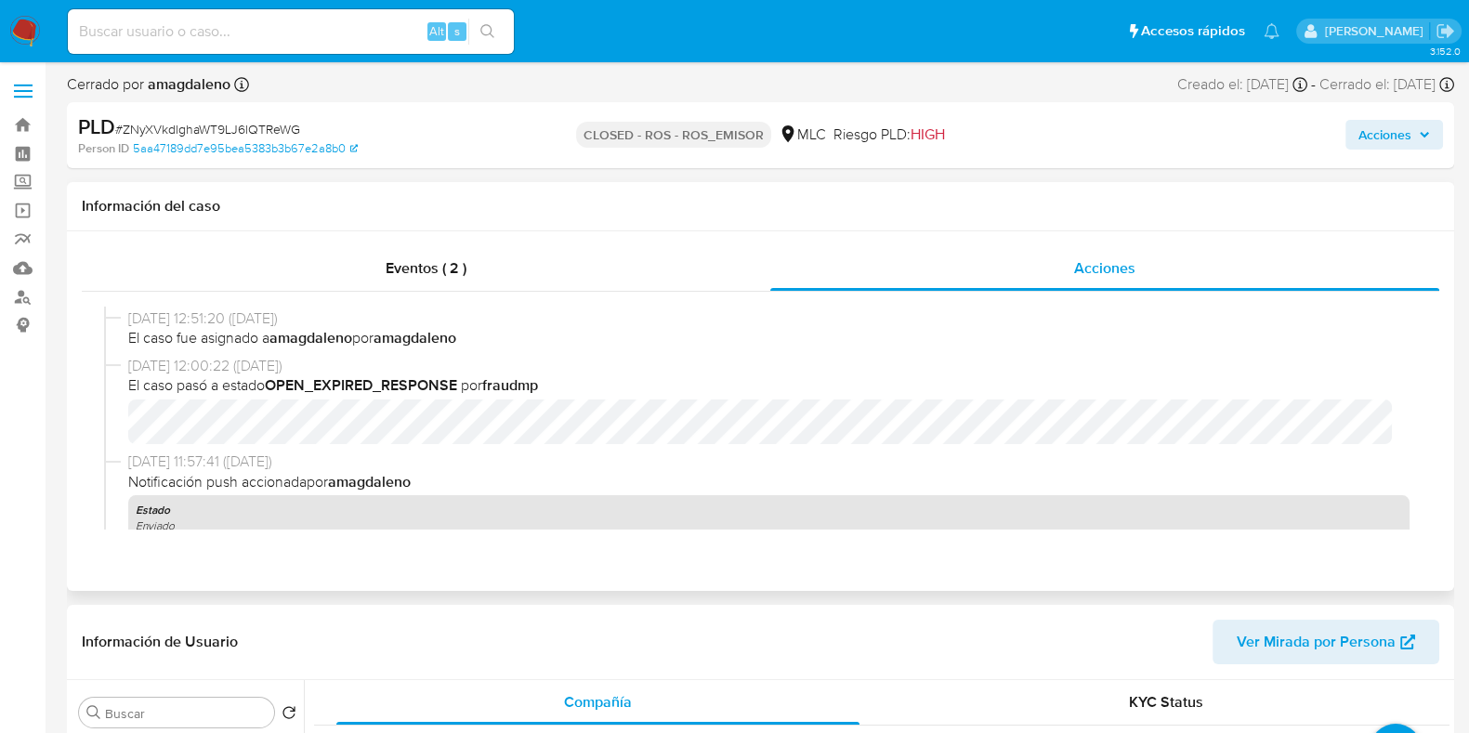
scroll to position [1180, 0]
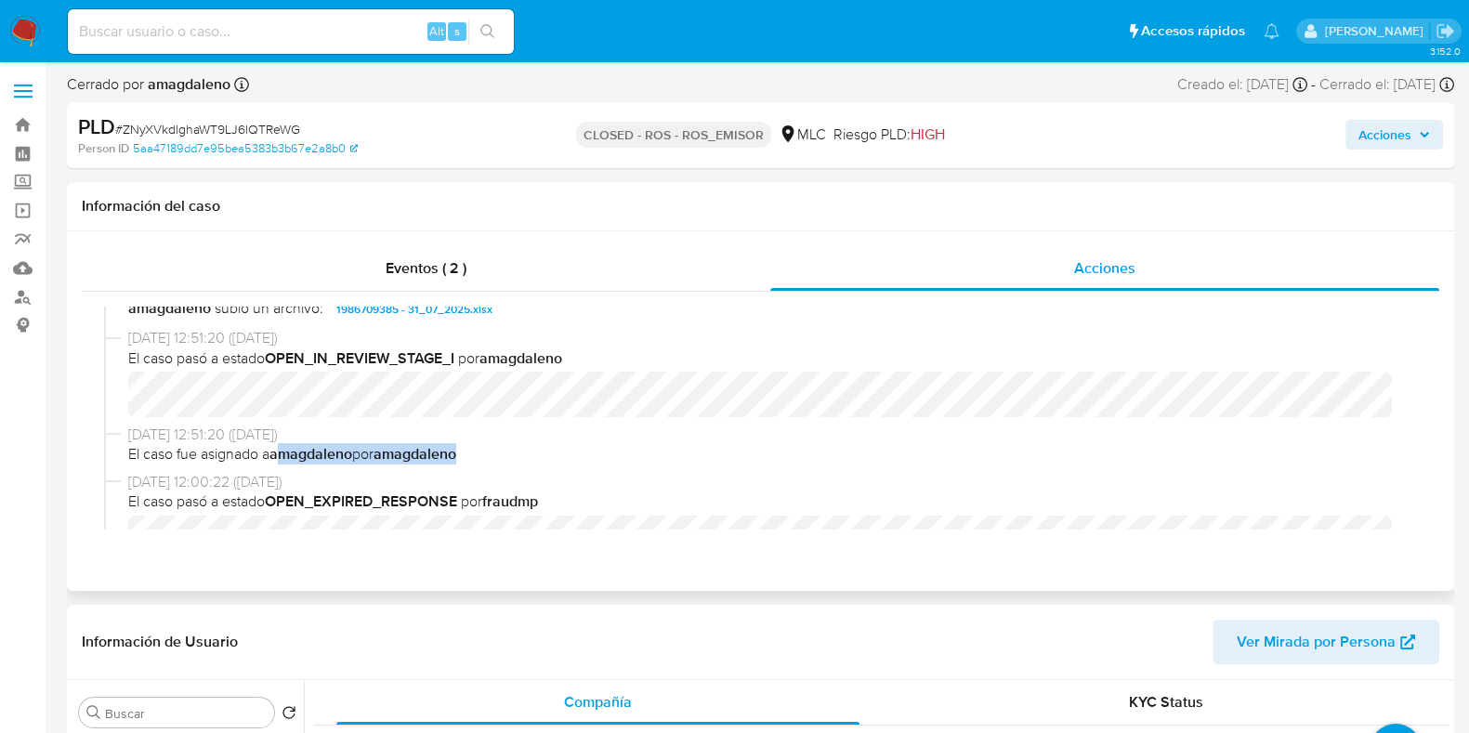
drag, startPoint x: 281, startPoint y: 460, endPoint x: 477, endPoint y: 465, distance: 196.2
click at [476, 465] on div "[DATE] 12:51:20 ([DATE]) El caso fue asignado a amagdaleno por amagdaleno" at bounding box center [760, 448] width 1313 height 47
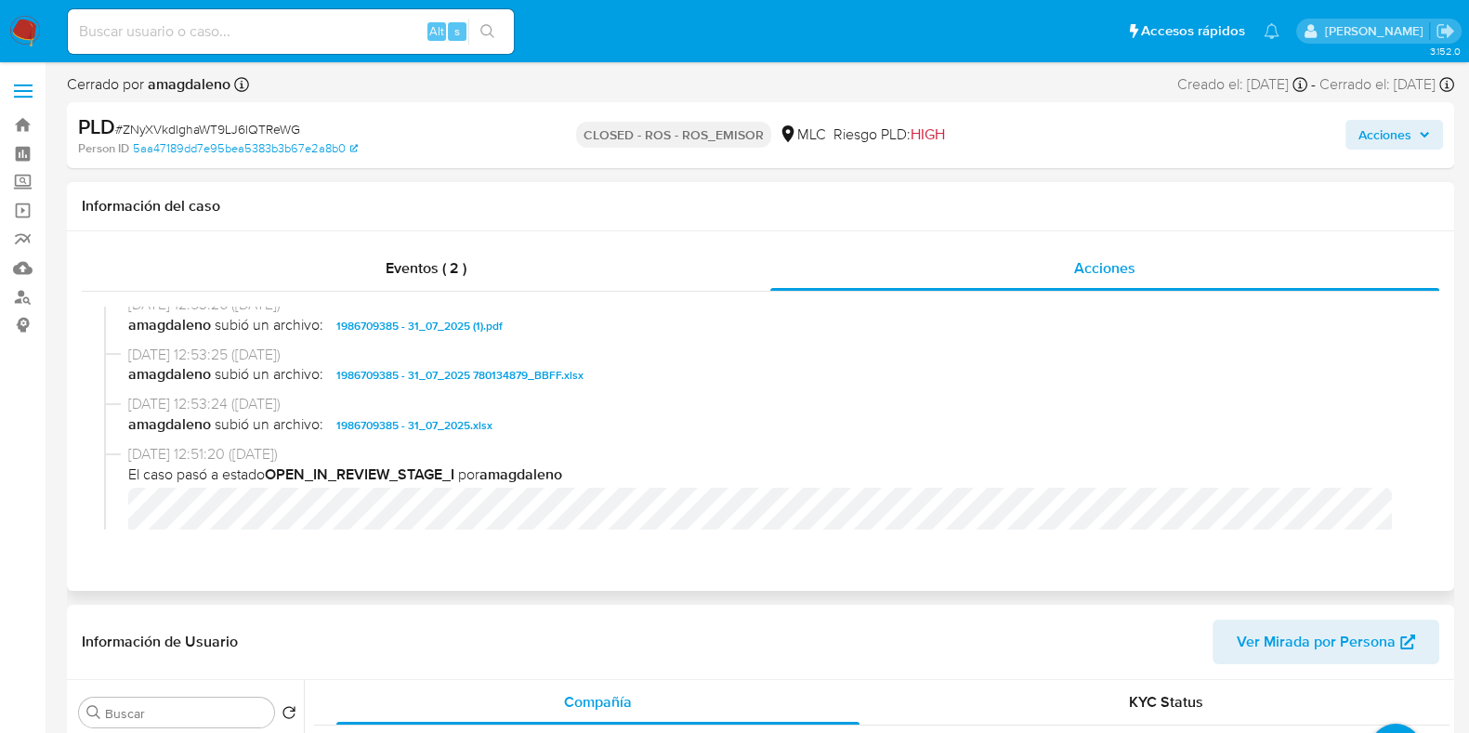
click at [401, 480] on b "OPEN_IN_REVIEW_STAGE_I" at bounding box center [360, 474] width 190 height 21
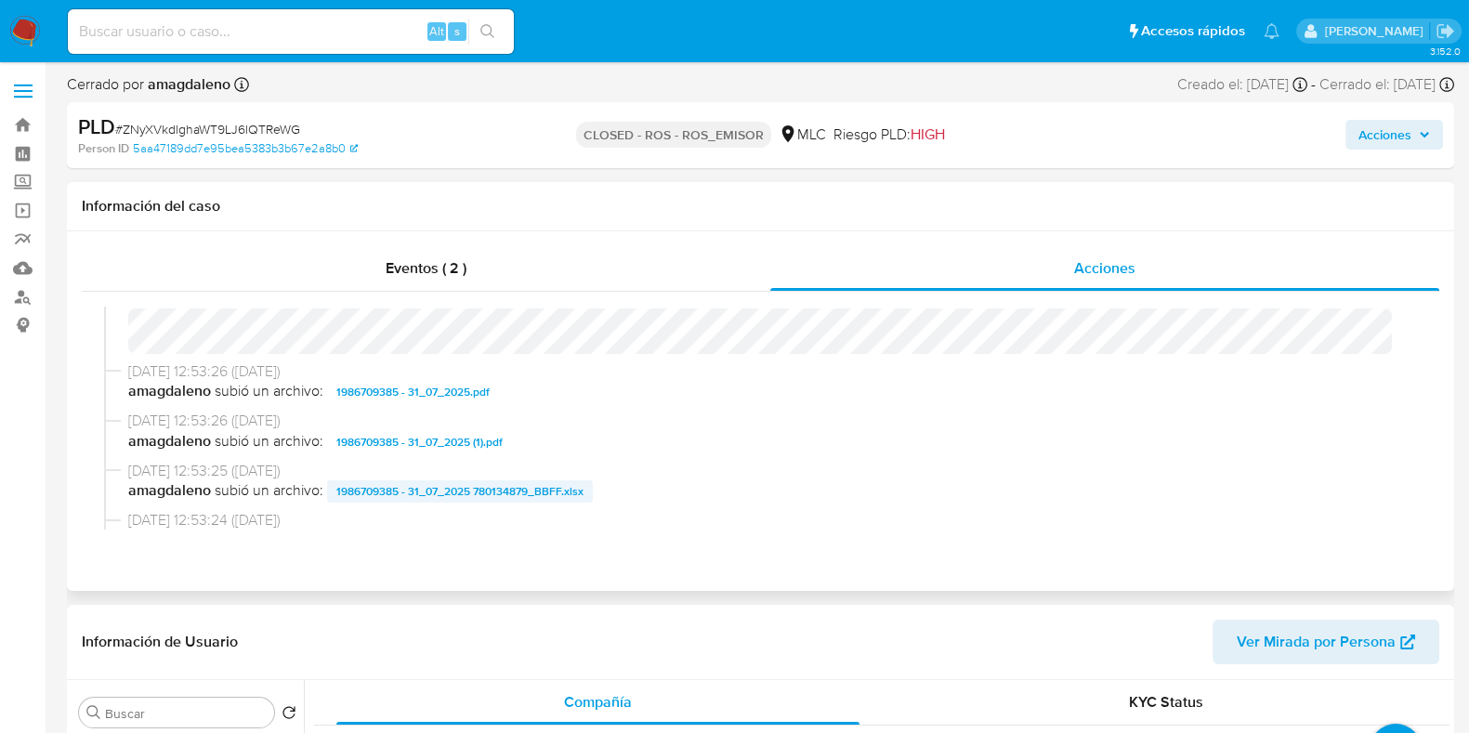
scroll to position [832, 0]
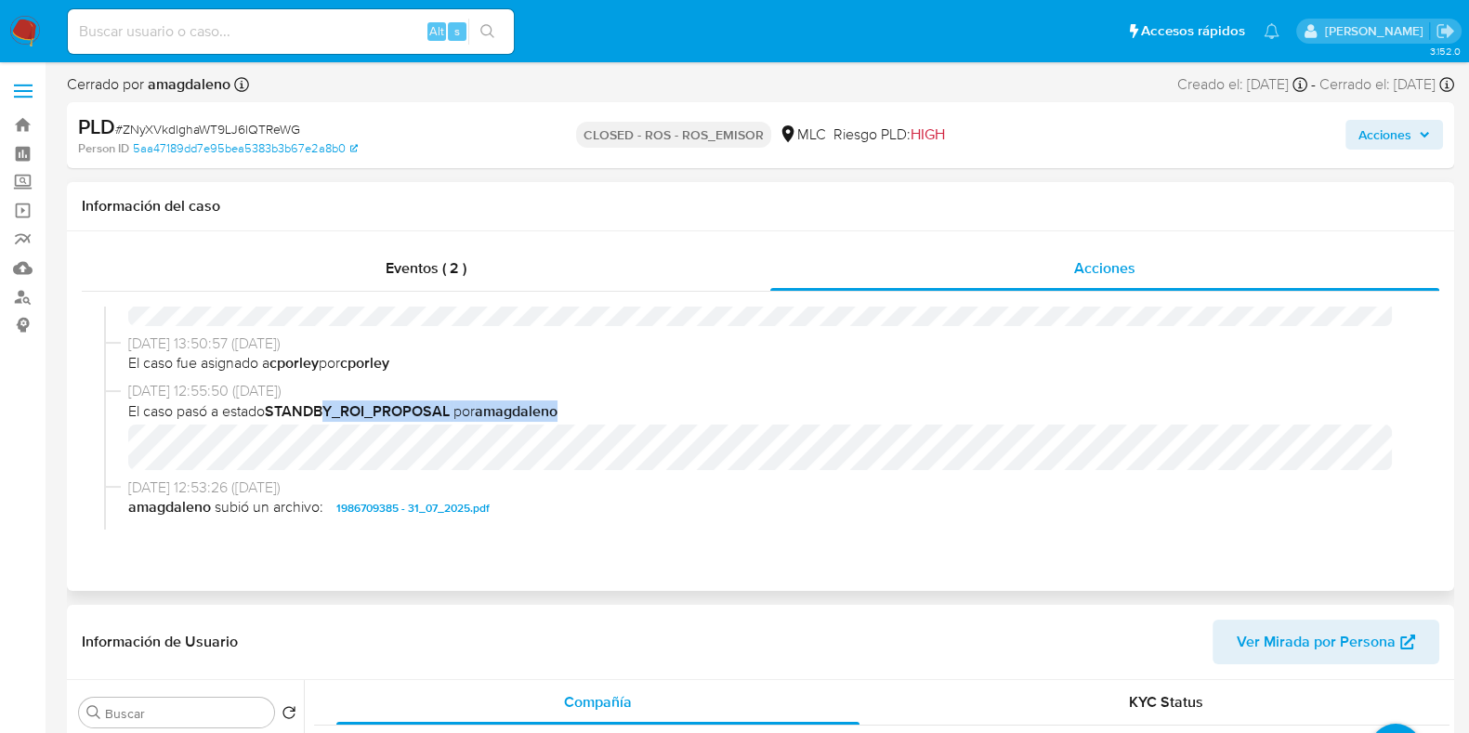
drag, startPoint x: 327, startPoint y: 413, endPoint x: 578, endPoint y: 415, distance: 250.9
click at [578, 415] on span "El caso pasó a estado STANDBY_ROI_PROPOSAL por amagdaleno" at bounding box center [769, 411] width 1282 height 20
drag, startPoint x: 251, startPoint y: 366, endPoint x: 393, endPoint y: 374, distance: 142.4
click at [393, 374] on div "[DATE] 13:50:57 ([DATE]) El caso fue asignado a cporley por cporley" at bounding box center [760, 357] width 1313 height 47
click at [390, 412] on b "STANDBY_ROI_PROPOSAL" at bounding box center [357, 411] width 185 height 21
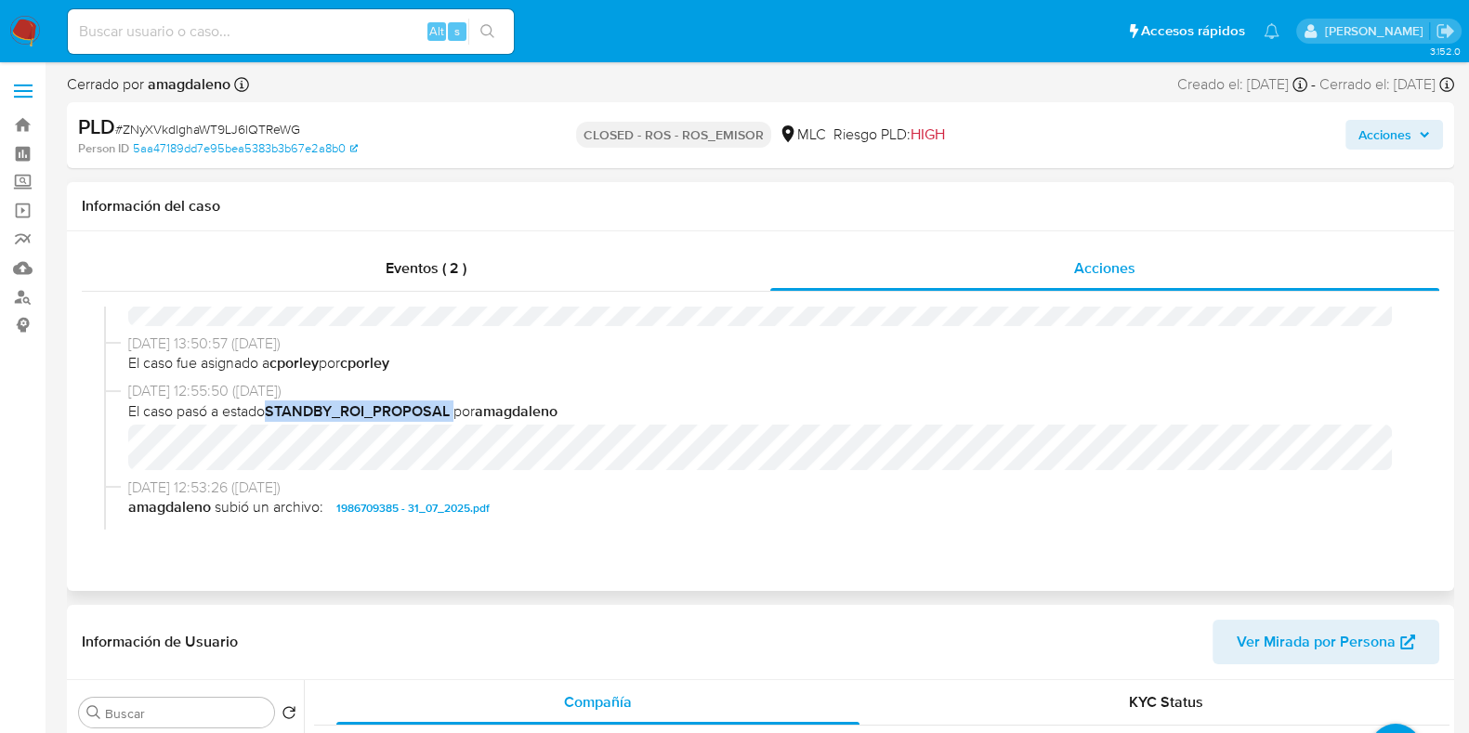
click at [390, 412] on b "STANDBY_ROI_PROPOSAL" at bounding box center [357, 411] width 185 height 21
click at [435, 407] on b "STANDBY_ROI_PROPOSAL" at bounding box center [357, 411] width 185 height 21
drag, startPoint x: 165, startPoint y: 389, endPoint x: 395, endPoint y: 391, distance: 229.6
click at [395, 391] on span "[DATE] 12:55:50 ([DATE])" at bounding box center [769, 391] width 1282 height 20
drag, startPoint x: 172, startPoint y: 346, endPoint x: 380, endPoint y: 347, distance: 208.2
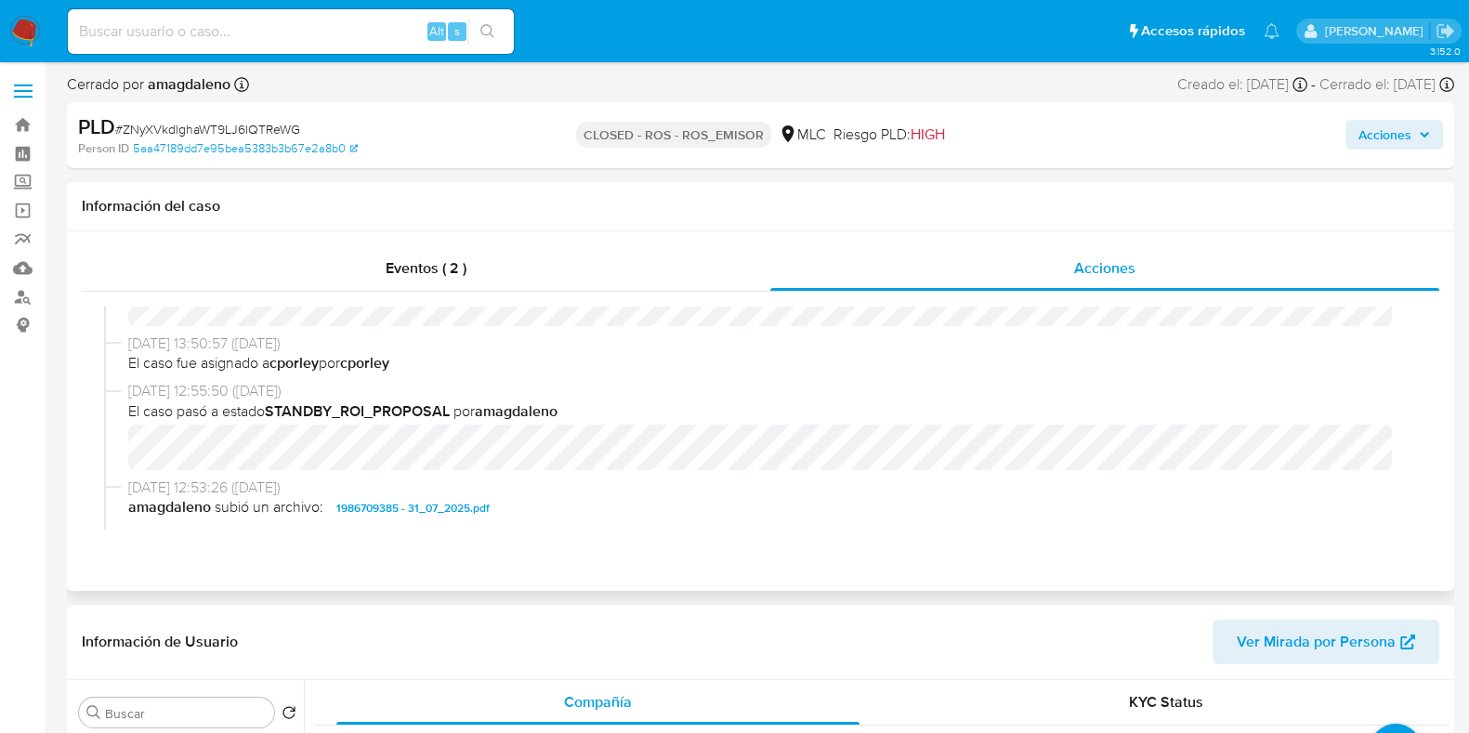
click at [380, 347] on span "[DATE] 13:50:57 ([DATE])" at bounding box center [769, 344] width 1282 height 20
drag, startPoint x: 363, startPoint y: 346, endPoint x: 122, endPoint y: 350, distance: 241.7
click at [122, 350] on div "[DATE] 13:50:57 ([DATE]) El caso fue asignado a cporley por cporley" at bounding box center [760, 357] width 1313 height 47
click at [125, 350] on div "[DATE] 13:50:57 ([DATE]) El caso fue asignado a cporley por cporley" at bounding box center [760, 357] width 1313 height 47
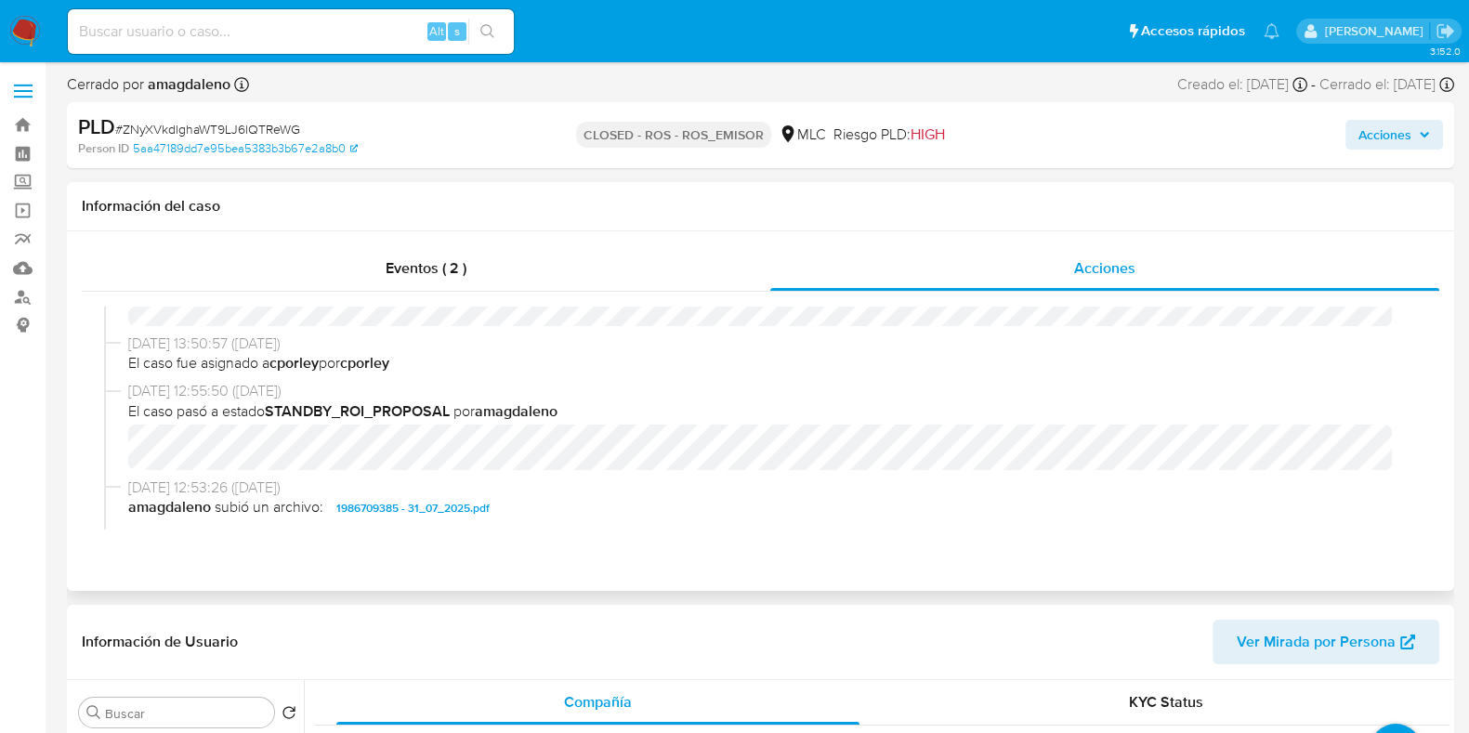
drag, startPoint x: 128, startPoint y: 347, endPoint x: 362, endPoint y: 386, distance: 236.5
click at [362, 386] on div "[DATE] 09:17:10 ([DATE]) amagdaleno cerró la conversación [DATE] 09:17:10 ([DAT…" at bounding box center [760, 418] width 1313 height 223
click at [362, 386] on span "[DATE] 12:55:50 ([DATE])" at bounding box center [769, 391] width 1282 height 20
drag, startPoint x: 342, startPoint y: 390, endPoint x: 125, endPoint y: 348, distance: 220.7
click at [125, 348] on div "[DATE] 09:17:10 ([DATE]) amagdaleno cerró la conversación [DATE] 09:17:10 ([DAT…" at bounding box center [760, 418] width 1313 height 223
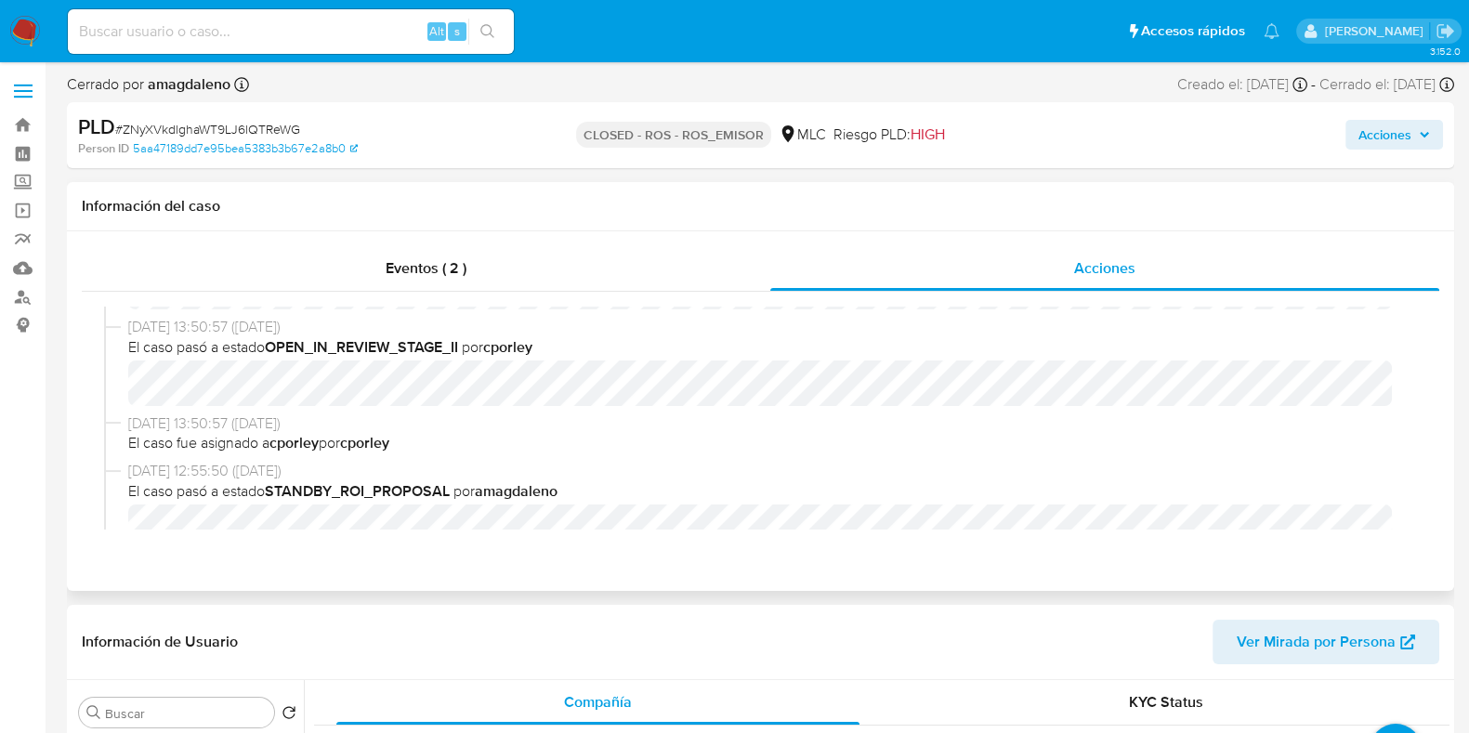
scroll to position [716, 0]
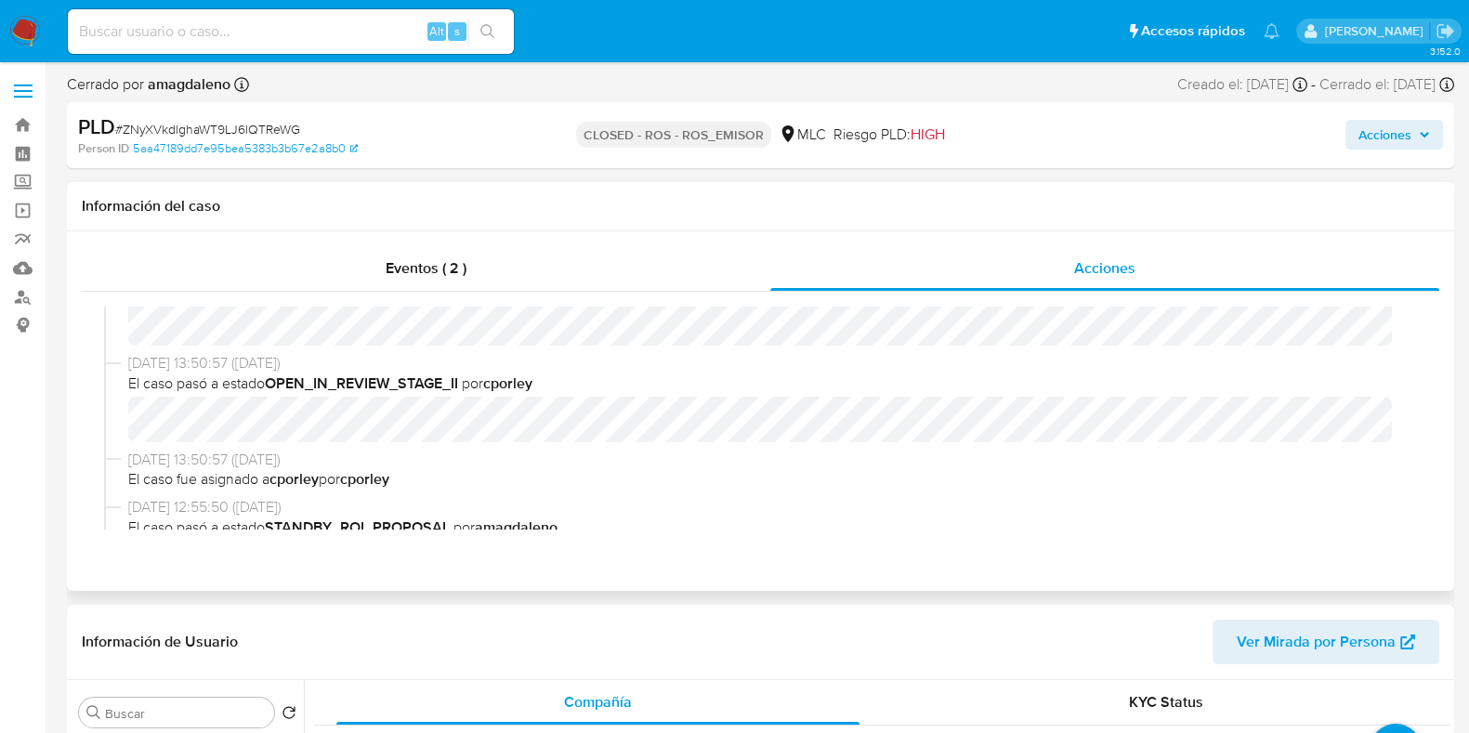
click at [428, 480] on span "El caso fue asignado a cporley por cporley" at bounding box center [769, 479] width 1282 height 20
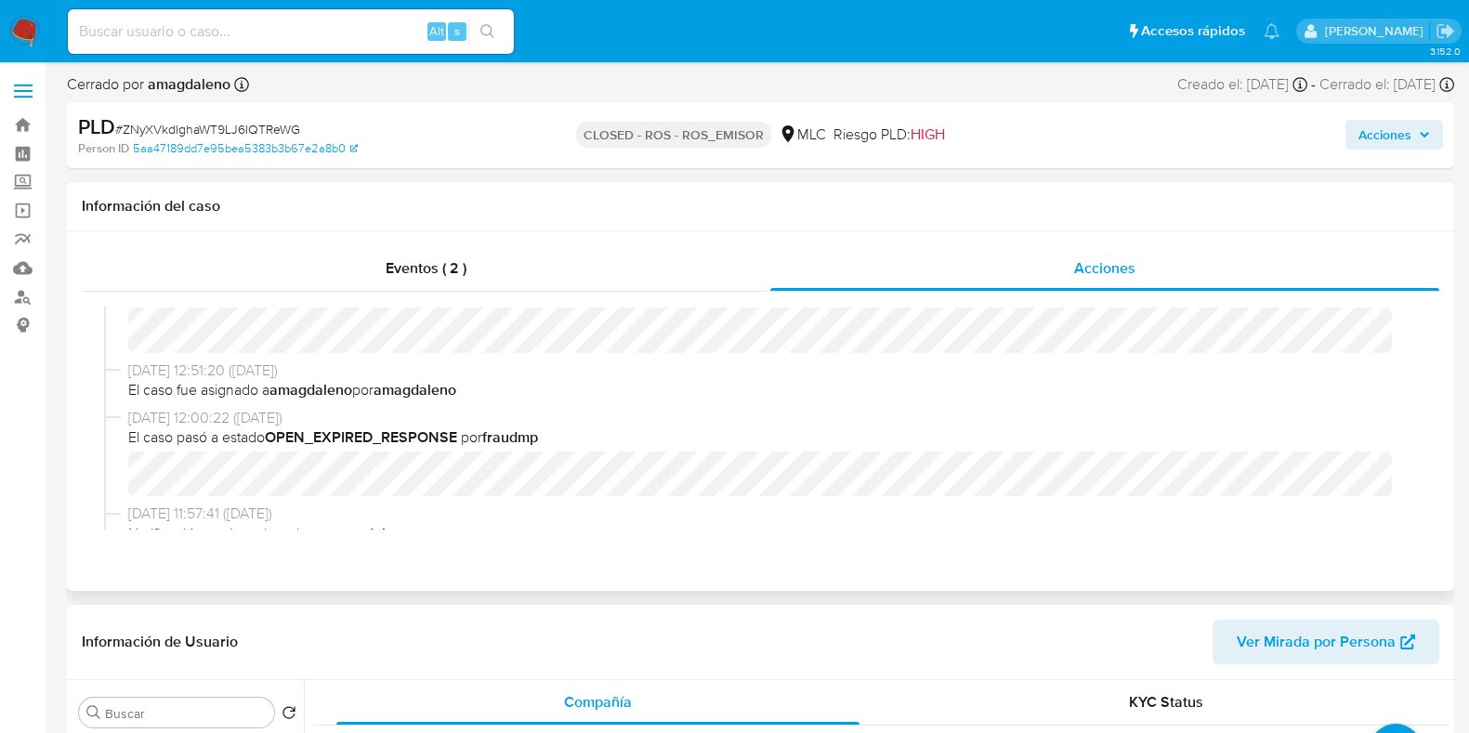
scroll to position [1296, 0]
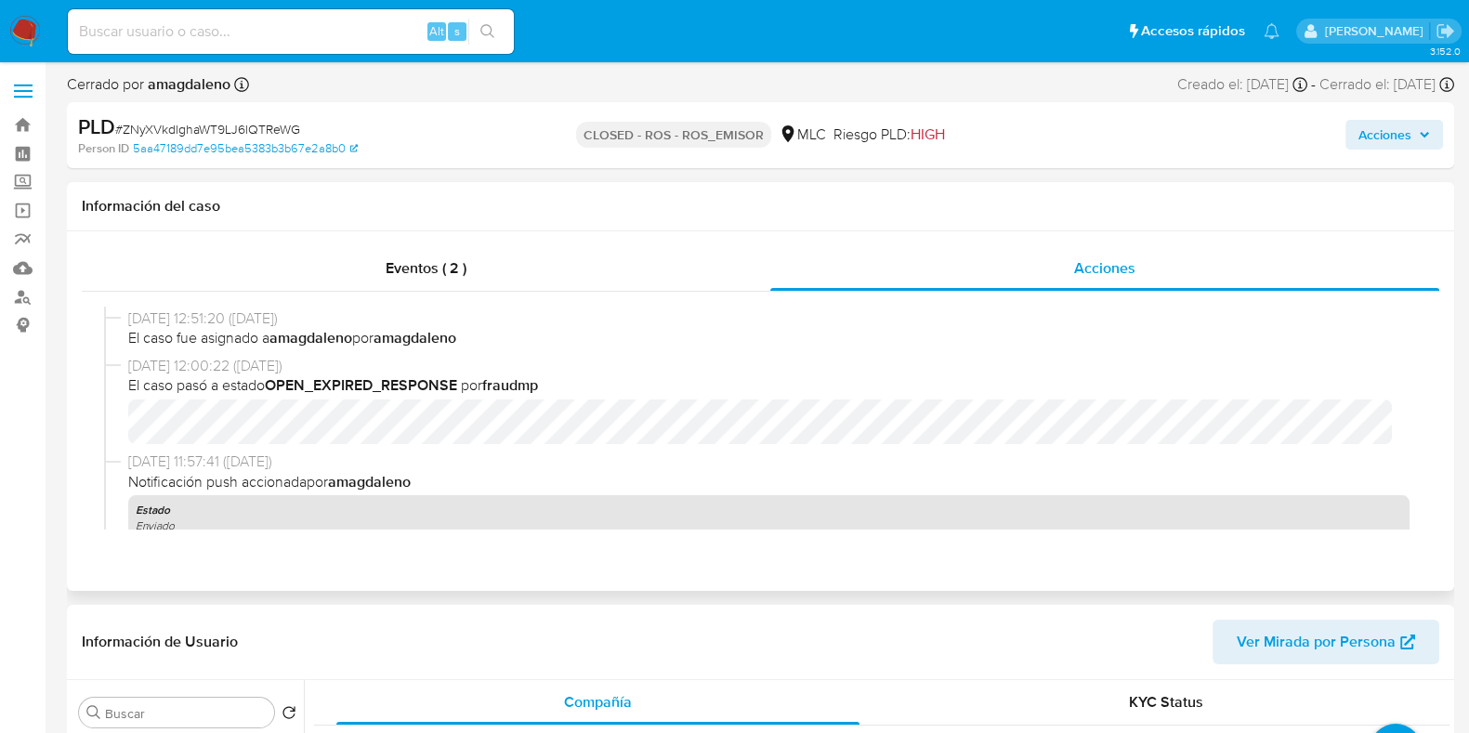
drag, startPoint x: 139, startPoint y: 362, endPoint x: 385, endPoint y: 372, distance: 245.6
click at [385, 372] on span "[DATE] 12:00:22 ([DATE])" at bounding box center [769, 366] width 1282 height 20
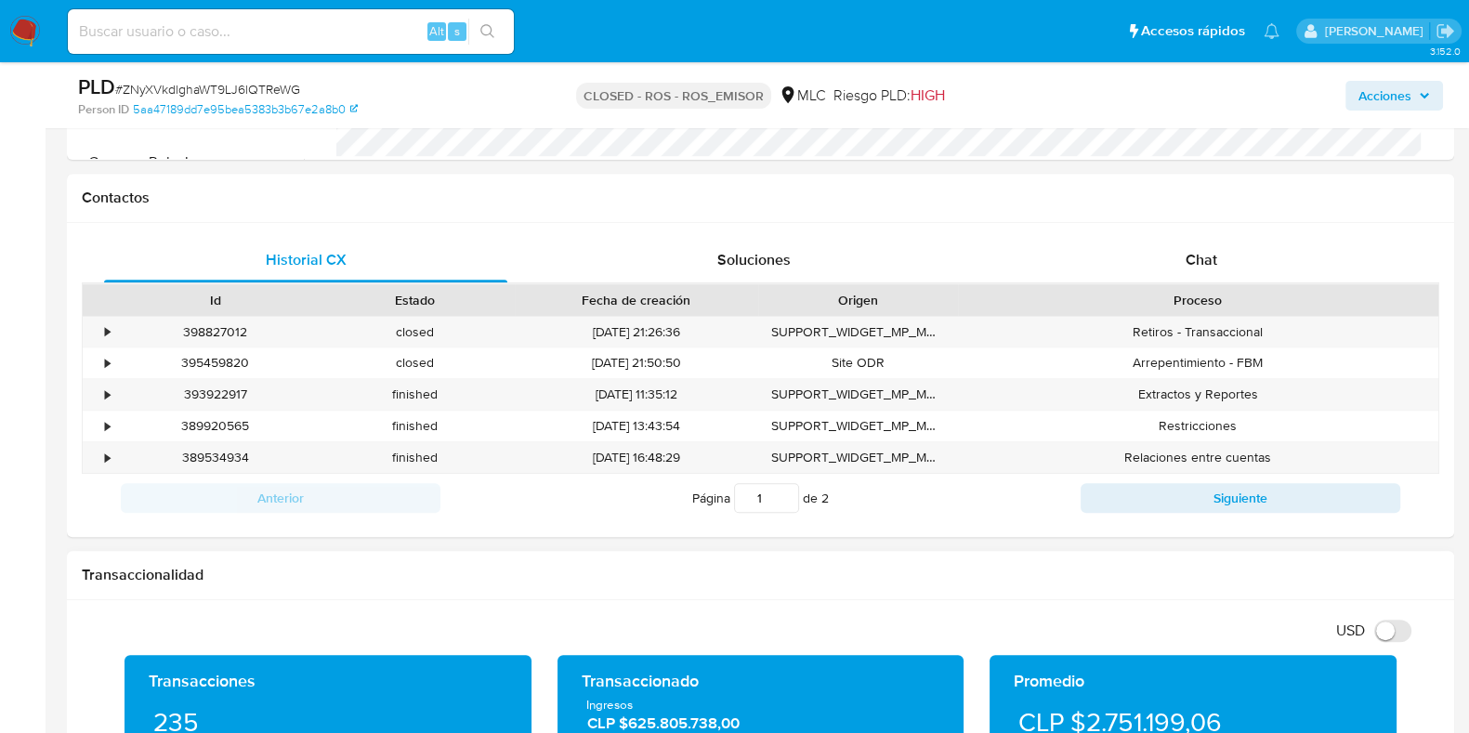
scroll to position [928, 0]
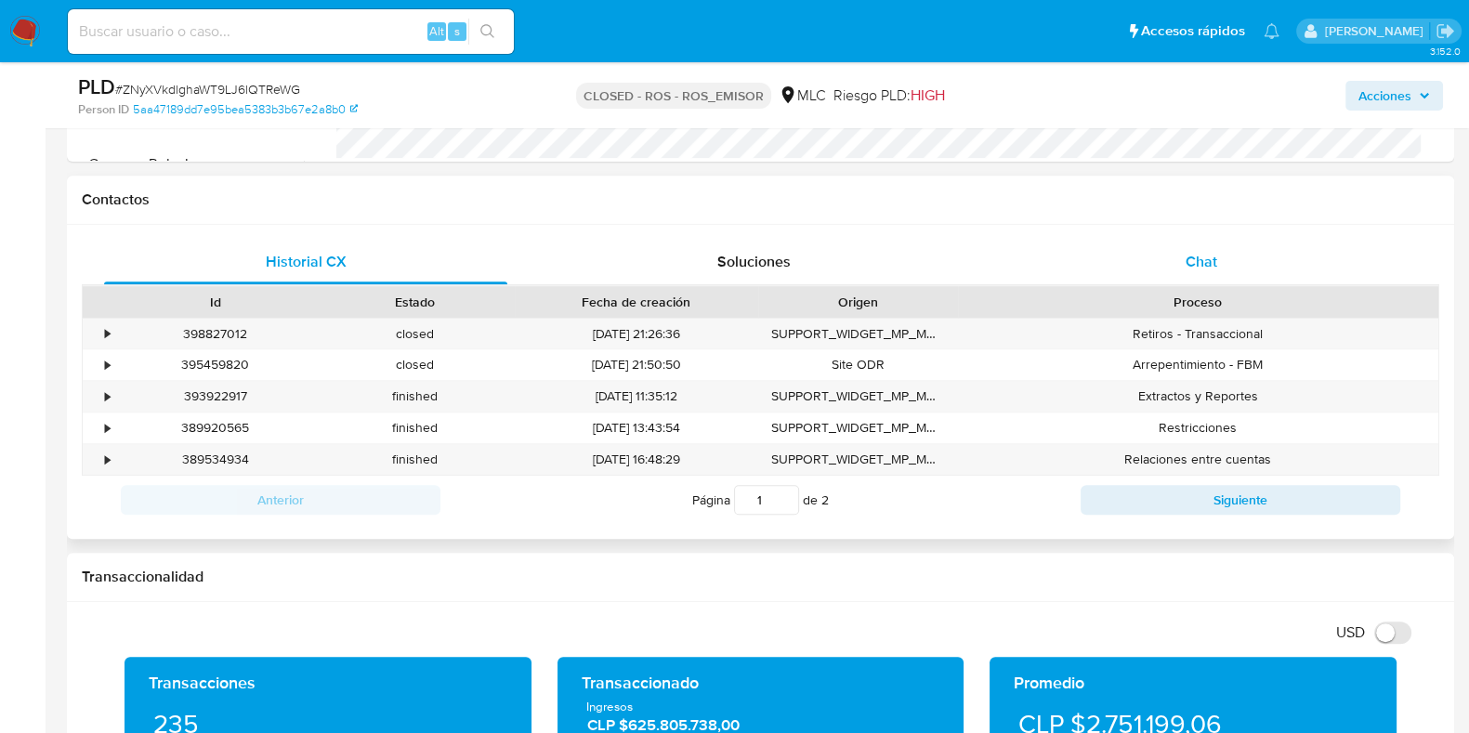
click at [1183, 243] on div "Chat" at bounding box center [1201, 262] width 403 height 45
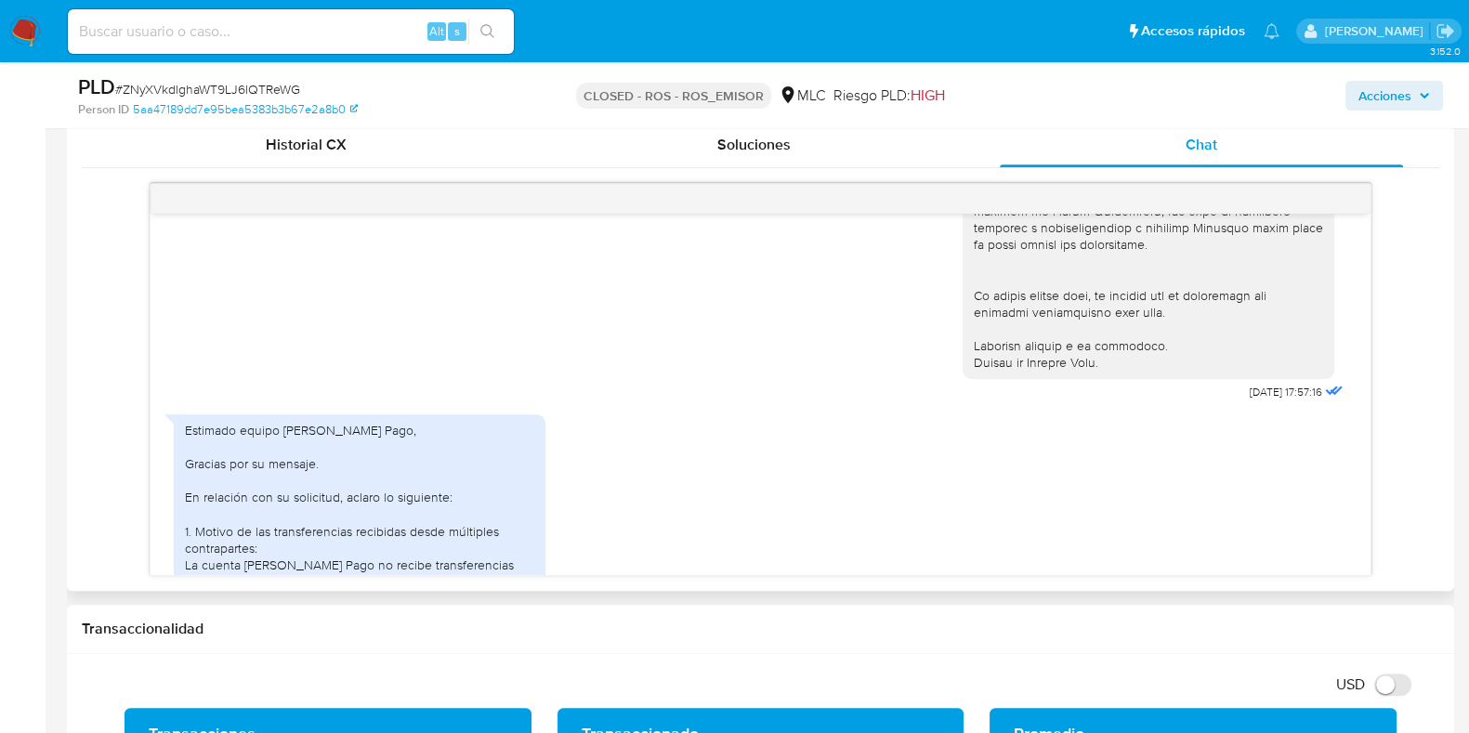
scroll to position [1278, 0]
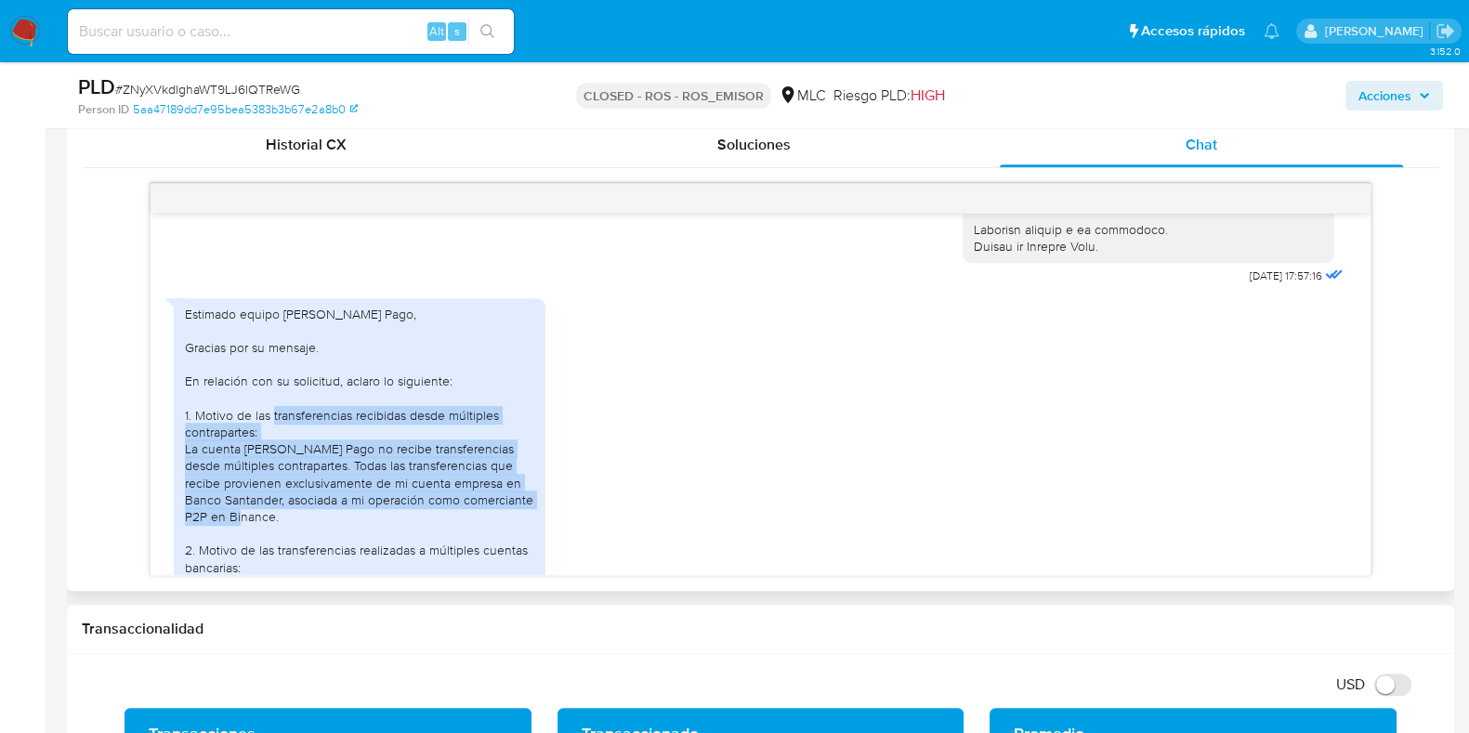
drag, startPoint x: 289, startPoint y: 409, endPoint x: 344, endPoint y: 520, distance: 123.4
click at [344, 520] on div "Estimado equipo [PERSON_NAME] Pago, Gracias por su mensaje. En relación con su …" at bounding box center [359, 593] width 349 height 574
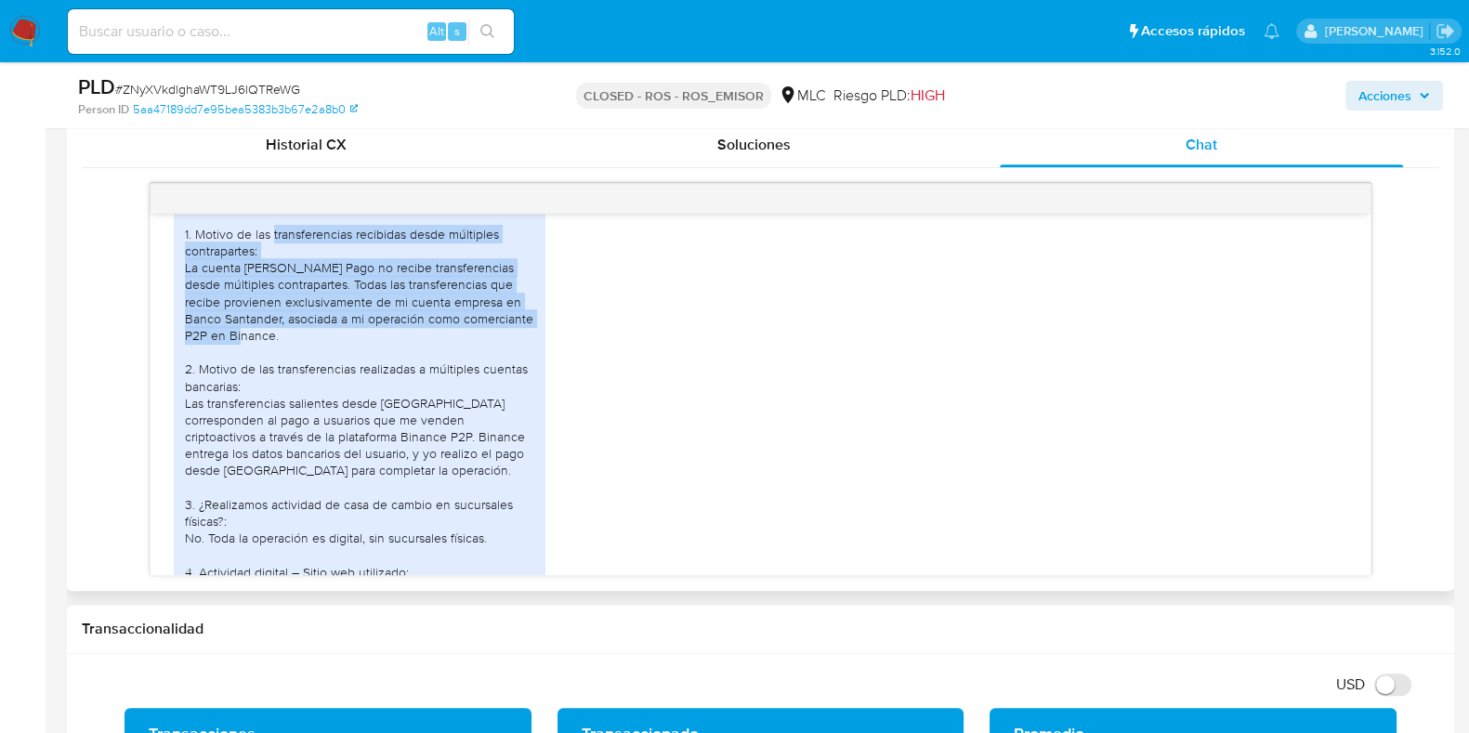
scroll to position [1509, 0]
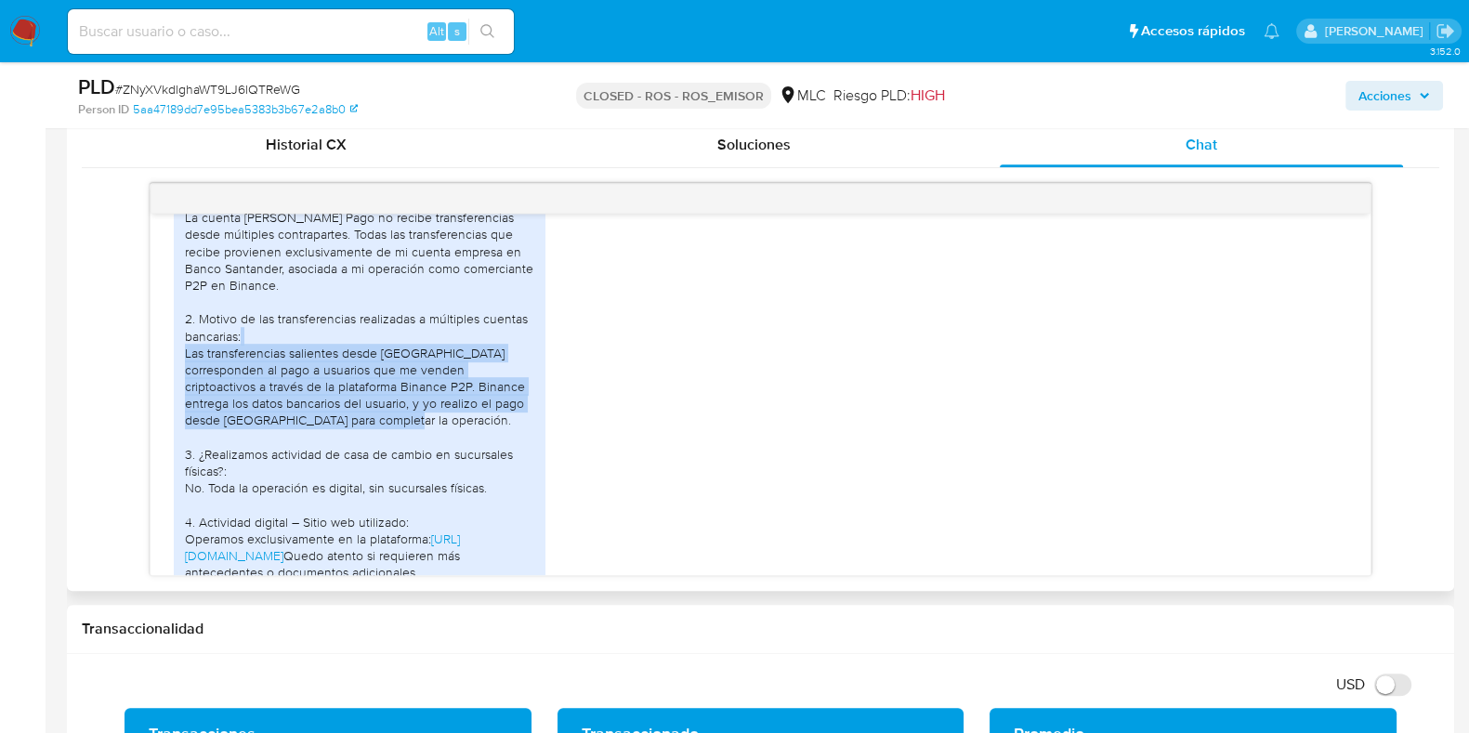
drag, startPoint x: 212, startPoint y: 349, endPoint x: 479, endPoint y: 411, distance: 273.9
click at [479, 411] on div "Estimado equipo [PERSON_NAME] Pago, Gracias por su mensaje. En relación con su …" at bounding box center [359, 361] width 349 height 574
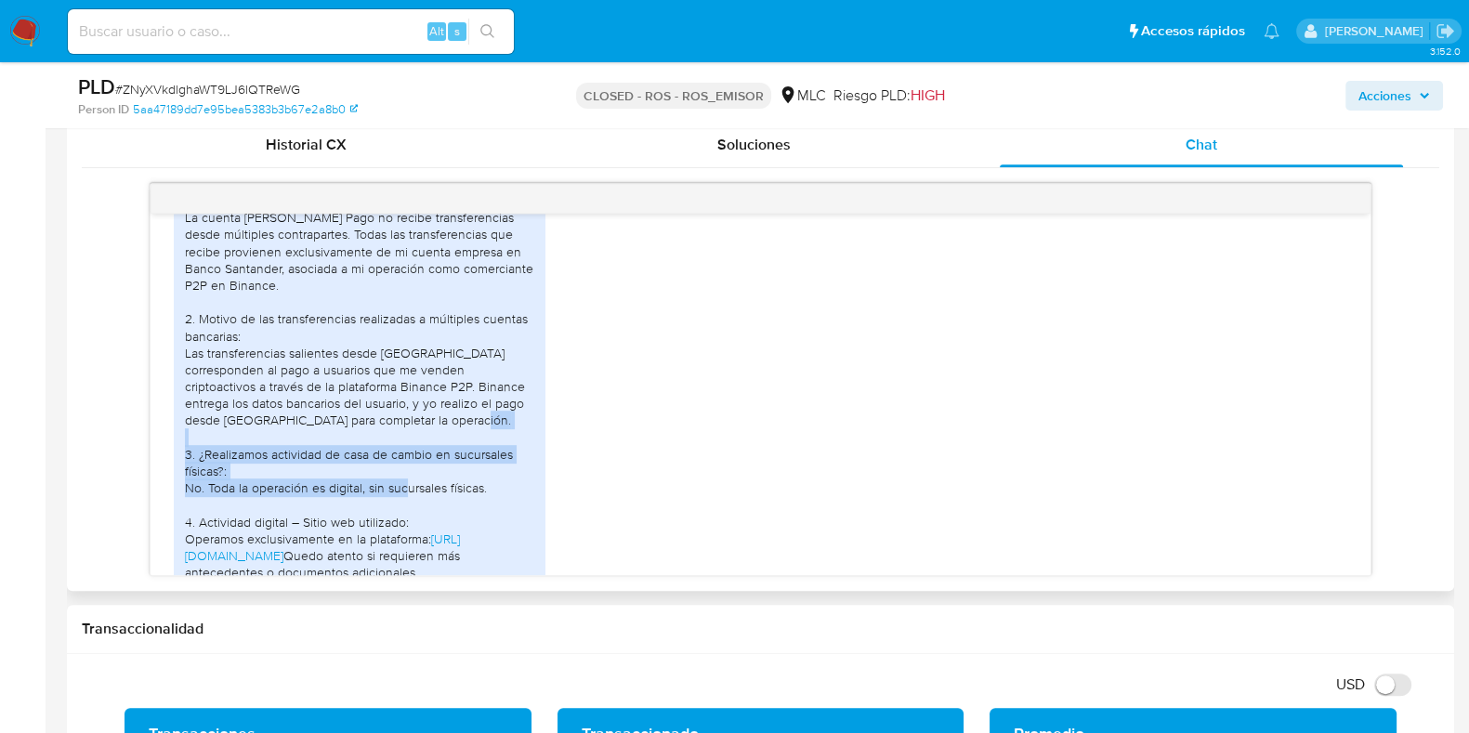
drag, startPoint x: 234, startPoint y: 449, endPoint x: 485, endPoint y: 483, distance: 253.3
click at [485, 483] on div "Estimado equipo [PERSON_NAME] Pago, Gracias por su mensaje. En relación con su …" at bounding box center [359, 361] width 349 height 574
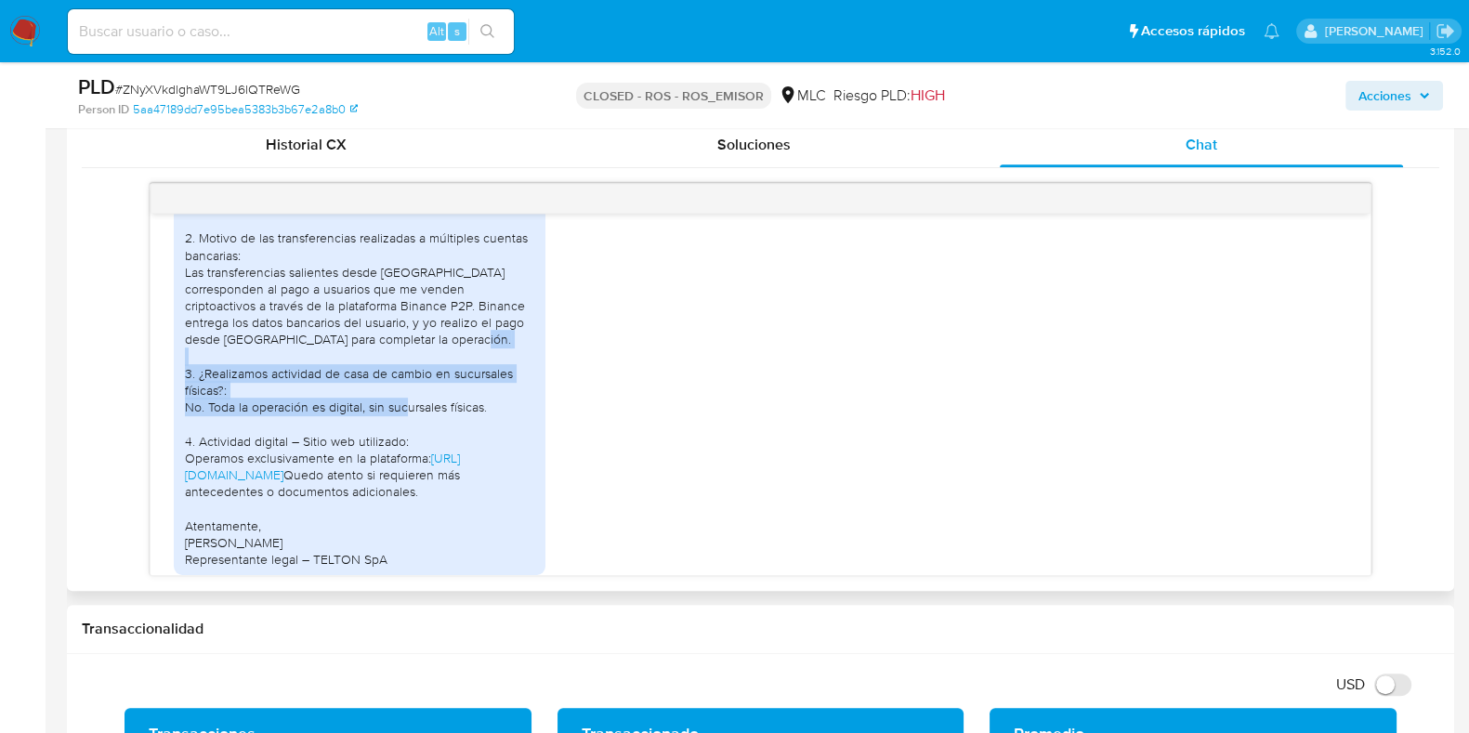
scroll to position [1625, 0]
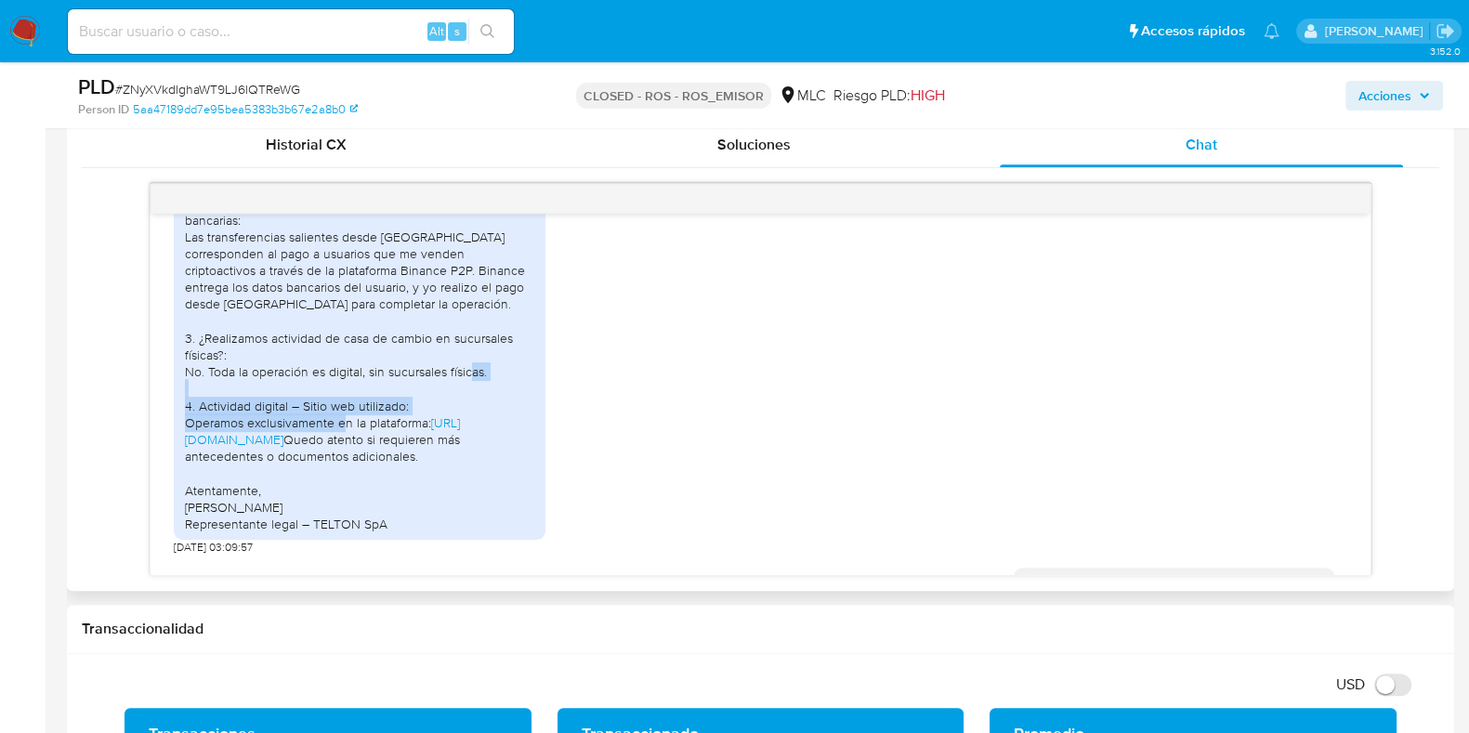
drag, startPoint x: 250, startPoint y: 402, endPoint x: 439, endPoint y: 421, distance: 189.6
click at [439, 421] on div "Estimado equipo [PERSON_NAME] Pago, Gracias por su mensaje. En relación con su …" at bounding box center [359, 245] width 349 height 574
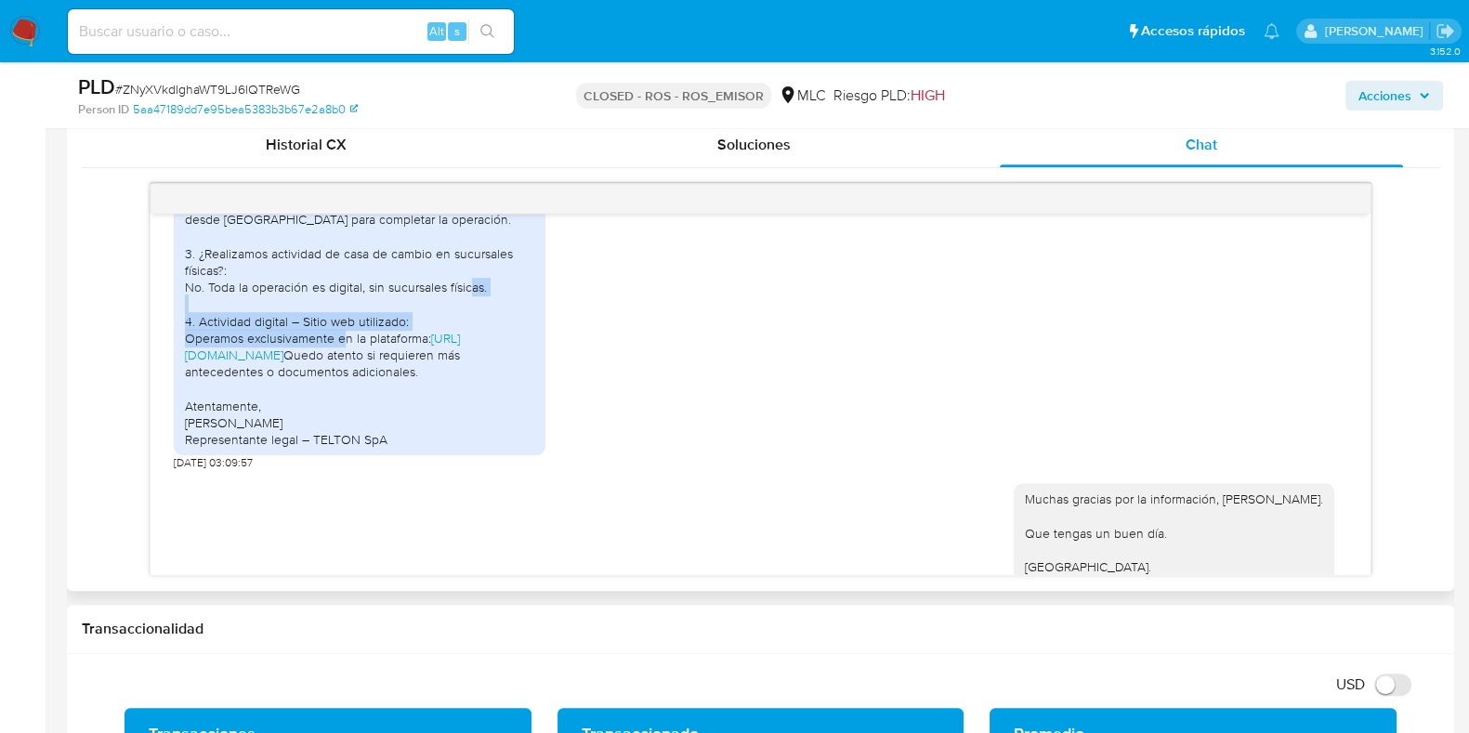
scroll to position [1742, 0]
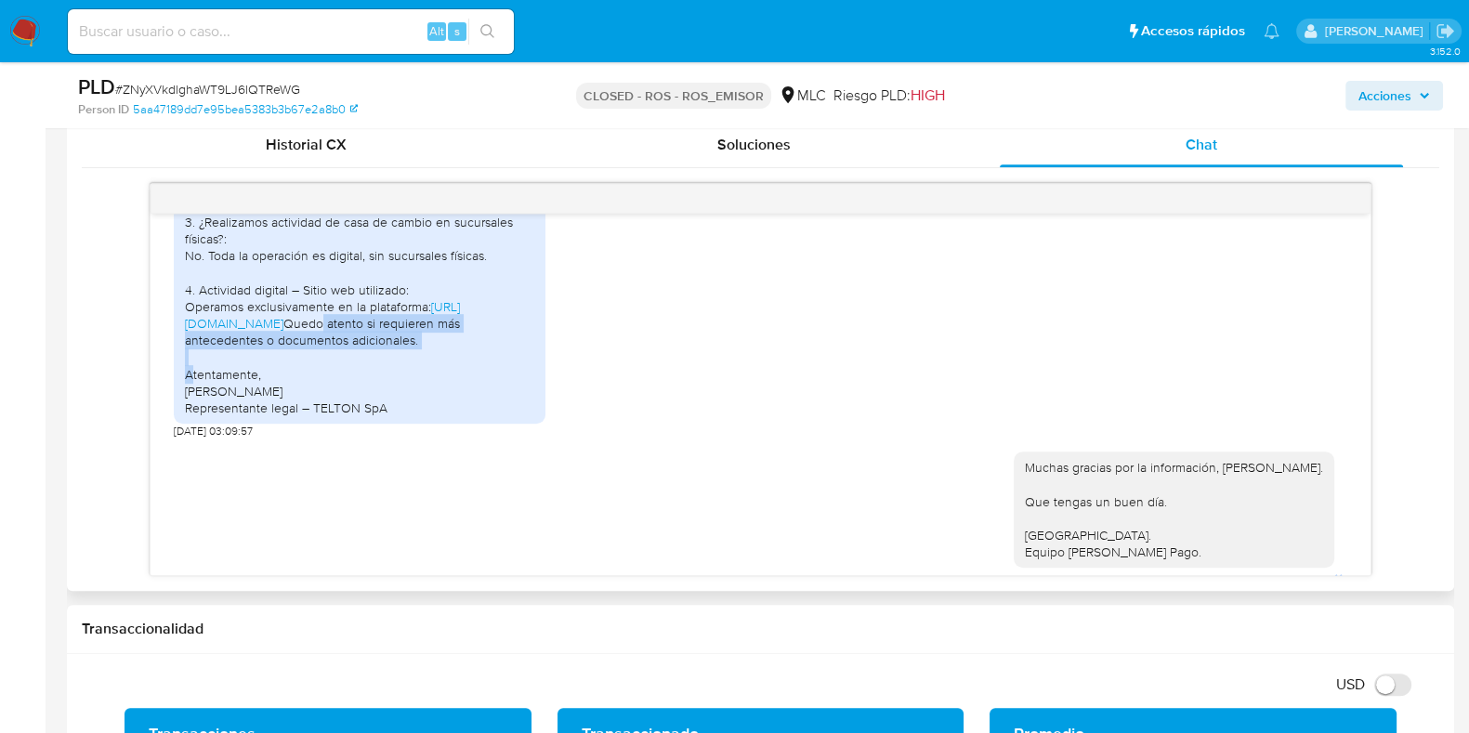
drag, startPoint x: 212, startPoint y: 368, endPoint x: 270, endPoint y: 400, distance: 66.5
click at [270, 400] on div "Estimado equipo [PERSON_NAME] Pago, Gracias por su mensaje. En relación con su …" at bounding box center [359, 129] width 349 height 574
drag, startPoint x: 217, startPoint y: 419, endPoint x: 365, endPoint y: 453, distance: 151.5
click at [365, 416] on div "Estimado equipo [PERSON_NAME] Pago, Gracias por su mensaje. En relación con su …" at bounding box center [359, 129] width 349 height 574
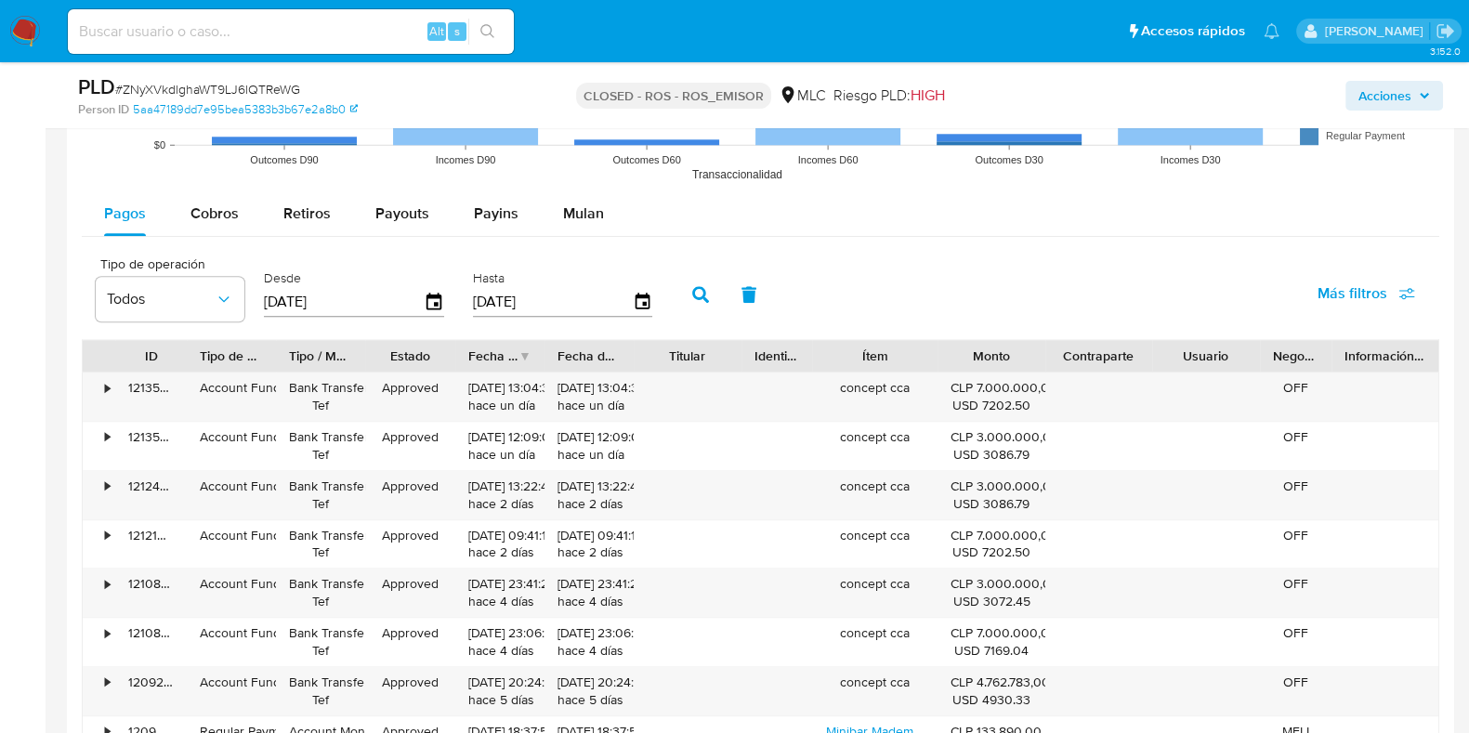
scroll to position [2091, 0]
